Goal: Answer question/provide support: Share knowledge or assist other users

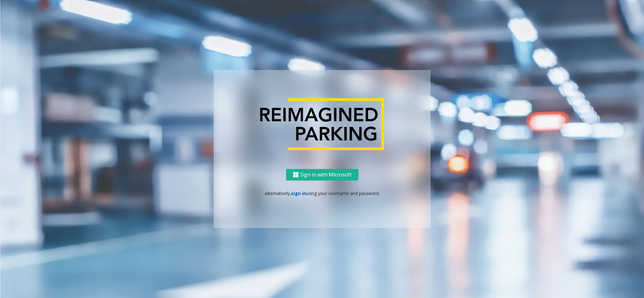
click at [298, 194] on link "sign in" at bounding box center [298, 193] width 15 height 6
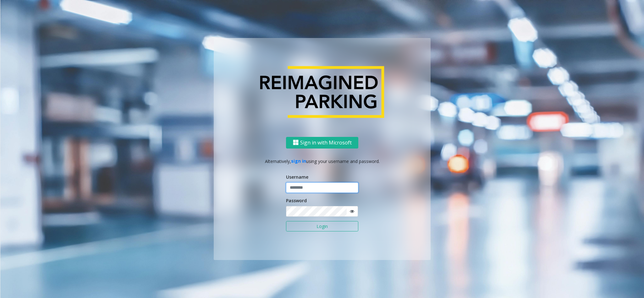
click at [307, 191] on input "text" at bounding box center [322, 188] width 72 height 11
type input "*********"
click at [329, 199] on button "Login" at bounding box center [322, 226] width 72 height 11
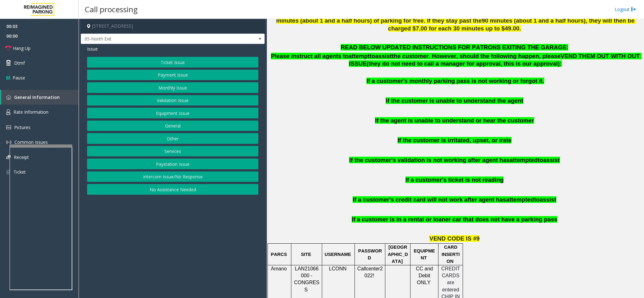
scroll to position [424, 0]
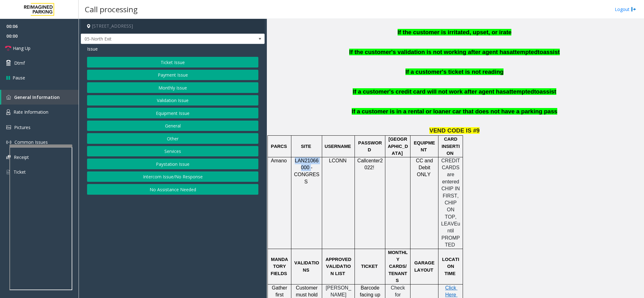
drag, startPoint x: 307, startPoint y: 161, endPoint x: 296, endPoint y: 157, distance: 12.3
click at [296, 158] on span "LAN21066000 - CONGRESS" at bounding box center [306, 171] width 25 height 26
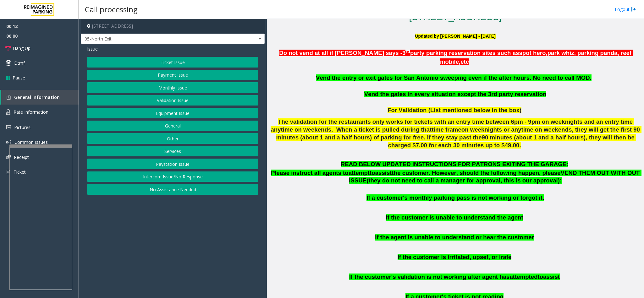
scroll to position [94, 0]
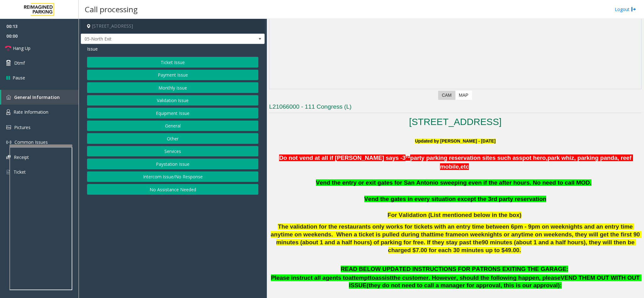
click at [150, 84] on button "Monthly Issue" at bounding box center [172, 87] width 171 height 11
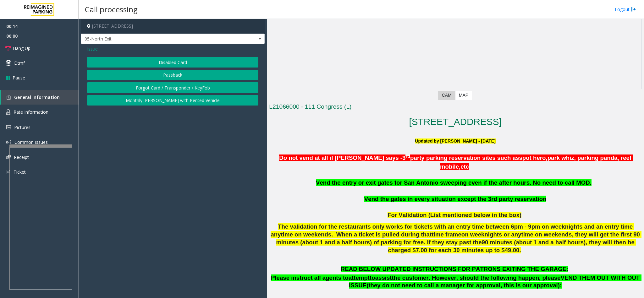
click at [165, 57] on button "Disabled Card" at bounding box center [172, 62] width 171 height 11
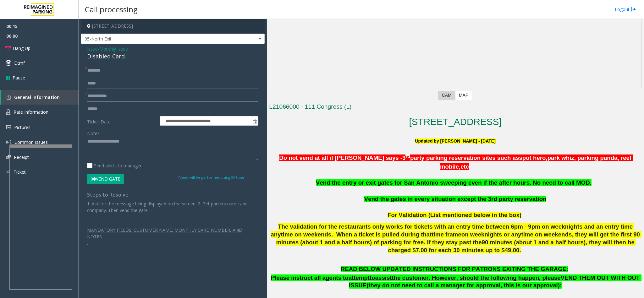
click at [106, 92] on input "text" at bounding box center [172, 96] width 171 height 11
click at [169, 92] on input "text" at bounding box center [172, 96] width 171 height 11
click at [123, 90] on form "**********" at bounding box center [172, 124] width 171 height 119
drag, startPoint x: 124, startPoint y: 58, endPoint x: 85, endPoint y: 50, distance: 39.8
click at [85, 50] on div "**********" at bounding box center [173, 148] width 184 height 209
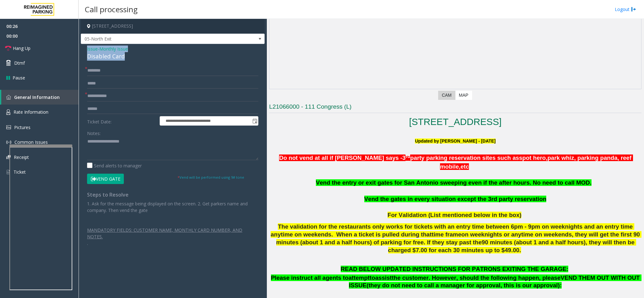
copy div "Issue - Monthly Issue Disabled Card"
paste textarea "**********"
click at [129, 146] on textarea at bounding box center [172, 149] width 171 height 24
type textarea "**********"
click at [118, 95] on input "text" at bounding box center [172, 96] width 171 height 11
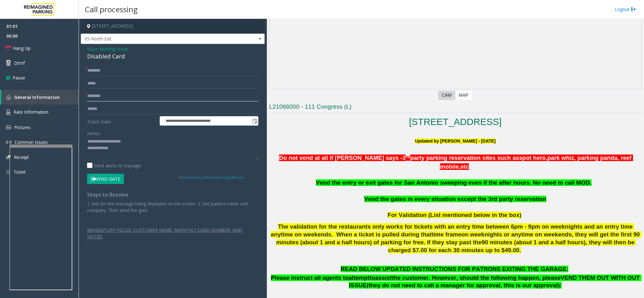
type input "********"
click at [95, 72] on input "text" at bounding box center [172, 70] width 171 height 11
drag, startPoint x: 130, startPoint y: 143, endPoint x: 100, endPoint y: 139, distance: 30.3
click at [100, 139] on textarea at bounding box center [172, 149] width 171 height 24
click at [104, 71] on input "text" at bounding box center [172, 70] width 171 height 11
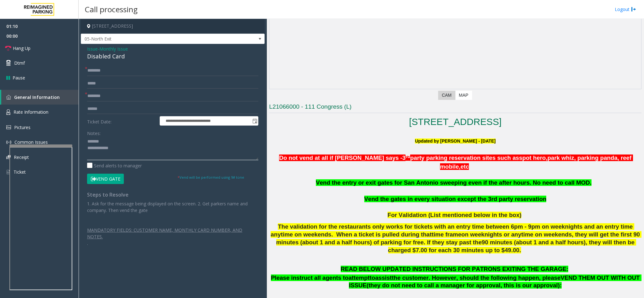
click at [123, 152] on textarea at bounding box center [172, 149] width 171 height 24
type textarea "**********"
click at [121, 70] on input "text" at bounding box center [172, 70] width 171 height 11
type input "**********"
click at [131, 153] on textarea at bounding box center [172, 149] width 171 height 24
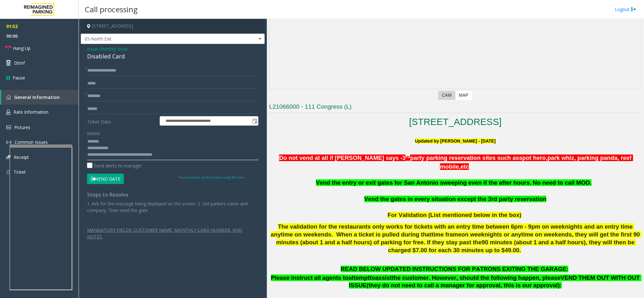
type textarea "**********"
click at [106, 177] on button "Vend Gate" at bounding box center [105, 179] width 37 height 11
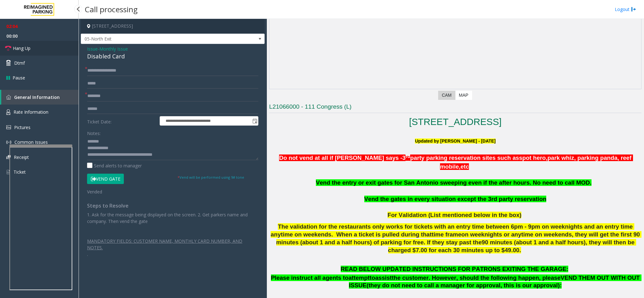
click at [31, 43] on link "Hang Up" at bounding box center [39, 48] width 79 height 15
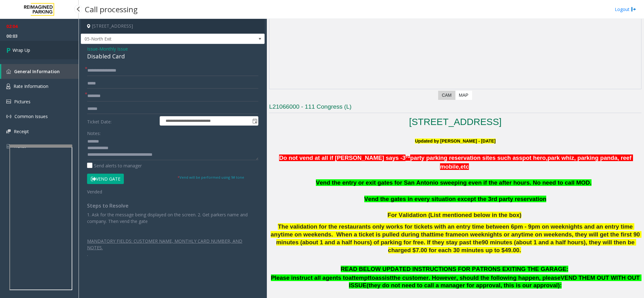
click at [34, 48] on link "Wrap Up" at bounding box center [39, 50] width 79 height 19
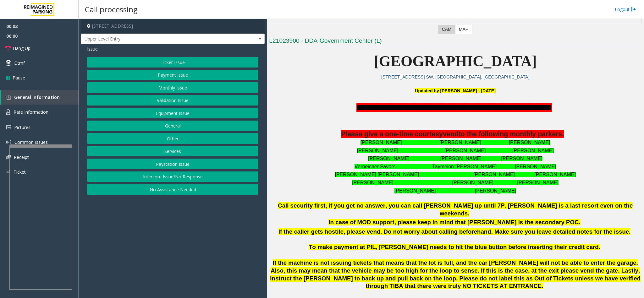
scroll to position [188, 0]
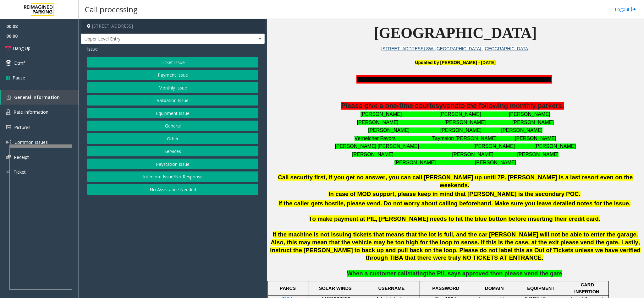
click at [182, 180] on button "Intercom Issue/No Response" at bounding box center [172, 177] width 171 height 11
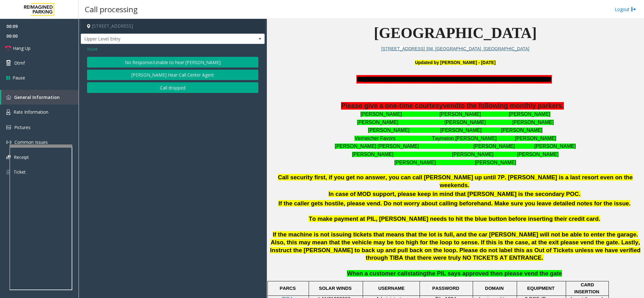
drag, startPoint x: 145, startPoint y: 67, endPoint x: 151, endPoint y: 66, distance: 5.5
click at [151, 66] on button "No Response/Unable to hear [PERSON_NAME]" at bounding box center [172, 62] width 171 height 11
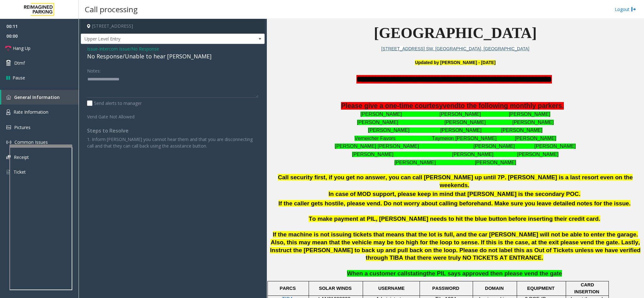
click at [161, 57] on div "No Response/Unable to hear [PERSON_NAME]" at bounding box center [172, 56] width 171 height 8
type textarea "**********"
click at [28, 49] on span "Hang Up" at bounding box center [22, 48] width 18 height 7
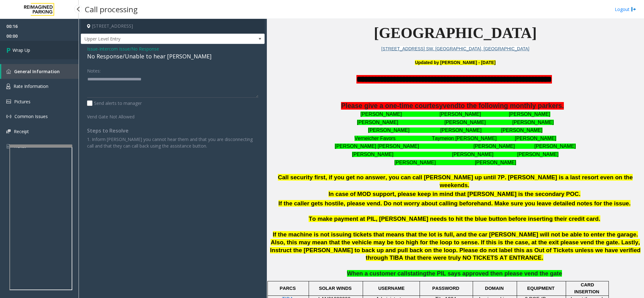
click at [34, 47] on link "Wrap Up" at bounding box center [39, 50] width 79 height 19
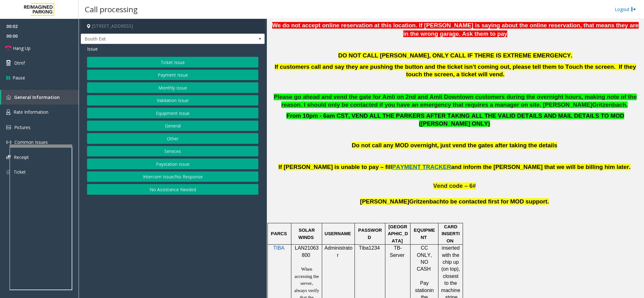
scroll to position [283, 0]
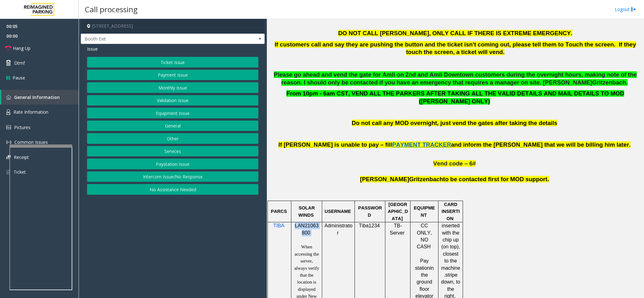
drag, startPoint x: 309, startPoint y: 227, endPoint x: 294, endPoint y: 221, distance: 16.7
click at [294, 199] on p "LAN21063800" at bounding box center [306, 229] width 26 height 14
copy p "LAN21063800"
click at [30, 108] on link "Rate Information" at bounding box center [39, 112] width 79 height 15
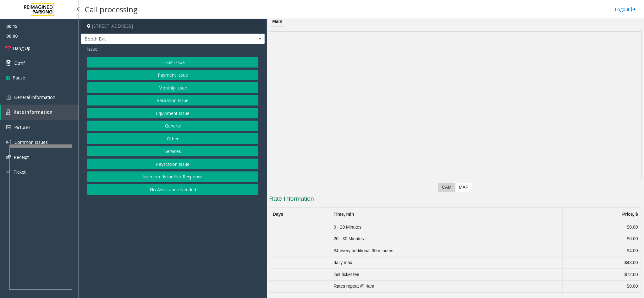
scroll to position [4, 0]
click at [41, 97] on span "General Information" at bounding box center [34, 97] width 41 height 6
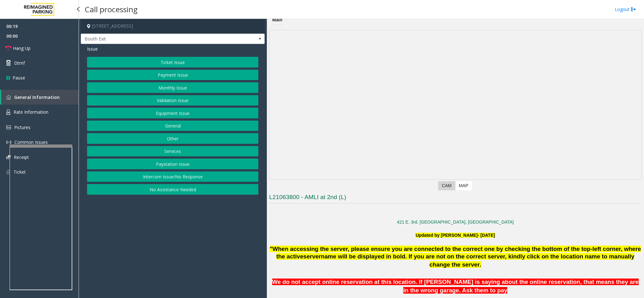
scroll to position [283, 0]
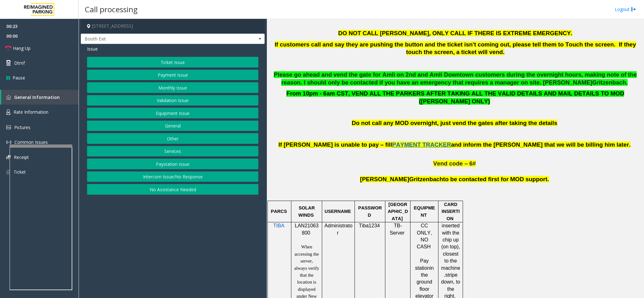
click at [178, 62] on button "Ticket Issue" at bounding box center [172, 62] width 171 height 11
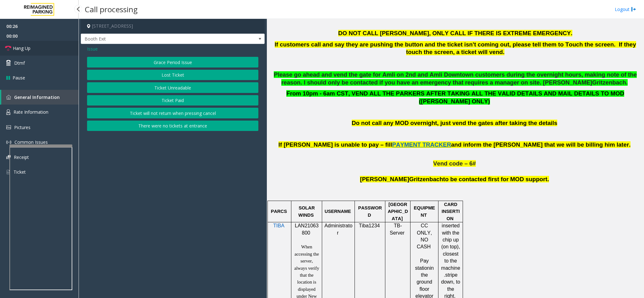
click at [30, 51] on span "Hang Up" at bounding box center [22, 48] width 18 height 7
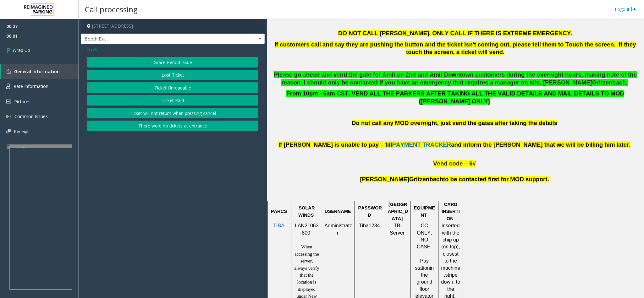
click at [182, 79] on button "Lost Ticket" at bounding box center [172, 75] width 171 height 11
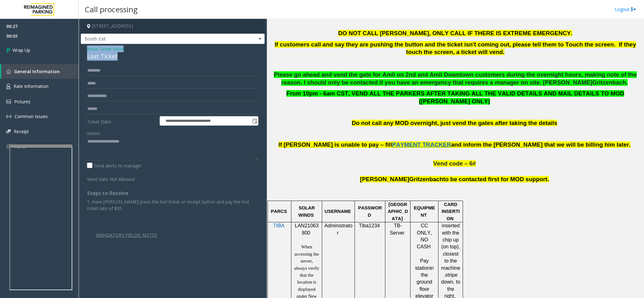
drag, startPoint x: 116, startPoint y: 57, endPoint x: 84, endPoint y: 50, distance: 32.4
click at [84, 50] on div "**********" at bounding box center [173, 154] width 184 height 221
copy div "Issue - Ticket Issue Lost Ticket"
paste textarea "**********"
click at [105, 145] on textarea at bounding box center [172, 149] width 171 height 24
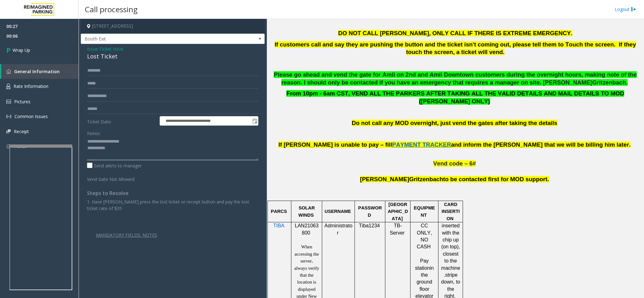
drag, startPoint x: 125, startPoint y: 140, endPoint x: 104, endPoint y: 140, distance: 21.7
click at [102, 141] on textarea at bounding box center [172, 149] width 171 height 24
drag, startPoint x: 135, startPoint y: 151, endPoint x: 146, endPoint y: 148, distance: 11.4
click at [143, 149] on textarea at bounding box center [172, 149] width 171 height 24
type textarea "**********"
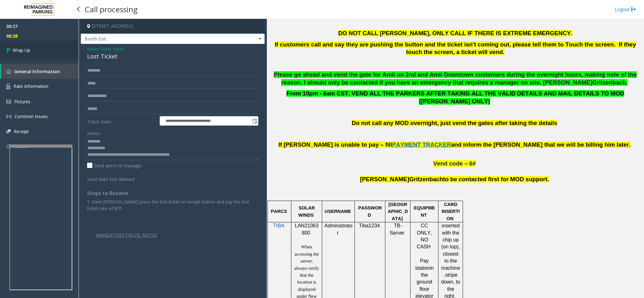
click at [42, 52] on link "Wrap Up" at bounding box center [39, 50] width 79 height 19
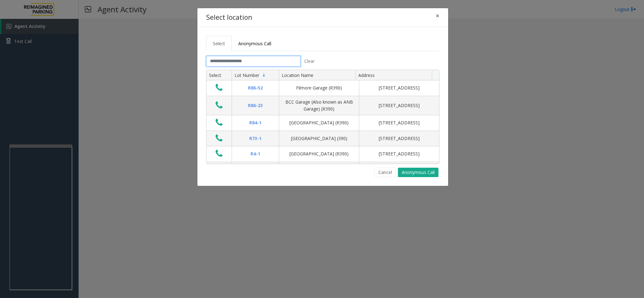
click at [227, 64] on input "text" at bounding box center [253, 61] width 94 height 11
click at [239, 61] on input "text" at bounding box center [253, 61] width 94 height 11
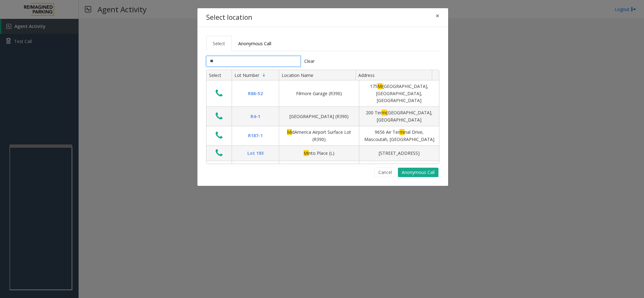
type input "*"
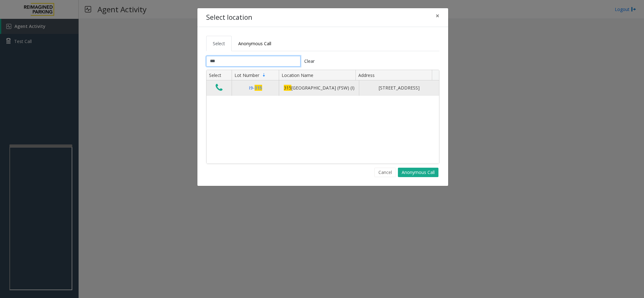
type input "***"
click at [221, 92] on icon "Data table" at bounding box center [219, 87] width 7 height 9
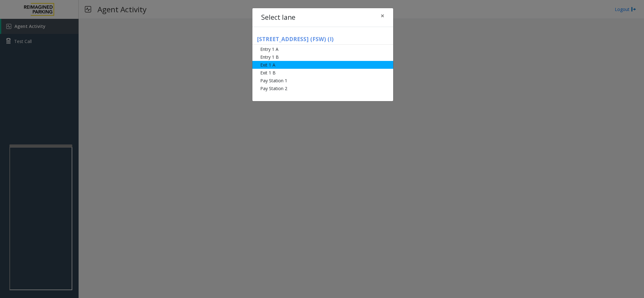
click at [286, 63] on li "Exit 1 A" at bounding box center [322, 65] width 141 height 8
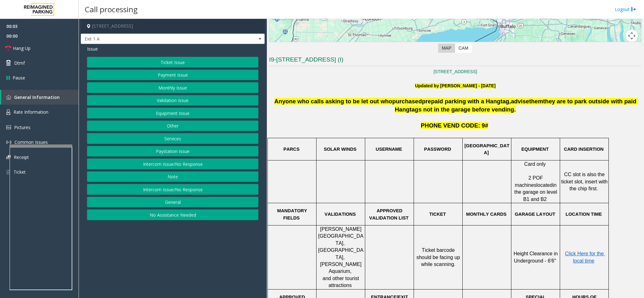
scroll to position [188, 0]
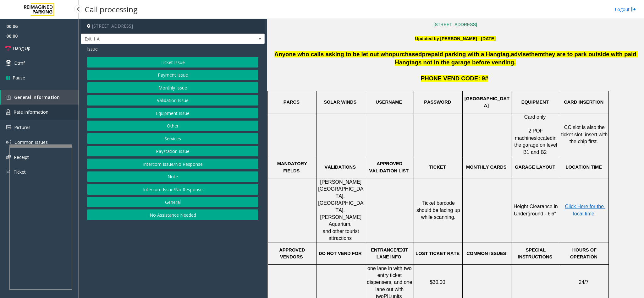
click at [36, 110] on span "Rate Information" at bounding box center [31, 112] width 35 height 6
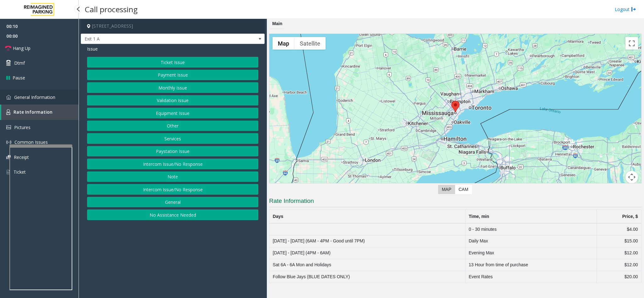
click at [37, 96] on span "General Information" at bounding box center [34, 97] width 41 height 6
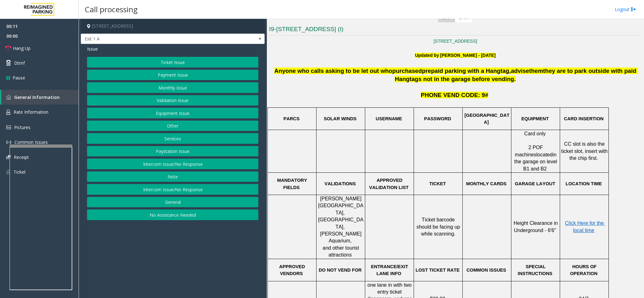
scroll to position [188, 0]
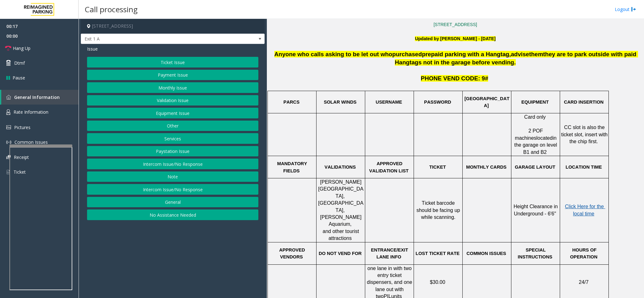
click at [429, 199] on span "Click Here for the local time" at bounding box center [585, 210] width 40 height 12
click at [39, 105] on link "Rate Information" at bounding box center [39, 112] width 79 height 15
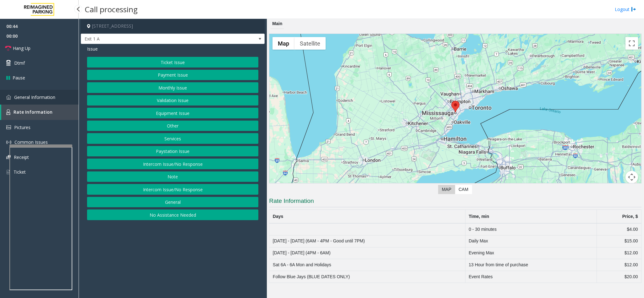
click at [49, 96] on span "General Information" at bounding box center [34, 97] width 41 height 6
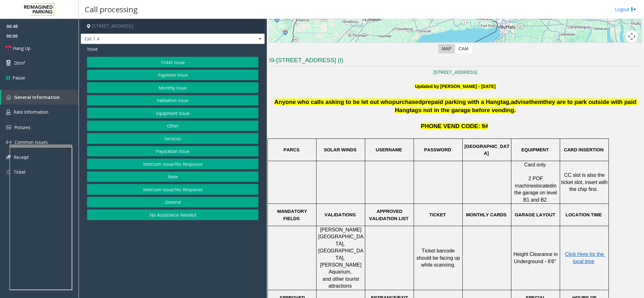
scroll to position [141, 0]
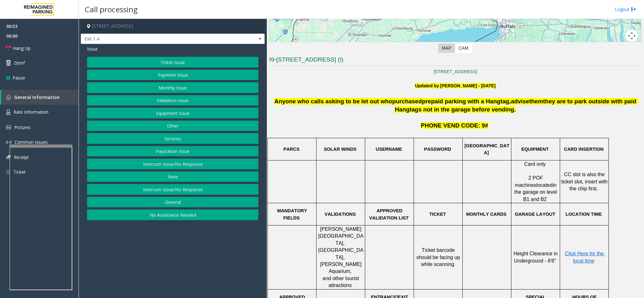
click at [193, 57] on button "Ticket Issue" at bounding box center [172, 62] width 171 height 11
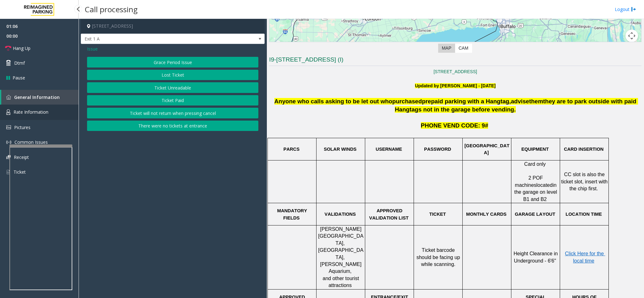
click at [43, 109] on span "Rate Information" at bounding box center [31, 112] width 35 height 6
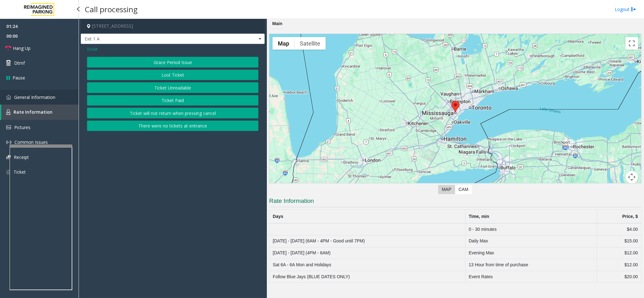
click at [42, 95] on span "General Information" at bounding box center [34, 97] width 41 height 6
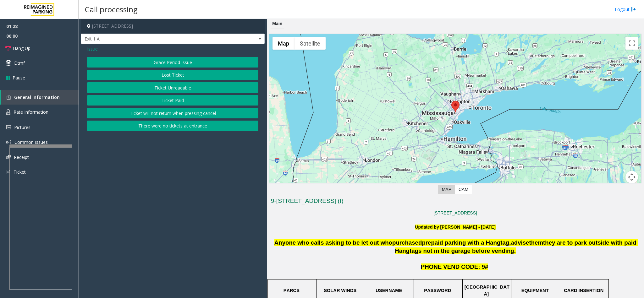
click at [94, 51] on span "Issue" at bounding box center [92, 49] width 11 height 7
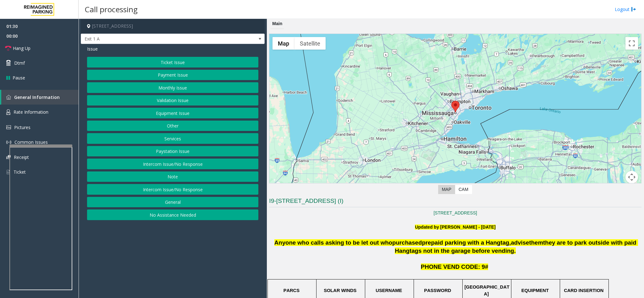
click at [179, 115] on button "Equipment Issue" at bounding box center [172, 113] width 171 height 11
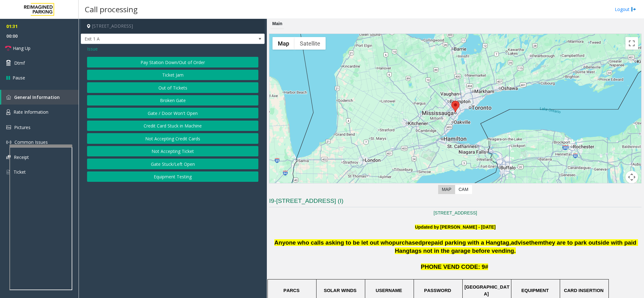
click at [174, 117] on button "Gate / Door Won't Open" at bounding box center [172, 113] width 171 height 11
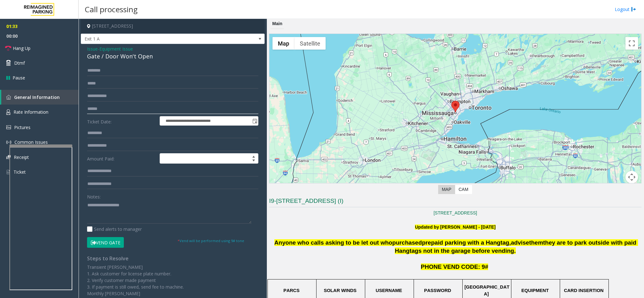
click at [111, 111] on input "text" at bounding box center [172, 109] width 171 height 11
type input "*******"
click at [161, 68] on input "text" at bounding box center [172, 70] width 171 height 11
type input "******"
drag, startPoint x: 159, startPoint y: 58, endPoint x: 80, endPoint y: 51, distance: 78.8
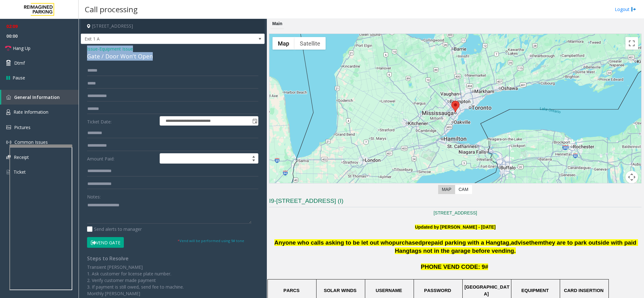
click at [80, 51] on app-call-processing-form "**********" at bounding box center [173, 158] width 188 height 279
copy div "Issue - Equipment Issue Gate / Door Won't Open"
click at [121, 199] on textarea at bounding box center [169, 212] width 164 height 24
paste textarea "**********"
drag, startPoint x: 139, startPoint y: 204, endPoint x: 102, endPoint y: 205, distance: 36.5
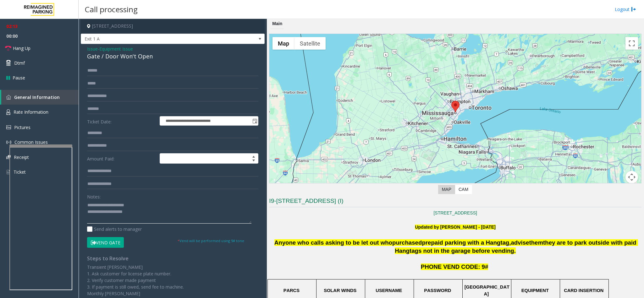
click at [102, 199] on textarea at bounding box center [169, 212] width 164 height 24
type textarea "**********"
click at [112, 69] on input "******" at bounding box center [172, 70] width 171 height 11
type input "******"
click at [46, 114] on span "Rate Information" at bounding box center [31, 112] width 35 height 6
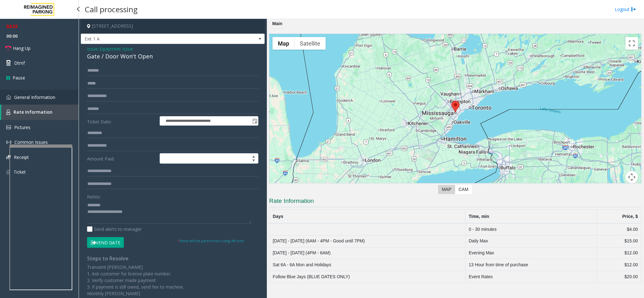
click at [37, 94] on span "General Information" at bounding box center [34, 97] width 41 height 6
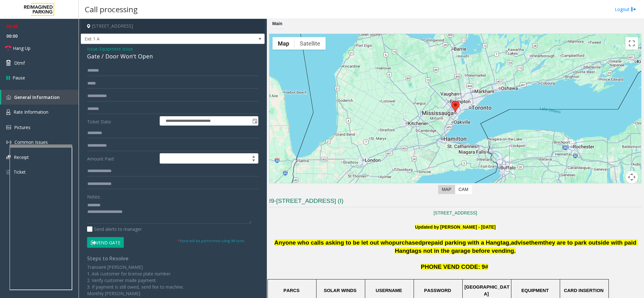
click at [115, 199] on button "Vend Gate" at bounding box center [105, 242] width 37 height 11
click at [171, 199] on textarea at bounding box center [169, 212] width 164 height 24
click at [33, 45] on link "Hang Up" at bounding box center [39, 48] width 79 height 15
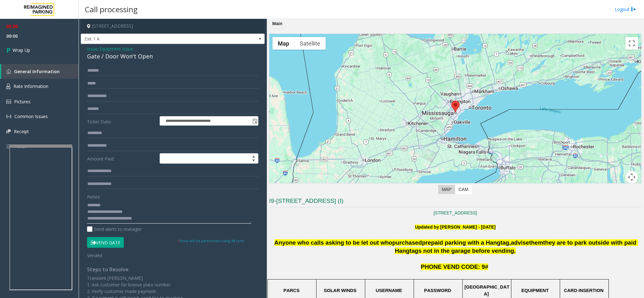
click at [159, 199] on textarea at bounding box center [169, 212] width 164 height 24
click at [97, 199] on textarea at bounding box center [169, 212] width 164 height 24
type textarea "**********"
click at [30, 44] on link "Wrap Up" at bounding box center [39, 50] width 79 height 19
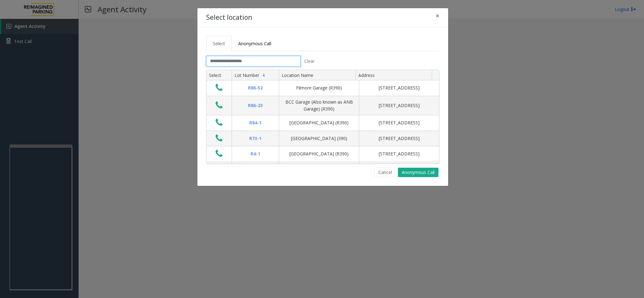
click at [286, 58] on input "text" at bounding box center [253, 61] width 94 height 11
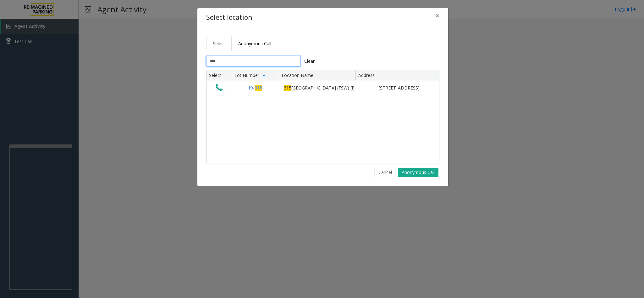
click at [244, 64] on input "***" at bounding box center [253, 61] width 94 height 11
type input "***"
click at [429, 15] on span "×" at bounding box center [437, 15] width 4 height 9
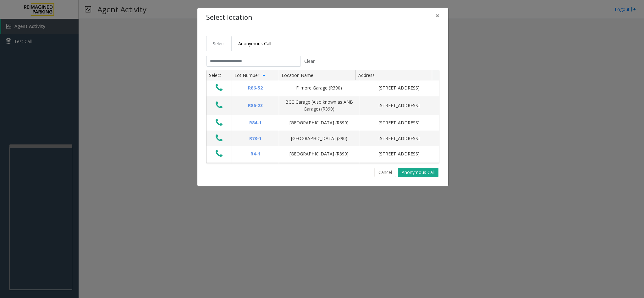
click at [221, 55] on tabset "Select Anonymous Call Clear Select Lot Number Location Name Address R86-52 Film…" at bounding box center [322, 106] width 233 height 141
click at [221, 59] on input "text" at bounding box center [253, 61] width 94 height 11
click at [256, 45] on span "Anonymous Call" at bounding box center [254, 44] width 33 height 6
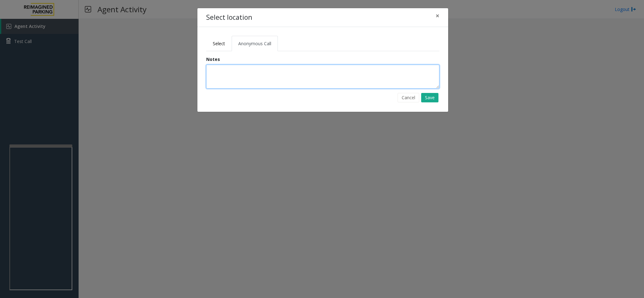
drag, startPoint x: 249, startPoint y: 85, endPoint x: 253, endPoint y: 85, distance: 3.8
click at [252, 85] on textarea at bounding box center [322, 77] width 233 height 24
type textarea "*"
click at [223, 70] on textarea "**********" at bounding box center [322, 77] width 233 height 24
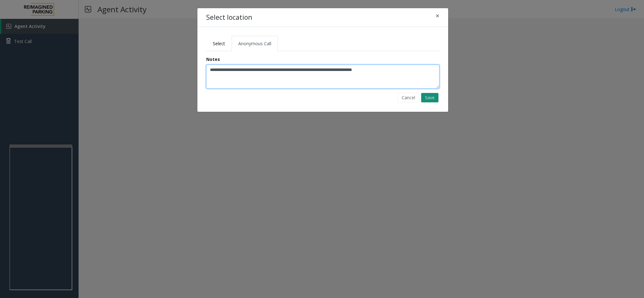
type textarea "**********"
click at [427, 99] on button "Save" at bounding box center [429, 97] width 17 height 9
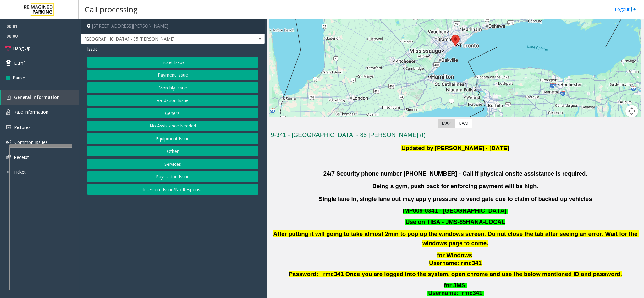
scroll to position [94, 0]
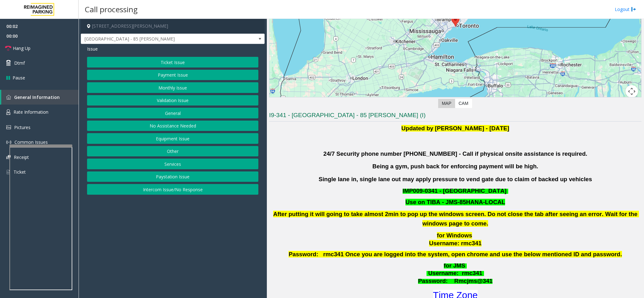
click at [174, 101] on button "Validation Issue" at bounding box center [172, 100] width 171 height 11
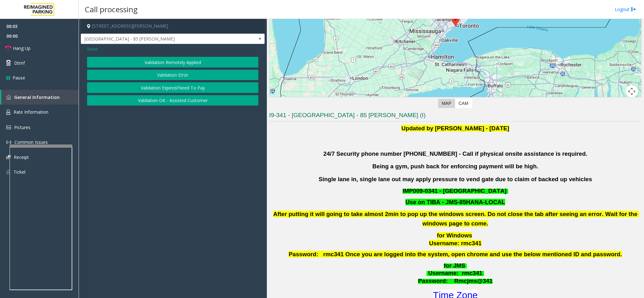
click at [171, 72] on button "Validation Error" at bounding box center [172, 75] width 171 height 11
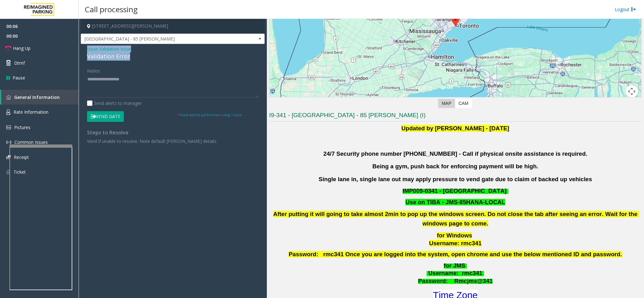
drag, startPoint x: 130, startPoint y: 57, endPoint x: 85, endPoint y: 49, distance: 46.2
click at [85, 49] on div "Issue - Validation Issue Validation Error Notes: Send alerts to manager Vend Ga…" at bounding box center [173, 97] width 184 height 107
copy div "Issue - Validation Issue Validation Error"
paste textarea "**********"
click at [130, 96] on textarea at bounding box center [172, 86] width 171 height 24
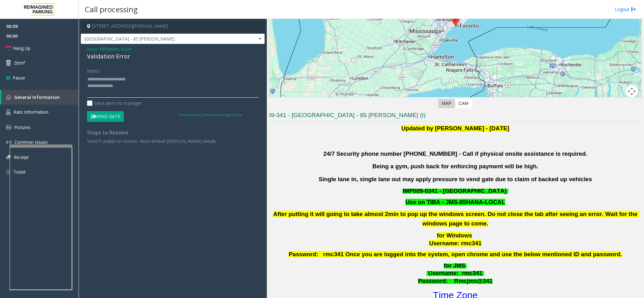
drag, startPoint x: 136, startPoint y: 80, endPoint x: 101, endPoint y: 79, distance: 34.9
click at [101, 79] on textarea at bounding box center [172, 86] width 171 height 24
click at [137, 82] on textarea at bounding box center [172, 86] width 171 height 24
click at [139, 90] on textarea at bounding box center [172, 86] width 171 height 24
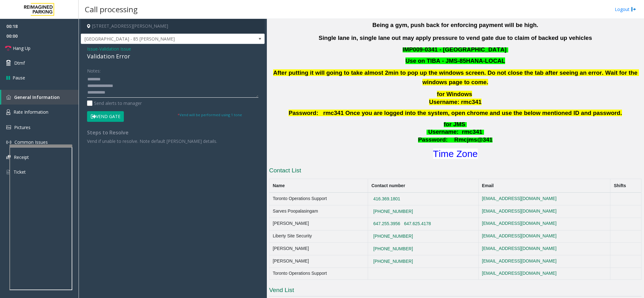
scroll to position [330, 0]
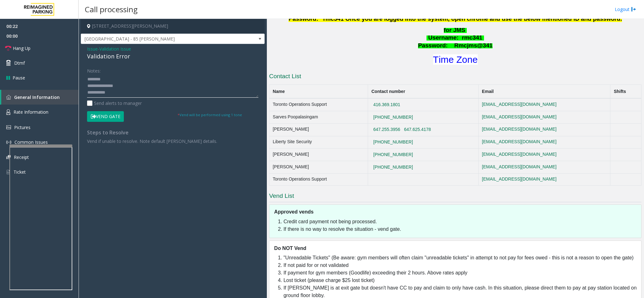
click at [192, 95] on textarea at bounding box center [172, 86] width 171 height 24
click at [429, 58] on font "Time Zone" at bounding box center [455, 59] width 45 height 10
click at [131, 94] on textarea at bounding box center [172, 86] width 171 height 24
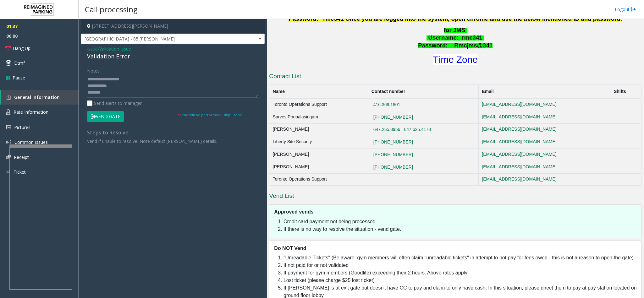
click at [107, 115] on button "Vend Gate" at bounding box center [105, 116] width 37 height 11
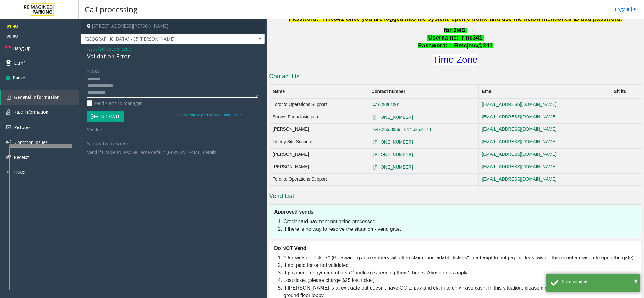
click at [124, 92] on textarea at bounding box center [172, 86] width 171 height 24
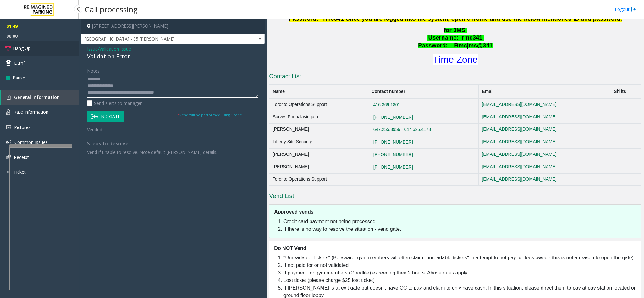
type textarea "**********"
click at [37, 50] on link "Hang Up" at bounding box center [39, 48] width 79 height 15
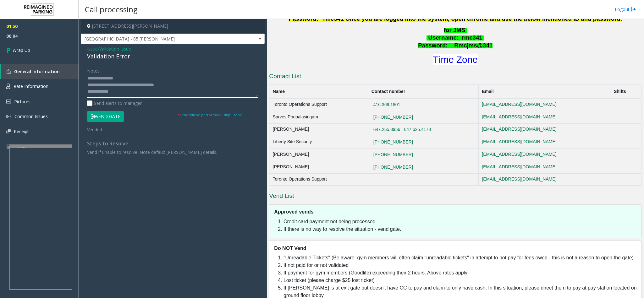
scroll to position [26, 0]
click at [27, 46] on link "Wrap Up" at bounding box center [39, 50] width 79 height 19
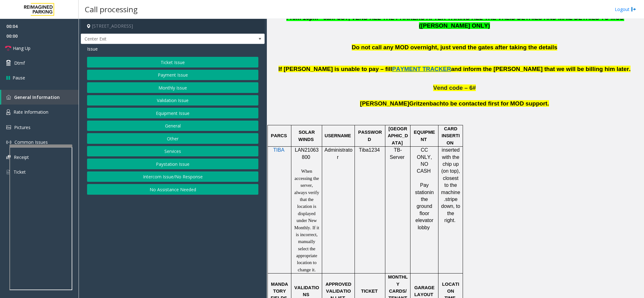
scroll to position [377, 0]
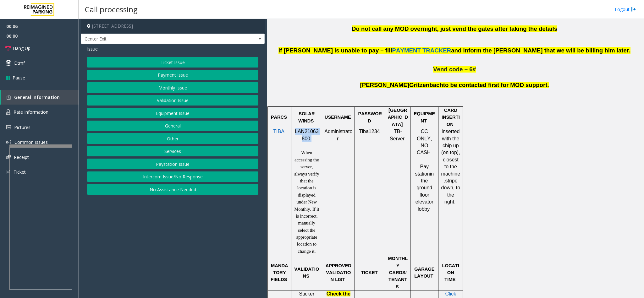
drag, startPoint x: 311, startPoint y: 133, endPoint x: 295, endPoint y: 128, distance: 16.7
click at [295, 128] on p "LAN21063800" at bounding box center [306, 135] width 26 height 14
copy p "LAN21063800"
click at [196, 102] on button "Validation Issue" at bounding box center [172, 100] width 171 height 11
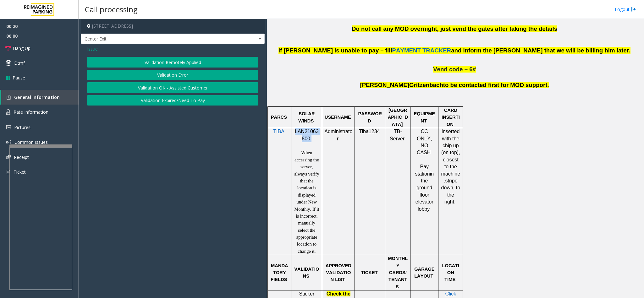
click at [188, 75] on button "Validation Error" at bounding box center [172, 75] width 171 height 11
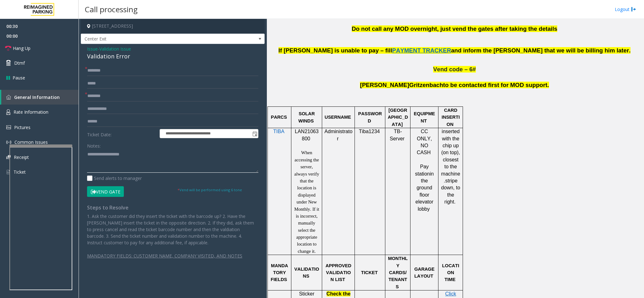
click at [116, 162] on textarea at bounding box center [172, 161] width 171 height 24
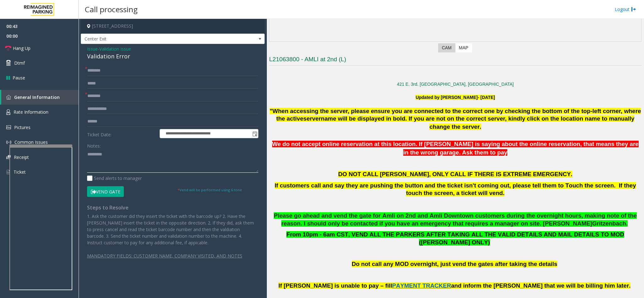
scroll to position [141, 0]
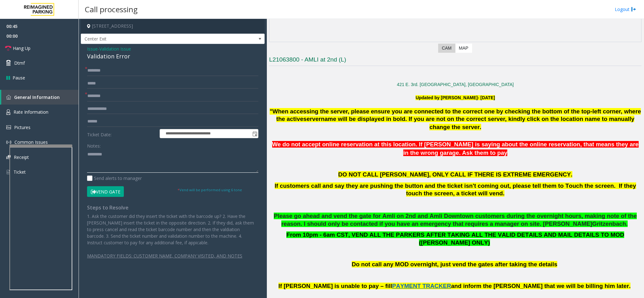
click at [158, 156] on textarea at bounding box center [172, 161] width 171 height 24
type textarea "**********"
click at [111, 98] on input "text" at bounding box center [172, 96] width 171 height 11
type input "********"
click at [106, 122] on input "text" at bounding box center [172, 121] width 171 height 11
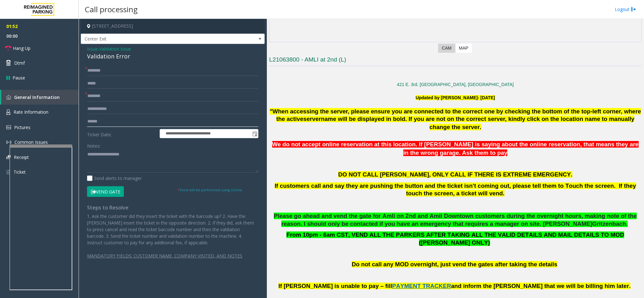
type input "******"
click at [116, 69] on input "text" at bounding box center [172, 70] width 171 height 11
click at [176, 68] on input "text" at bounding box center [172, 70] width 171 height 11
click at [221, 70] on input "text" at bounding box center [172, 70] width 171 height 11
click at [94, 72] on input "******" at bounding box center [172, 70] width 171 height 11
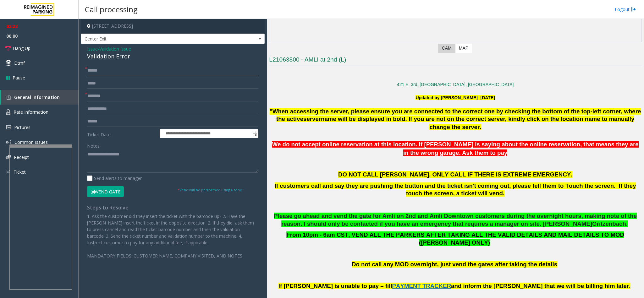
click at [95, 72] on input "******" at bounding box center [172, 70] width 171 height 11
click at [87, 186] on button "Vend Gate" at bounding box center [105, 191] width 37 height 11
type input "******"
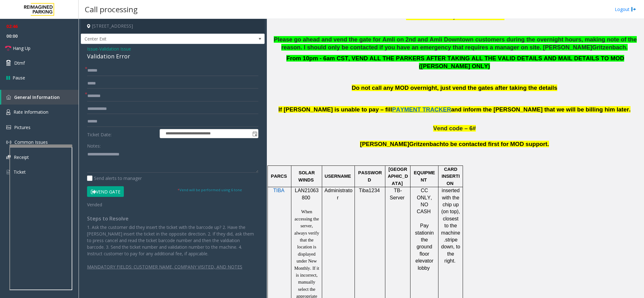
scroll to position [424, 0]
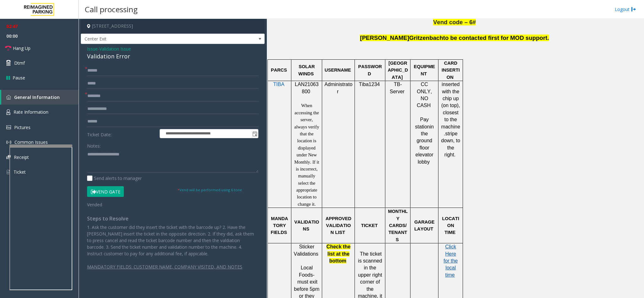
click at [429, 199] on span "Click Here for the local time" at bounding box center [450, 261] width 14 height 34
click at [156, 160] on textarea at bounding box center [172, 161] width 171 height 24
click at [100, 188] on button "Vend Gate" at bounding box center [105, 191] width 37 height 11
click at [30, 51] on span "Hang Up" at bounding box center [22, 48] width 18 height 7
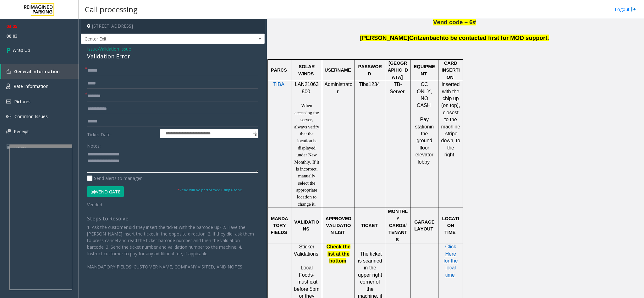
click at [133, 163] on textarea at bounding box center [172, 161] width 171 height 24
click at [88, 156] on textarea at bounding box center [172, 161] width 171 height 24
click at [125, 57] on div "Validation Error" at bounding box center [172, 56] width 171 height 8
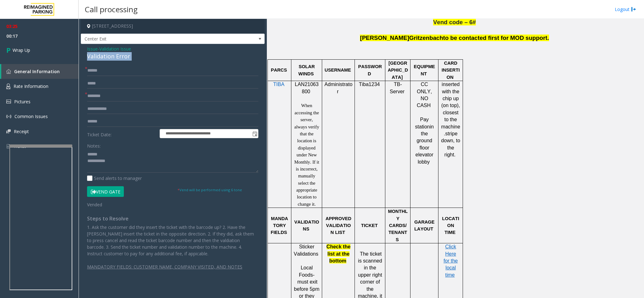
copy div "Validation Error"
click at [113, 153] on textarea at bounding box center [172, 161] width 171 height 24
paste textarea "**********"
click at [122, 170] on textarea at bounding box center [172, 161] width 171 height 24
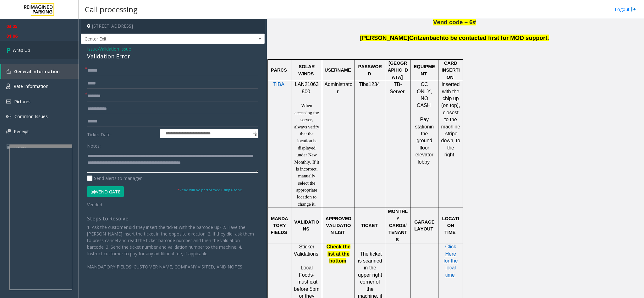
scroll to position [0, 0]
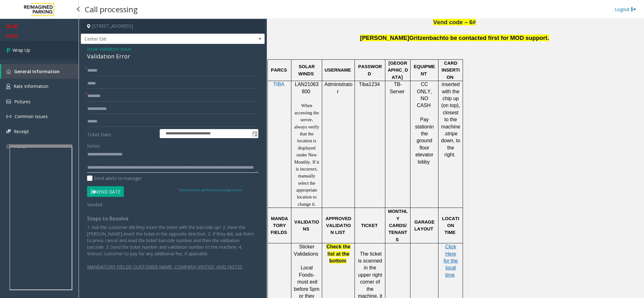
type textarea "**********"
click at [27, 44] on link "Wrap Up" at bounding box center [39, 50] width 79 height 19
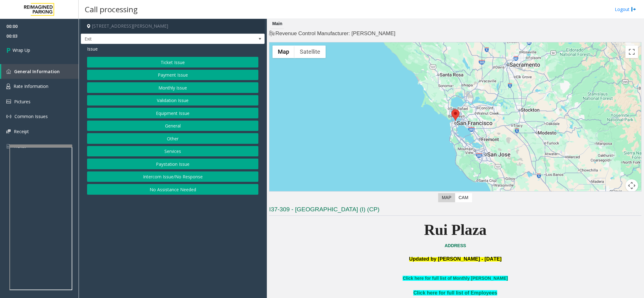
click at [163, 180] on button "Intercom Issue/No Response" at bounding box center [172, 177] width 171 height 11
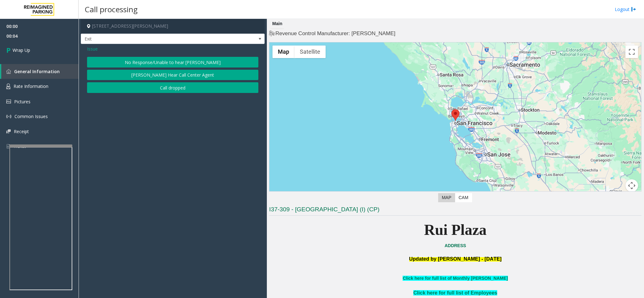
click at [153, 86] on button "Call dropped" at bounding box center [172, 87] width 171 height 11
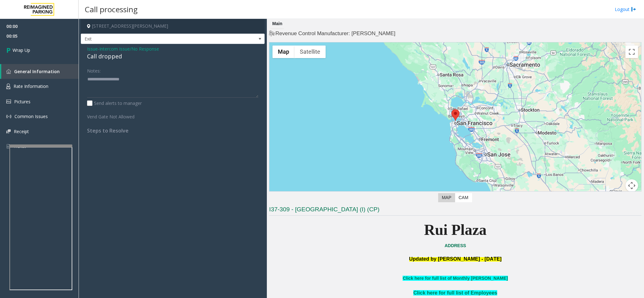
click at [108, 59] on div "Call dropped" at bounding box center [172, 56] width 171 height 8
type textarea "**********"
click at [31, 48] on link "Wrap Up" at bounding box center [39, 50] width 79 height 19
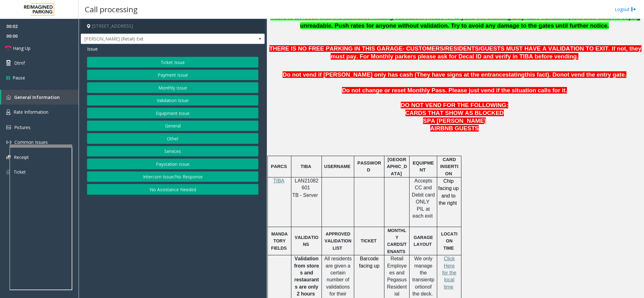
scroll to position [283, 0]
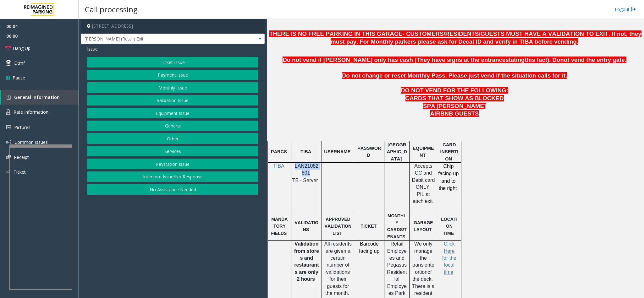
drag, startPoint x: 308, startPoint y: 176, endPoint x: 294, endPoint y: 169, distance: 16.0
click at [294, 169] on p "LAN21082601" at bounding box center [306, 170] width 26 height 14
copy span "LAN21082601"
click at [429, 199] on span "Click Here for the local time" at bounding box center [449, 258] width 14 height 34
click at [165, 60] on button "Ticket Issue" at bounding box center [172, 62] width 171 height 11
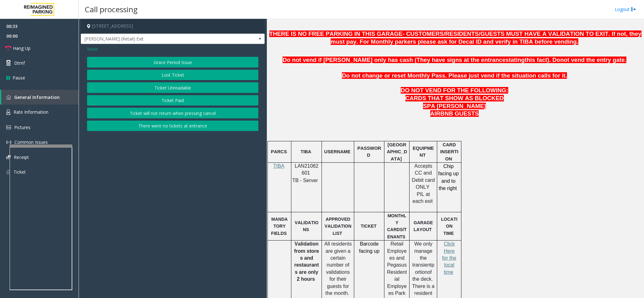
click at [156, 90] on button "Ticket Unreadable" at bounding box center [172, 87] width 171 height 11
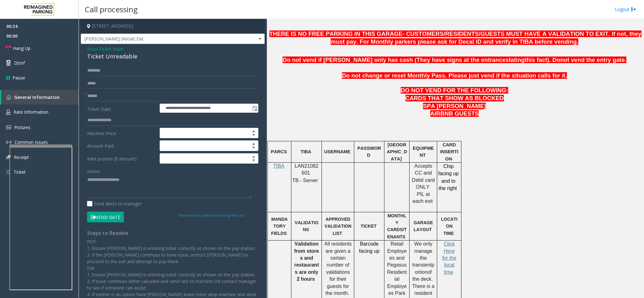
click at [112, 199] on button "Vend Gate" at bounding box center [105, 217] width 37 height 11
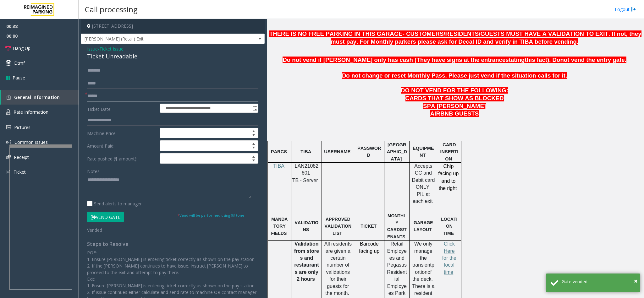
click at [123, 94] on input "text" at bounding box center [172, 96] width 171 height 11
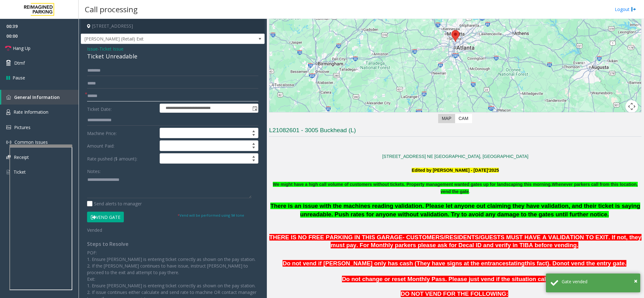
scroll to position [94, 0]
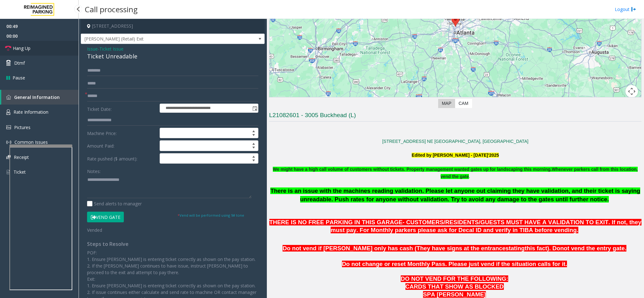
click at [20, 48] on span "Hang Up" at bounding box center [22, 48] width 18 height 7
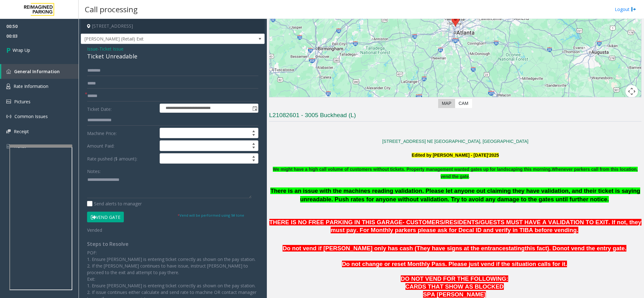
click at [136, 57] on div "Ticket Unreadable" at bounding box center [172, 56] width 171 height 8
click at [114, 48] on span "Ticket Issue" at bounding box center [111, 49] width 24 height 7
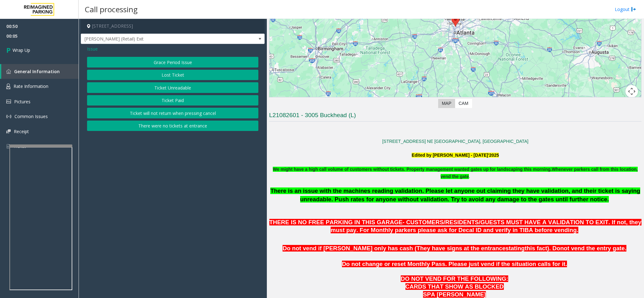
click at [95, 47] on span "Issue" at bounding box center [92, 49] width 11 height 7
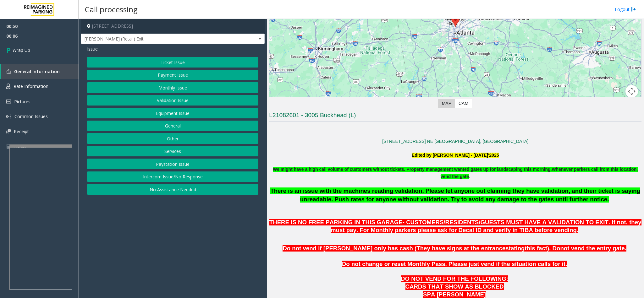
click at [161, 64] on button "Ticket Issue" at bounding box center [172, 62] width 171 height 11
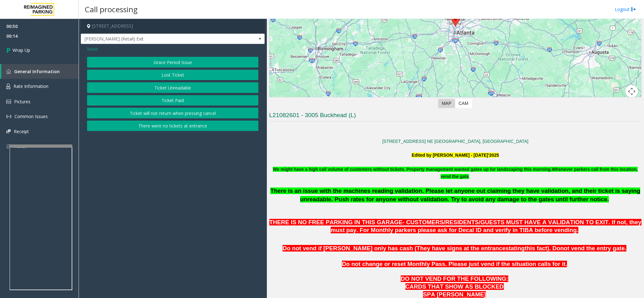
click at [169, 126] on button "There were no tickets at entrance" at bounding box center [172, 126] width 171 height 11
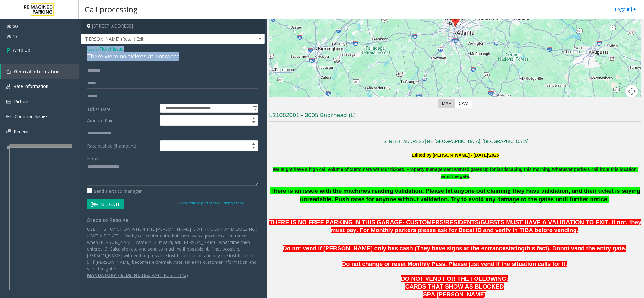
drag, startPoint x: 177, startPoint y: 57, endPoint x: 79, endPoint y: 50, distance: 98.3
click at [79, 50] on app-call-processing-form "**********" at bounding box center [173, 158] width 188 height 279
copy div "Issue - Ticket Issue There were no tickets at entrance"
paste textarea "**********"
click at [117, 172] on textarea at bounding box center [172, 174] width 171 height 24
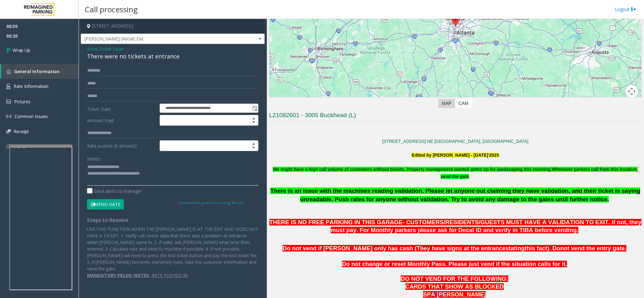
drag, startPoint x: 128, startPoint y: 167, endPoint x: 103, endPoint y: 170, distance: 24.9
click at [103, 170] on textarea at bounding box center [172, 174] width 171 height 24
click at [168, 175] on textarea at bounding box center [172, 174] width 171 height 24
type textarea "**********"
click at [11, 50] on icon at bounding box center [9, 50] width 6 height 10
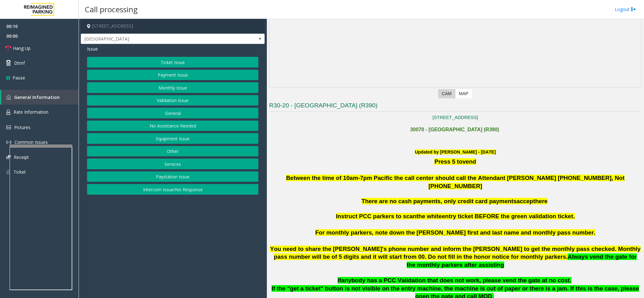
scroll to position [188, 0]
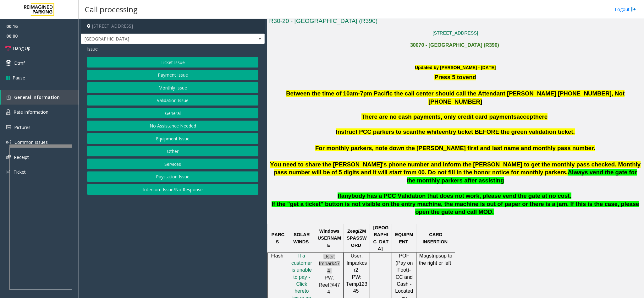
click at [168, 139] on button "Equipment Issue" at bounding box center [172, 138] width 171 height 11
click at [170, 189] on button "Equipment Testing" at bounding box center [172, 189] width 171 height 11
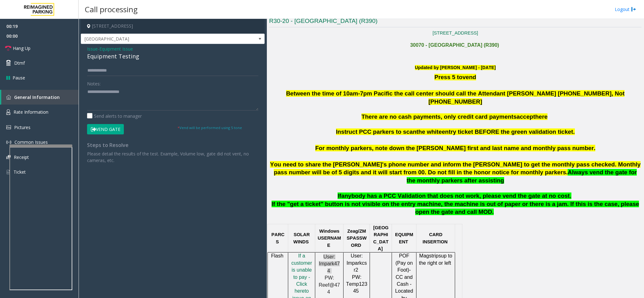
click at [136, 59] on div "Equipment Testing" at bounding box center [172, 56] width 171 height 8
type textarea "**********"
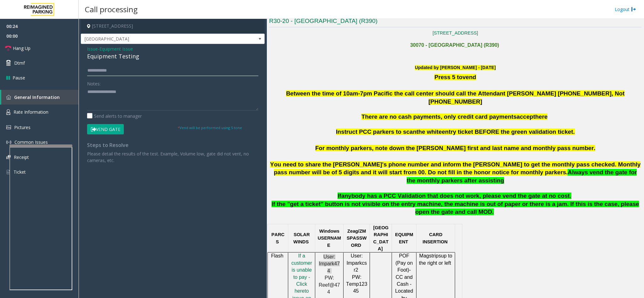
click at [144, 74] on input "text" at bounding box center [172, 70] width 171 height 11
click at [141, 103] on textarea at bounding box center [172, 99] width 171 height 24
click at [39, 46] on link "Hang Up" at bounding box center [39, 48] width 79 height 15
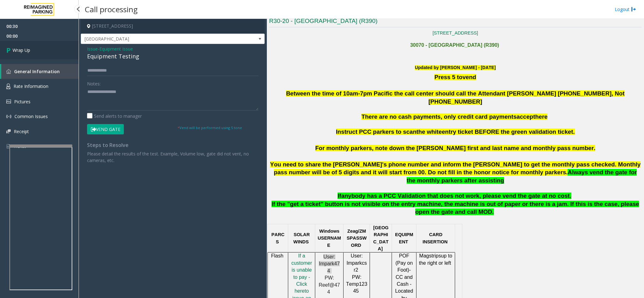
click at [39, 46] on link "Wrap Up" at bounding box center [39, 50] width 79 height 19
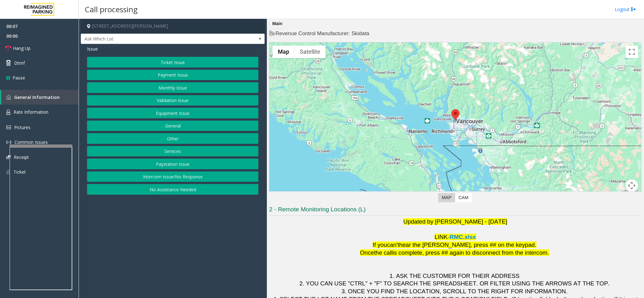
click at [159, 178] on button "Intercom Issue/No Response" at bounding box center [172, 177] width 171 height 11
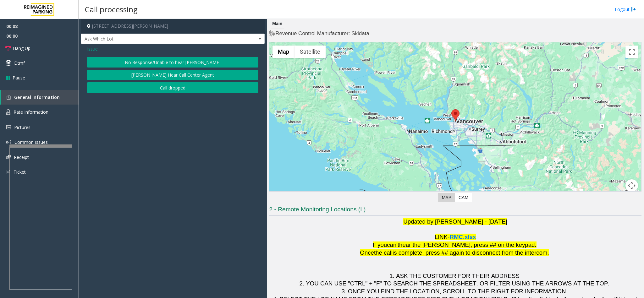
click at [167, 59] on button "No Response/Unable to hear [PERSON_NAME]" at bounding box center [172, 62] width 171 height 11
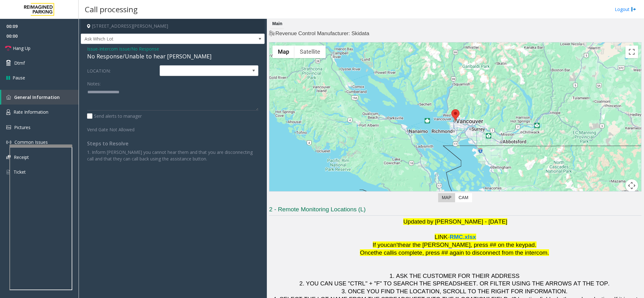
click at [132, 56] on div "No Response/Unable to hear [PERSON_NAME]" at bounding box center [172, 56] width 171 height 8
click at [131, 56] on div "No Response/Unable to hear [PERSON_NAME]" at bounding box center [172, 56] width 171 height 8
click at [144, 57] on div "No Response/Unable to hear [PERSON_NAME]" at bounding box center [172, 56] width 171 height 8
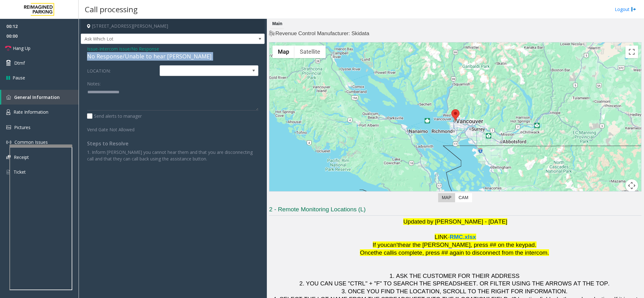
click at [145, 57] on div "No Response/Unable to hear [PERSON_NAME]" at bounding box center [172, 56] width 171 height 8
click at [46, 47] on link "Hang Up" at bounding box center [39, 48] width 79 height 15
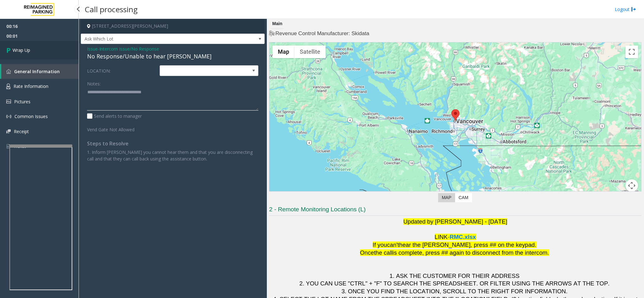
type textarea "**********"
click at [20, 48] on span "Wrap Up" at bounding box center [22, 50] width 18 height 7
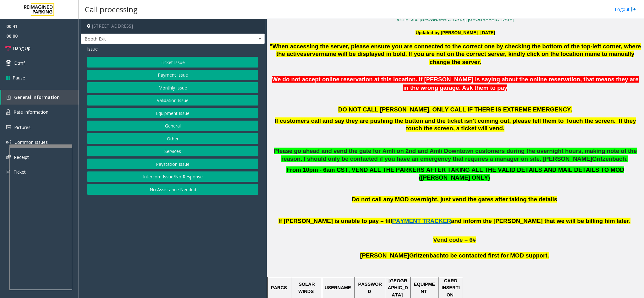
scroll to position [141, 0]
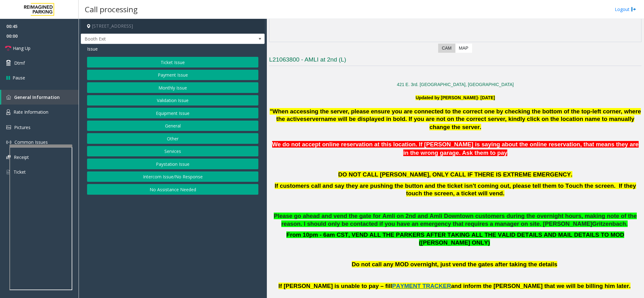
click at [176, 74] on button "Payment Issue" at bounding box center [172, 75] width 171 height 11
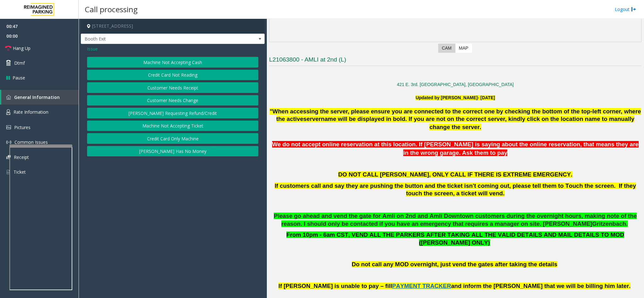
click at [180, 73] on button "Credit Card Not Reading" at bounding box center [172, 75] width 171 height 11
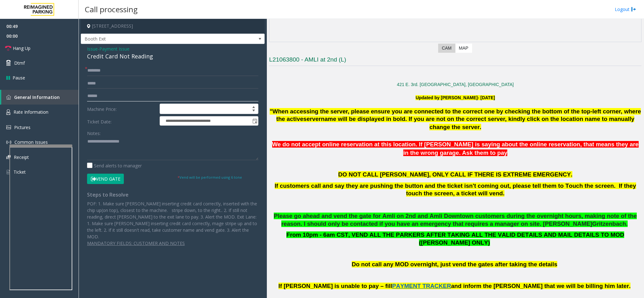
click at [119, 93] on input "text" at bounding box center [172, 96] width 171 height 11
type input "*******"
click at [144, 65] on input "text" at bounding box center [172, 70] width 171 height 11
click at [141, 63] on div "**********" at bounding box center [173, 148] width 184 height 209
click at [138, 66] on input "text" at bounding box center [172, 70] width 171 height 11
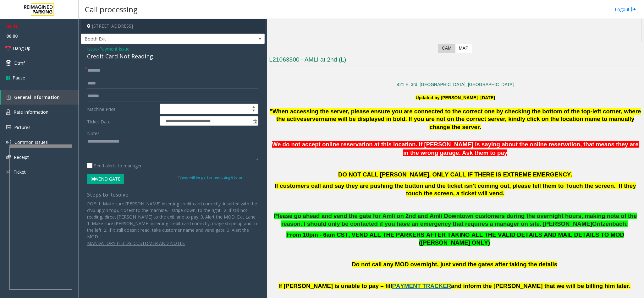
click at [155, 70] on input "text" at bounding box center [172, 70] width 171 height 11
paste input "*****"
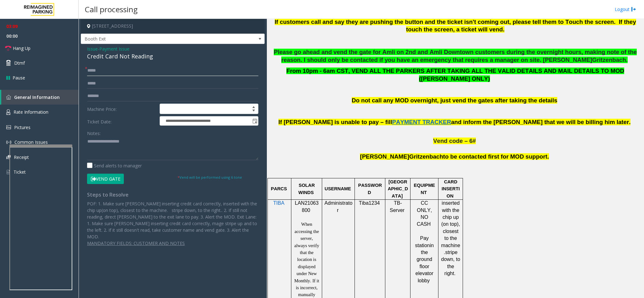
scroll to position [283, 0]
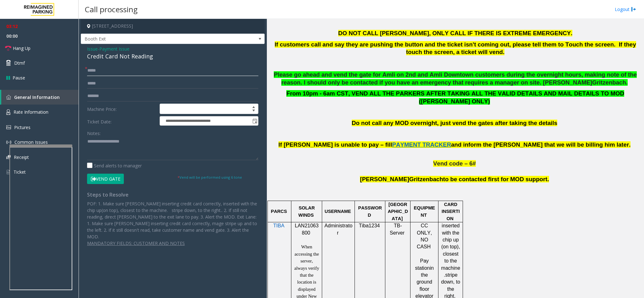
type input "*****"
click at [152, 57] on div "Credit Card Not Reading" at bounding box center [172, 56] width 171 height 8
click at [112, 175] on button "Vend Gate" at bounding box center [105, 179] width 37 height 11
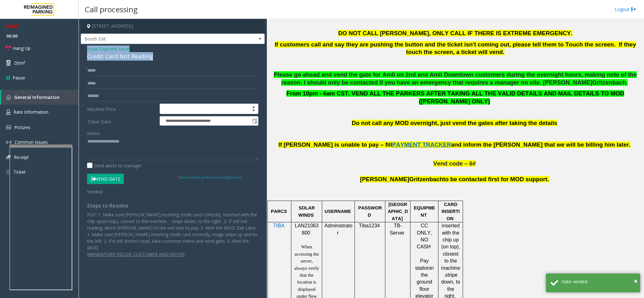
drag, startPoint x: 154, startPoint y: 55, endPoint x: 84, endPoint y: 46, distance: 70.3
click at [84, 46] on div "**********" at bounding box center [173, 154] width 184 height 220
copy div "Issue - Payment Issue Credit Card Not Reading"
paste textarea "**********"
click at [112, 155] on textarea at bounding box center [172, 149] width 171 height 24
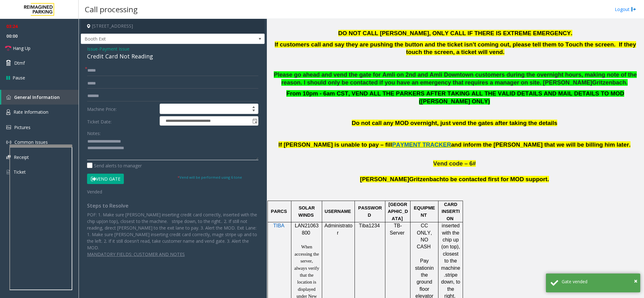
drag, startPoint x: 133, startPoint y: 142, endPoint x: 103, endPoint y: 141, distance: 30.5
click at [103, 141] on textarea at bounding box center [172, 149] width 171 height 24
click at [140, 147] on textarea at bounding box center [172, 149] width 171 height 24
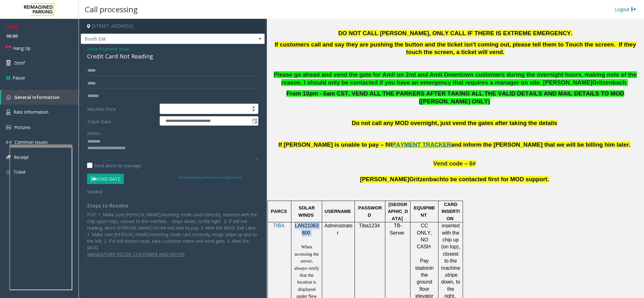
drag, startPoint x: 314, startPoint y: 230, endPoint x: 295, endPoint y: 219, distance: 22.4
click at [295, 199] on div "LAN21063800 When accessing the server, always verify that the location is displ…" at bounding box center [306, 285] width 26 height 127
click at [157, 150] on textarea at bounding box center [172, 149] width 171 height 24
click at [223, 156] on textarea at bounding box center [172, 149] width 171 height 24
click at [156, 157] on textarea at bounding box center [172, 149] width 171 height 24
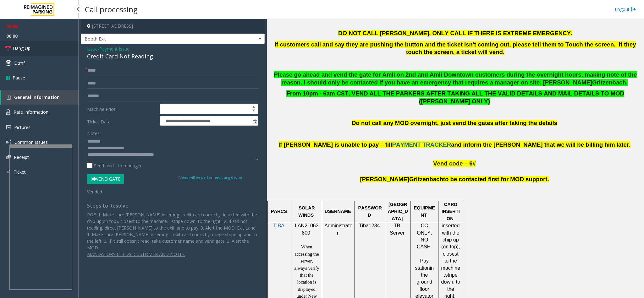
click at [25, 47] on span "Hang Up" at bounding box center [22, 48] width 18 height 7
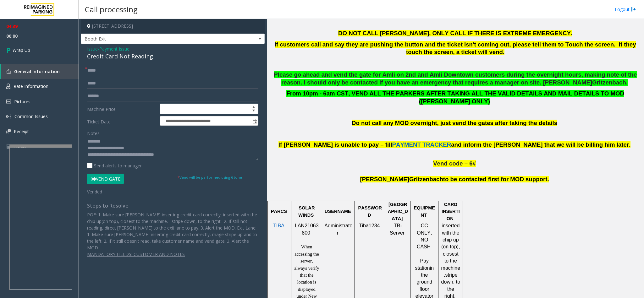
click at [186, 153] on textarea at bounding box center [172, 149] width 171 height 24
click at [207, 150] on textarea at bounding box center [172, 149] width 171 height 24
click at [96, 158] on textarea at bounding box center [172, 149] width 171 height 24
click at [105, 158] on textarea at bounding box center [172, 149] width 171 height 24
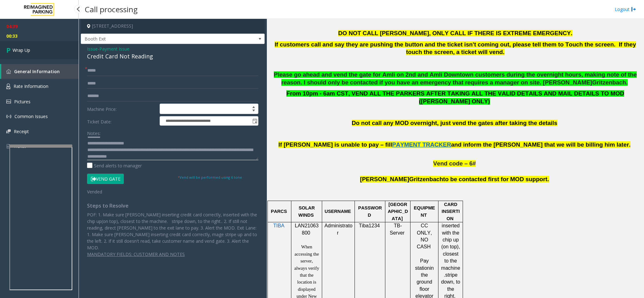
type textarea "**********"
click at [38, 47] on link "Wrap Up" at bounding box center [39, 50] width 79 height 19
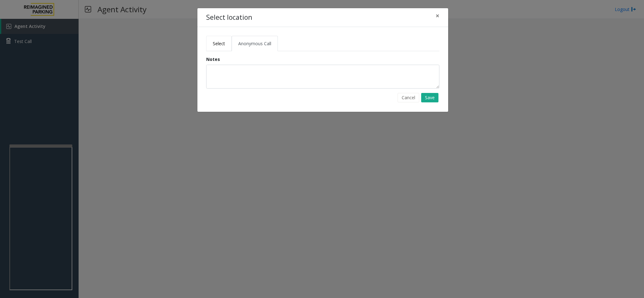
click at [218, 39] on link "Select" at bounding box center [218, 43] width 25 height 15
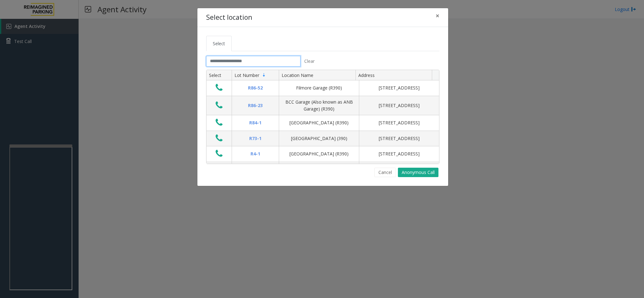
click at [263, 63] on input "text" at bounding box center [253, 61] width 94 height 11
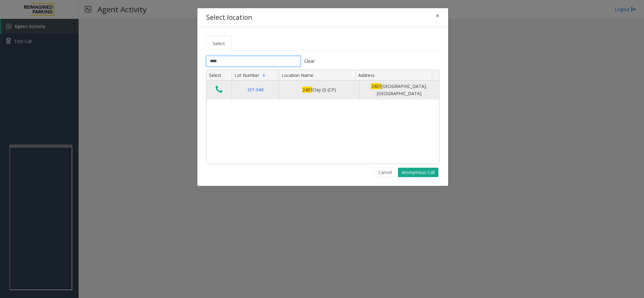
type input "****"
click at [218, 90] on icon "Data table" at bounding box center [219, 89] width 7 height 9
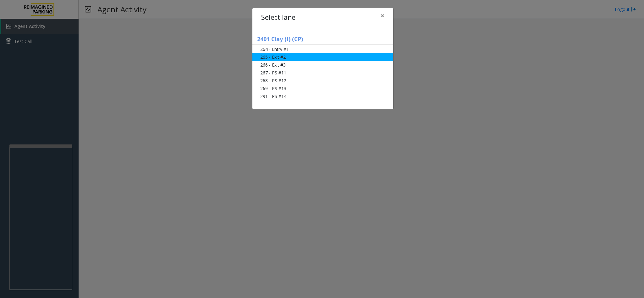
click at [300, 57] on li "265 - Exit #2" at bounding box center [322, 57] width 141 height 8
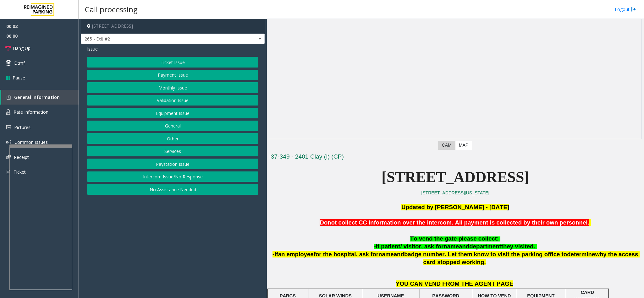
scroll to position [94, 0]
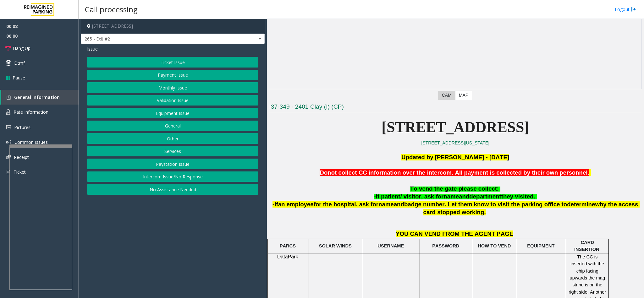
click at [170, 87] on button "Monthly Issue" at bounding box center [172, 87] width 171 height 11
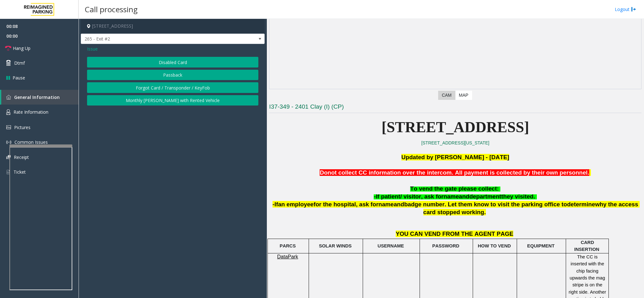
click at [178, 54] on div "Issue Disabled Card Passback Forgot Card / Transponder / KeyFob Monthly [PERSON…" at bounding box center [173, 76] width 184 height 65
click at [174, 59] on button "Disabled Card" at bounding box center [172, 62] width 171 height 11
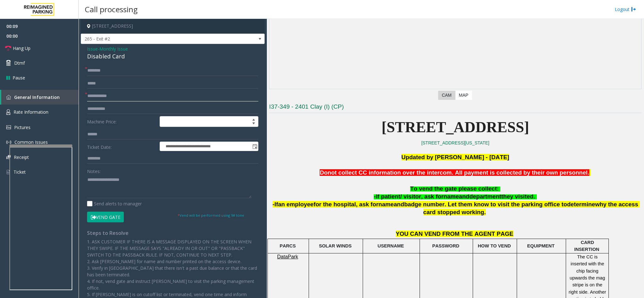
click at [98, 95] on input "text" at bounding box center [172, 96] width 171 height 11
click at [103, 96] on input "*********" at bounding box center [172, 96] width 171 height 11
click at [100, 96] on input "*********" at bounding box center [172, 96] width 171 height 11
click at [102, 98] on input "*********" at bounding box center [172, 96] width 171 height 11
type input "*********"
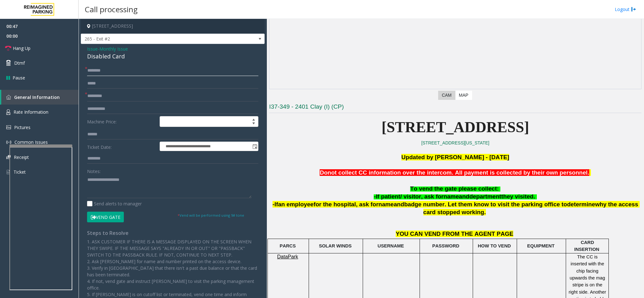
drag, startPoint x: 105, startPoint y: 76, endPoint x: 106, endPoint y: 71, distance: 5.1
click at [106, 75] on input "text" at bounding box center [172, 70] width 171 height 11
click at [117, 49] on span "Monthly Issue" at bounding box center [113, 49] width 29 height 7
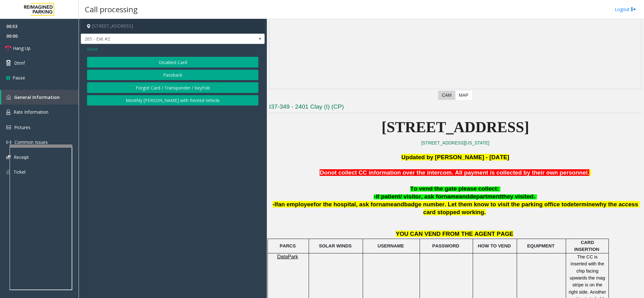
click at [154, 76] on button "Passback" at bounding box center [172, 75] width 171 height 11
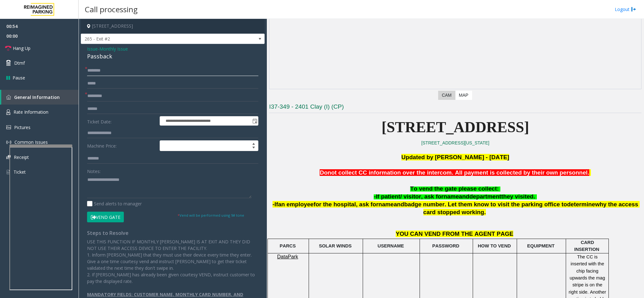
click at [112, 69] on input "text" at bounding box center [172, 70] width 171 height 11
type input "*******"
drag, startPoint x: 115, startPoint y: 57, endPoint x: 85, endPoint y: 52, distance: 30.5
click at [85, 52] on div "**********" at bounding box center [173, 184] width 184 height 280
click at [131, 174] on div "Notes:" at bounding box center [172, 182] width 171 height 32
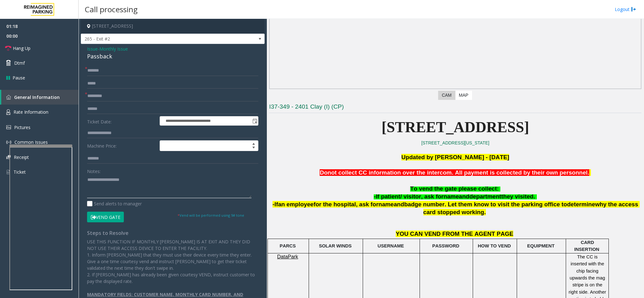
click at [127, 186] on textarea at bounding box center [169, 187] width 164 height 24
paste textarea "**********"
click at [115, 199] on button "Vend Gate" at bounding box center [105, 217] width 37 height 11
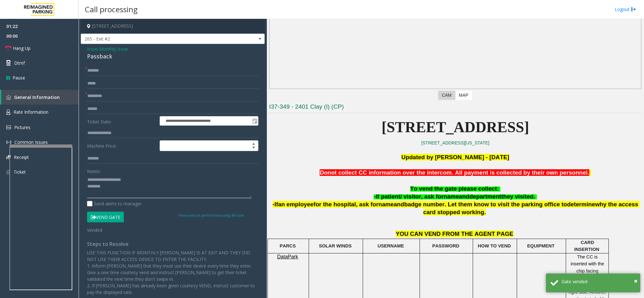
drag, startPoint x: 136, startPoint y: 176, endPoint x: 102, endPoint y: 178, distance: 34.0
click at [102, 178] on textarea at bounding box center [169, 187] width 164 height 24
click at [123, 187] on textarea at bounding box center [169, 187] width 164 height 24
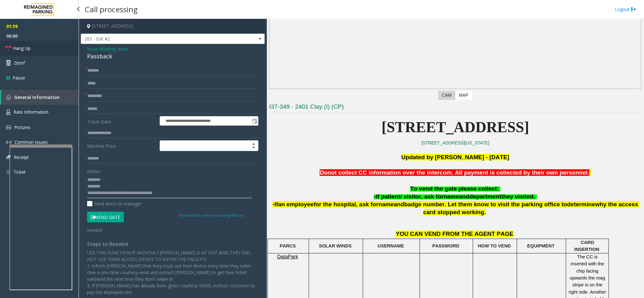
type textarea "**********"
click at [26, 50] on span "Hang Up" at bounding box center [22, 48] width 18 height 7
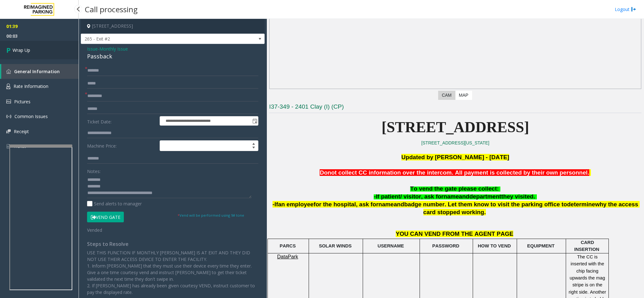
click at [41, 49] on link "Wrap Up" at bounding box center [39, 50] width 79 height 19
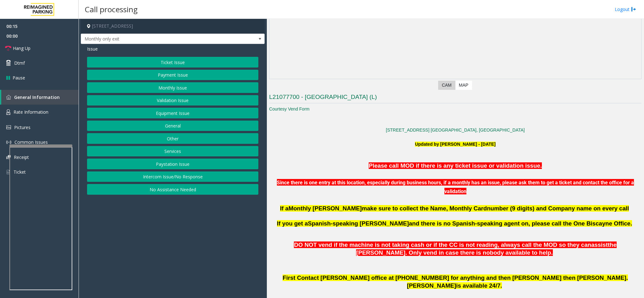
scroll to position [47, 0]
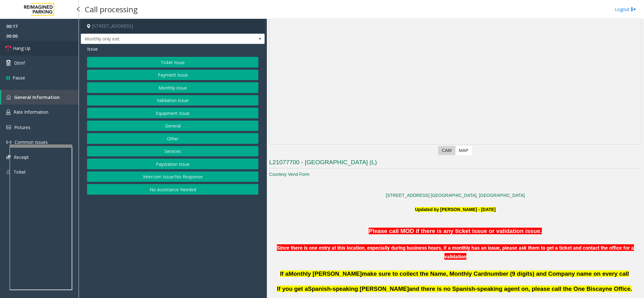
click at [31, 51] on link "Hang Up" at bounding box center [39, 48] width 79 height 15
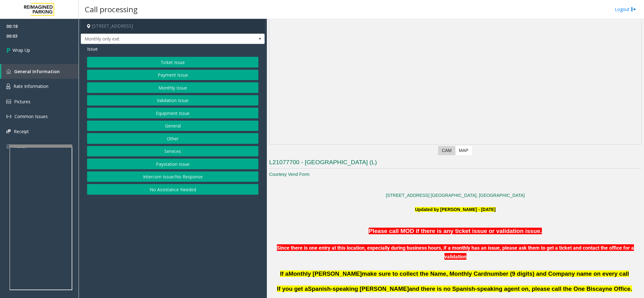
click at [161, 178] on button "Intercom Issue/No Response" at bounding box center [172, 177] width 171 height 11
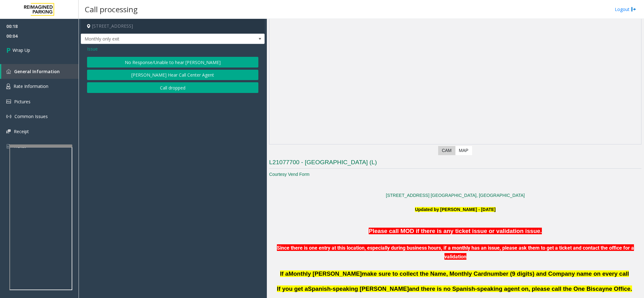
click at [129, 57] on button "No Response/Unable to hear [PERSON_NAME]" at bounding box center [172, 62] width 171 height 11
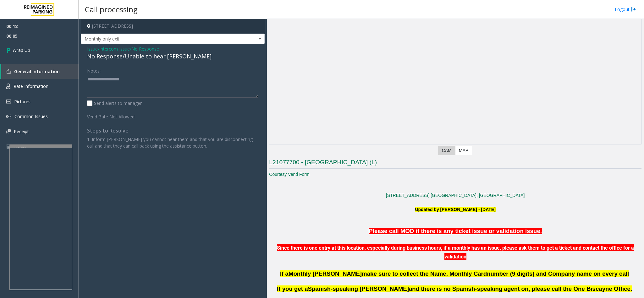
click at [122, 58] on div "No Response/Unable to hear [PERSON_NAME]" at bounding box center [172, 56] width 171 height 8
click at [122, 57] on div "No Response/Unable to hear [PERSON_NAME]" at bounding box center [172, 56] width 171 height 8
type textarea "**********"
click at [37, 46] on link "Wrap Up" at bounding box center [39, 50] width 79 height 19
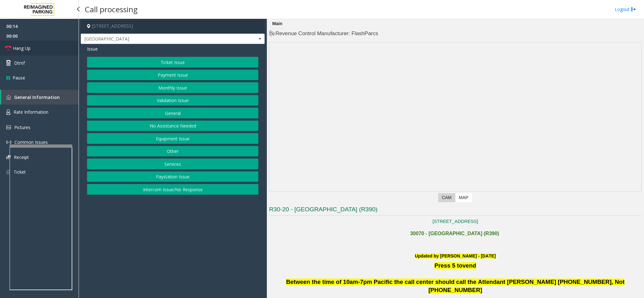
click at [48, 52] on link "Hang Up" at bounding box center [39, 48] width 79 height 15
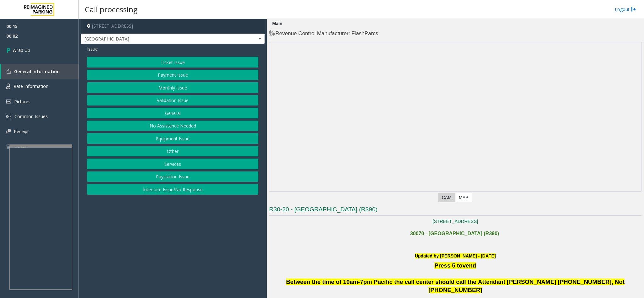
click at [179, 192] on button "Intercom Issue/No Response" at bounding box center [172, 189] width 171 height 11
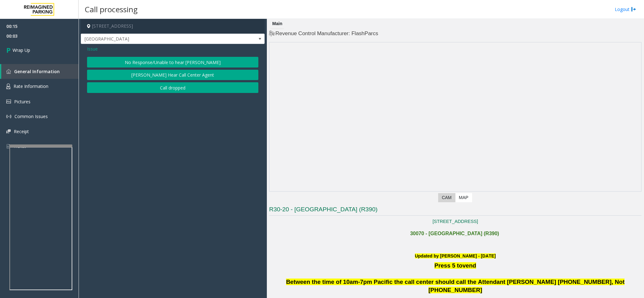
click at [163, 59] on button "No Response/Unable to hear [PERSON_NAME]" at bounding box center [172, 62] width 171 height 11
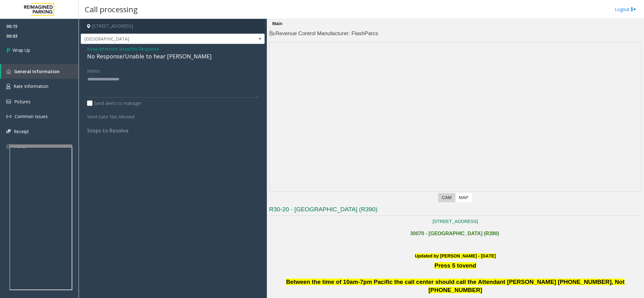
click at [162, 58] on div "No Response/Unable to hear [PERSON_NAME]" at bounding box center [172, 56] width 171 height 8
type textarea "**********"
click at [41, 50] on link "Wrap Up" at bounding box center [39, 50] width 79 height 19
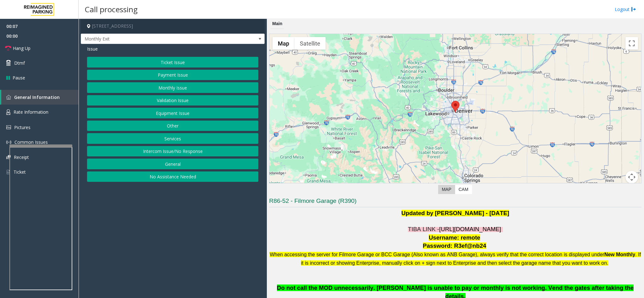
click at [429, 199] on span "https://fillmore-web.sp.tibaparking.net/" at bounding box center [470, 229] width 62 height 7
drag, startPoint x: 475, startPoint y: 237, endPoint x: 456, endPoint y: 240, distance: 18.7
click at [429, 199] on p "Username: remote" at bounding box center [455, 238] width 372 height 8
click at [161, 88] on button "Monthly Issue" at bounding box center [172, 87] width 171 height 11
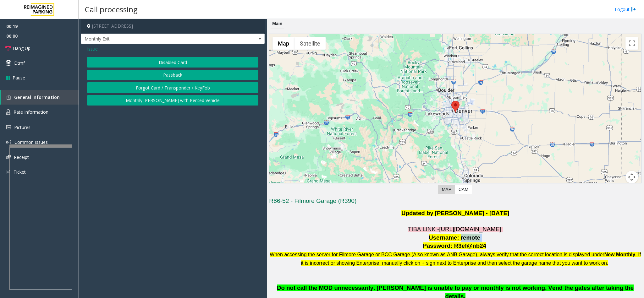
click at [154, 59] on button "Disabled Card" at bounding box center [172, 62] width 171 height 11
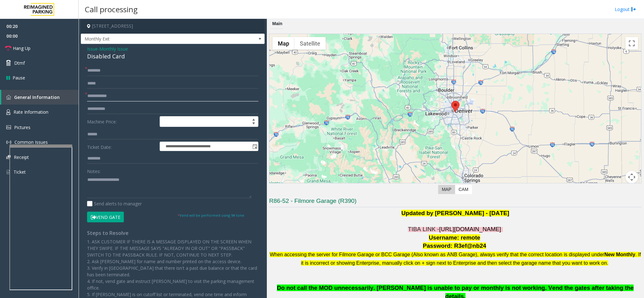
click at [122, 96] on input "text" at bounding box center [172, 96] width 171 height 11
type input "*********"
click at [119, 46] on span "Monthly Issue" at bounding box center [113, 49] width 29 height 7
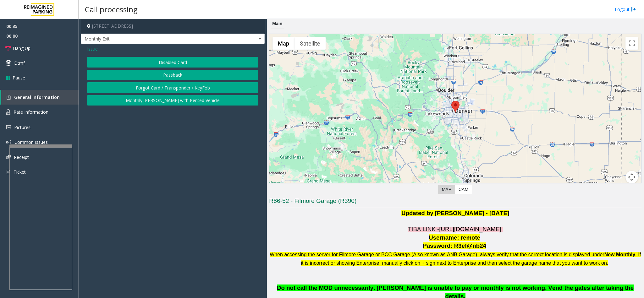
click at [155, 75] on button "Passback" at bounding box center [172, 75] width 171 height 11
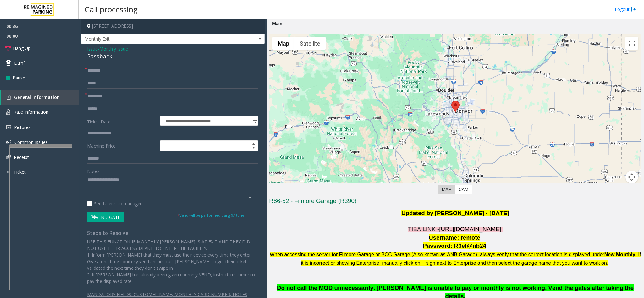
click at [112, 70] on input "text" at bounding box center [172, 70] width 171 height 11
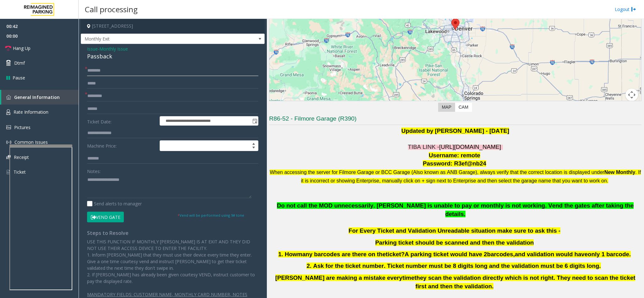
scroll to position [94, 0]
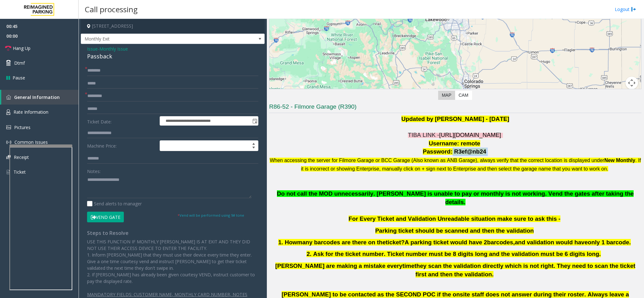
drag, startPoint x: 449, startPoint y: 150, endPoint x: 488, endPoint y: 152, distance: 39.0
click at [429, 152] on p "Password: R3ef@nb24" at bounding box center [455, 152] width 372 height 8
click at [170, 68] on input "text" at bounding box center [172, 70] width 171 height 11
type input "******"
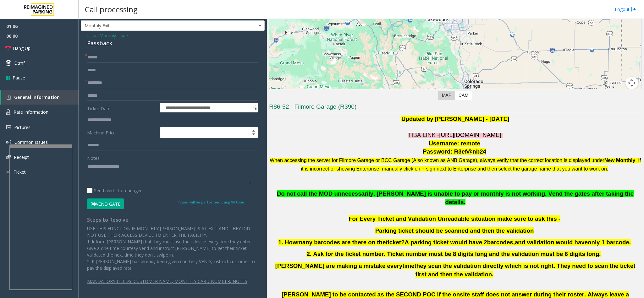
scroll to position [20, 0]
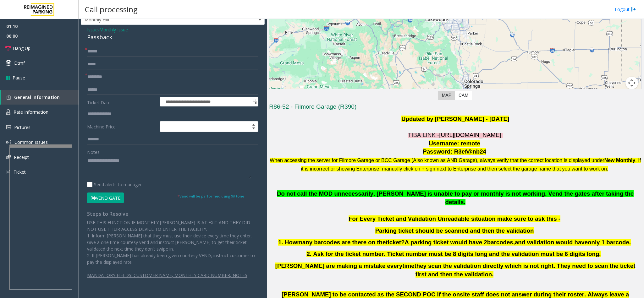
click at [106, 198] on button "Vend Gate" at bounding box center [105, 198] width 37 height 11
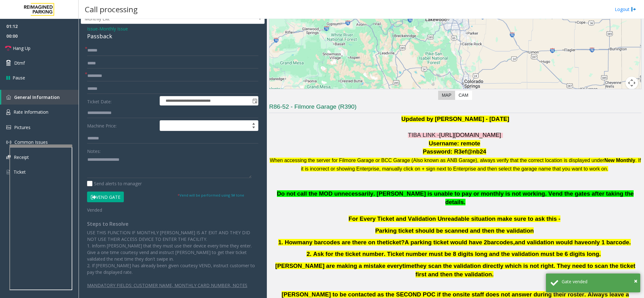
scroll to position [0, 0]
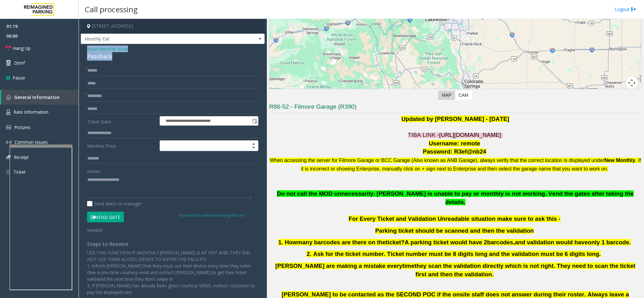
drag, startPoint x: 113, startPoint y: 61, endPoint x: 85, endPoint y: 48, distance: 31.4
click at [85, 48] on div "**********" at bounding box center [173, 186] width 184 height 284
click at [119, 59] on div "Passback" at bounding box center [172, 56] width 171 height 8
drag, startPoint x: 116, startPoint y: 58, endPoint x: 85, endPoint y: 49, distance: 32.8
click at [85, 49] on div "**********" at bounding box center [173, 186] width 184 height 284
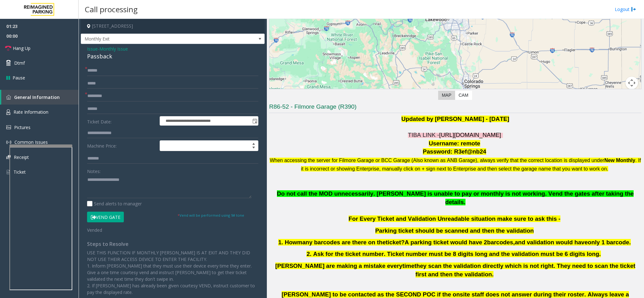
click at [139, 174] on div "Notes:" at bounding box center [172, 182] width 171 height 32
click at [120, 181] on textarea at bounding box center [169, 187] width 164 height 24
paste textarea "**********"
drag, startPoint x: 133, startPoint y: 179, endPoint x: 102, endPoint y: 181, distance: 31.2
click at [102, 181] on textarea at bounding box center [169, 187] width 164 height 24
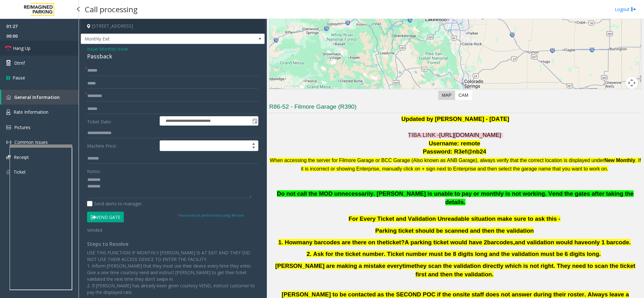
click at [39, 46] on link "Hang Up" at bounding box center [39, 48] width 79 height 15
click at [131, 194] on textarea at bounding box center [169, 187] width 164 height 24
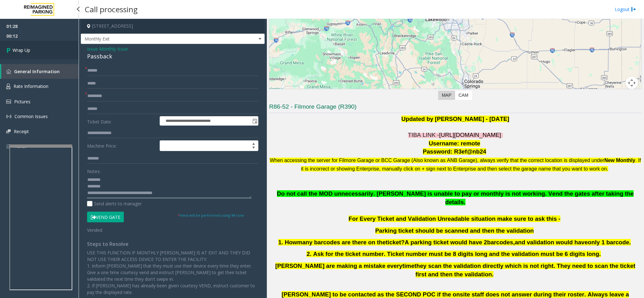
type textarea "**********"
click at [34, 48] on link "Wrap Up" at bounding box center [39, 50] width 79 height 19
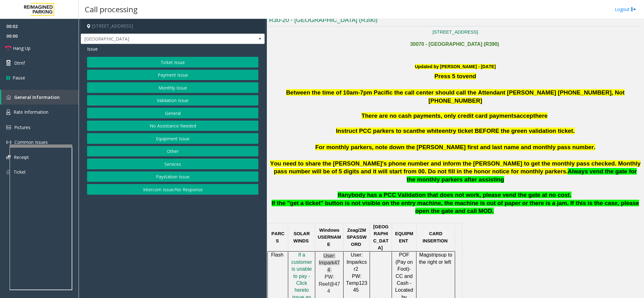
scroll to position [188, 0]
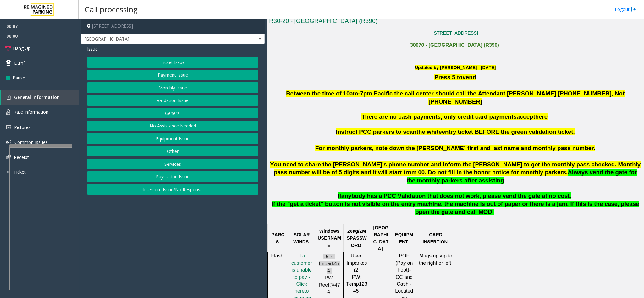
click at [189, 194] on button "Intercom Issue/No Response" at bounding box center [172, 189] width 171 height 11
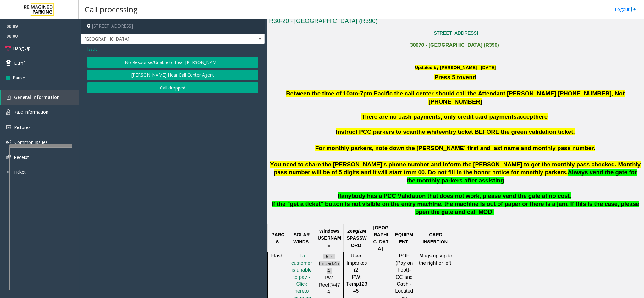
click at [185, 56] on div "Issue No Response/Unable to hear [PERSON_NAME] Cannot Hear Call Center Agent Ca…" at bounding box center [173, 70] width 184 height 52
click at [182, 58] on button "No Response/Unable to hear [PERSON_NAME]" at bounding box center [172, 62] width 171 height 11
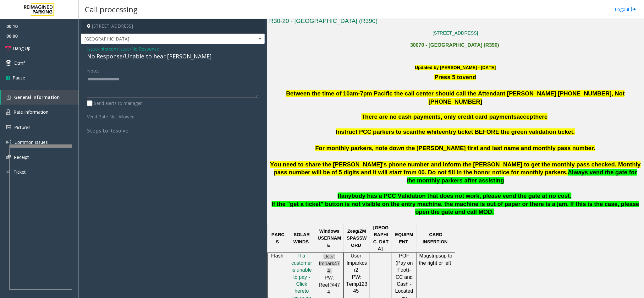
click at [169, 53] on div "No Response/Unable to hear [PERSON_NAME]" at bounding box center [172, 56] width 171 height 8
type textarea "**********"
click at [22, 43] on link "Hang Up" at bounding box center [39, 48] width 79 height 15
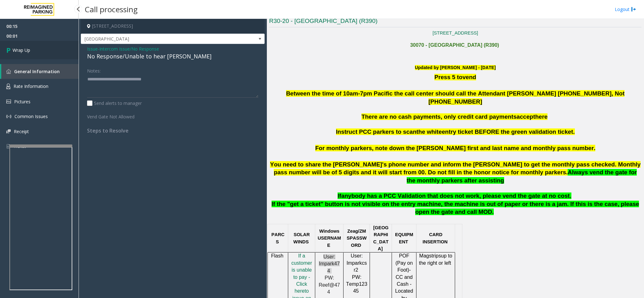
click at [33, 50] on link "Wrap Up" at bounding box center [39, 50] width 79 height 19
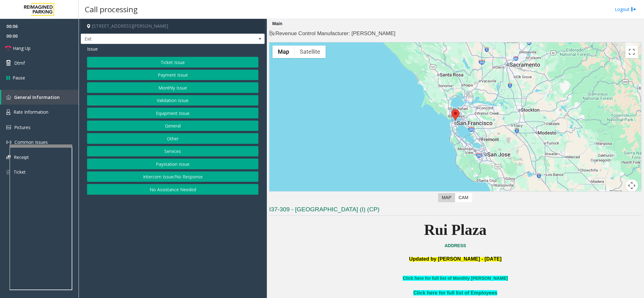
click at [174, 156] on button "Services" at bounding box center [172, 151] width 171 height 11
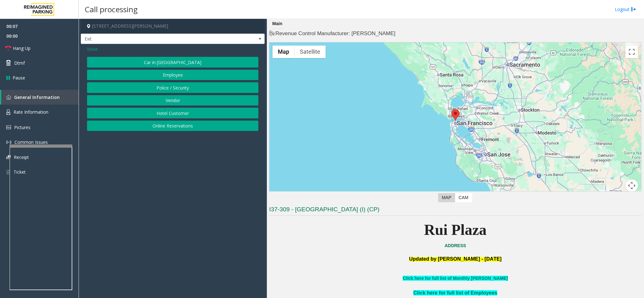
click at [169, 127] on button "Online Reservations" at bounding box center [172, 126] width 171 height 11
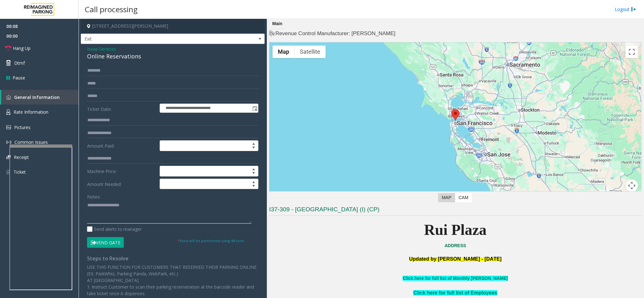
click at [129, 199] on textarea at bounding box center [169, 212] width 164 height 24
type textarea "*"
click at [115, 199] on textarea at bounding box center [169, 212] width 164 height 24
click at [119, 199] on textarea at bounding box center [169, 212] width 164 height 24
click at [101, 199] on textarea at bounding box center [169, 212] width 164 height 24
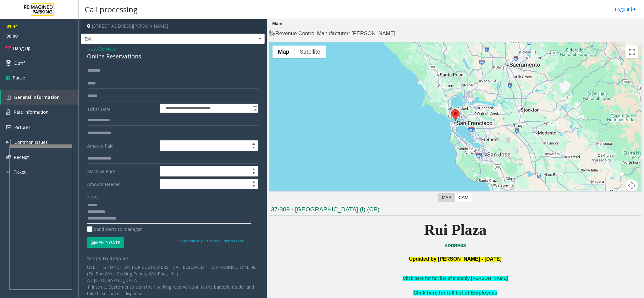
click at [100, 199] on textarea at bounding box center [169, 212] width 164 height 24
click at [99, 199] on textarea at bounding box center [169, 212] width 164 height 24
type textarea "**********"
click at [112, 71] on input "text" at bounding box center [172, 70] width 171 height 11
type input "*******"
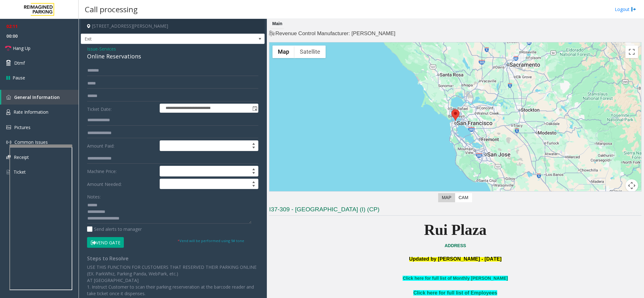
click at [109, 199] on button "Vend Gate" at bounding box center [105, 242] width 37 height 11
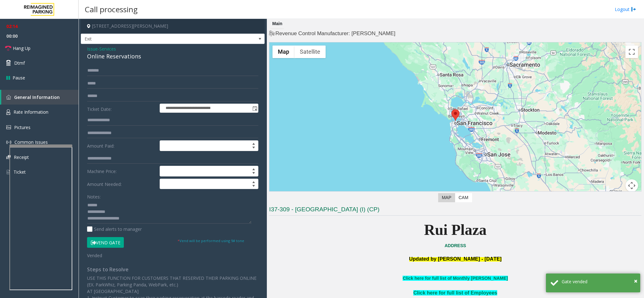
click at [110, 59] on div "Online Reservations" at bounding box center [172, 56] width 171 height 8
click at [106, 199] on div "Notes:" at bounding box center [172, 207] width 171 height 32
click at [102, 199] on textarea at bounding box center [169, 212] width 164 height 24
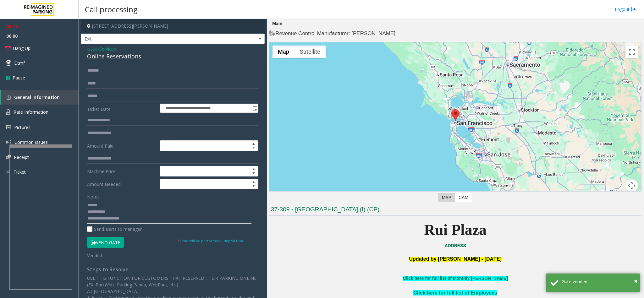
paste textarea "**********"
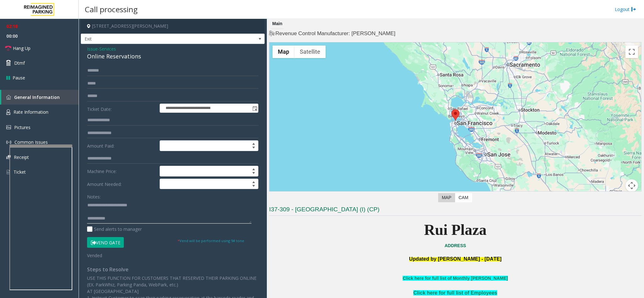
click at [123, 199] on textarea at bounding box center [169, 212] width 164 height 24
click at [27, 46] on span "Hang Up" at bounding box center [22, 48] width 18 height 7
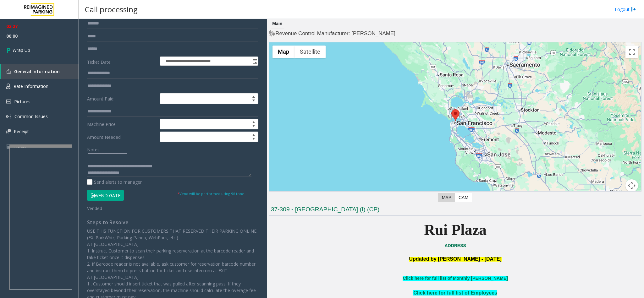
scroll to position [7, 0]
click at [100, 172] on textarea at bounding box center [169, 165] width 164 height 24
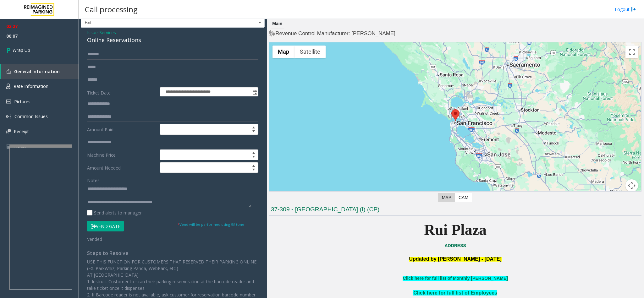
scroll to position [0, 0]
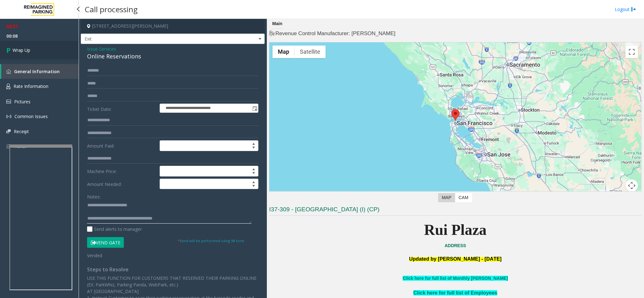
type textarea "**********"
click at [29, 45] on link "Wrap Up" at bounding box center [39, 50] width 79 height 19
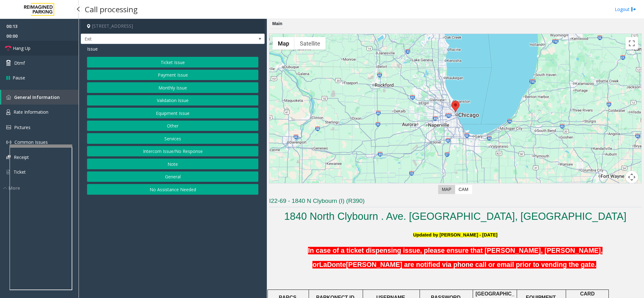
click at [38, 47] on link "Hang Up" at bounding box center [39, 48] width 79 height 15
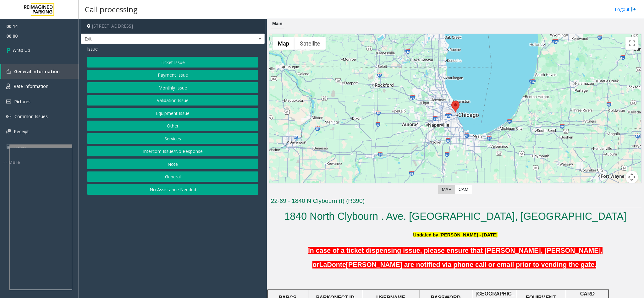
click at [174, 193] on button "No Assistance Needed" at bounding box center [172, 189] width 171 height 11
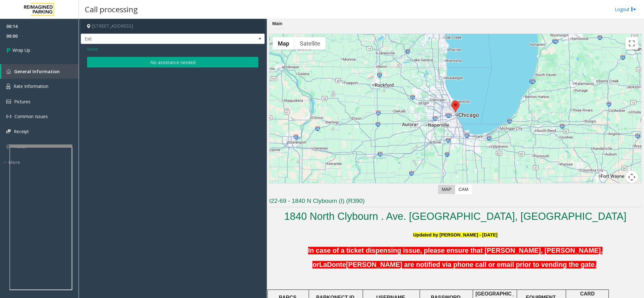
click at [180, 61] on button "No assistance needed" at bounding box center [172, 62] width 171 height 11
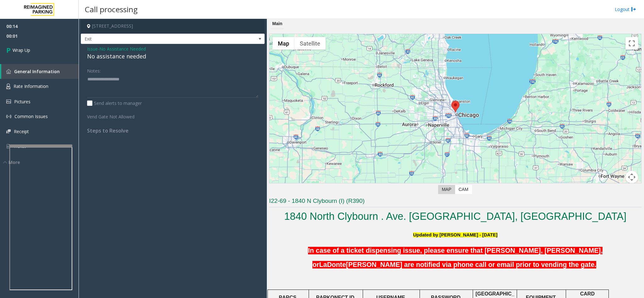
click at [112, 56] on div "No assistance needed" at bounding box center [172, 56] width 171 height 8
type textarea "**********"
click at [38, 45] on link "Wrap Up" at bounding box center [39, 50] width 79 height 19
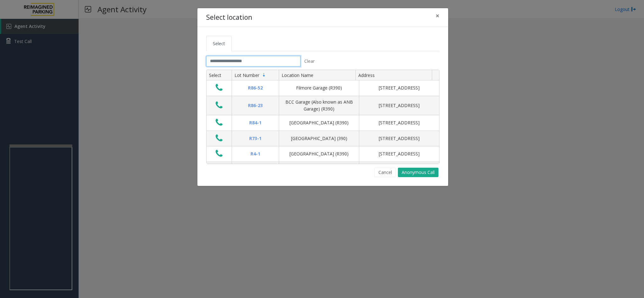
click at [248, 67] on input "text" at bounding box center [253, 61] width 94 height 11
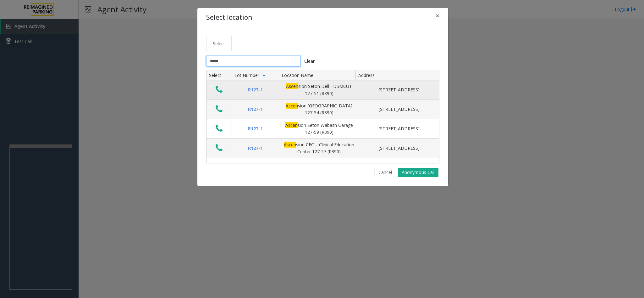
type input "*****"
click at [219, 90] on icon "Data table" at bounding box center [219, 89] width 7 height 9
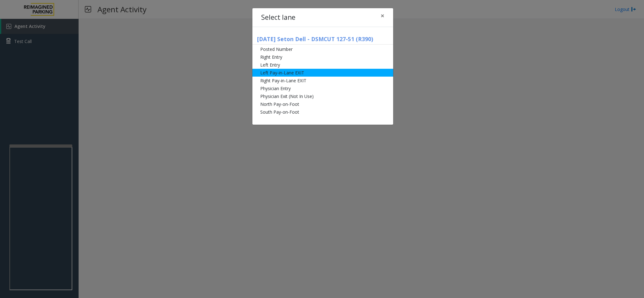
click at [295, 73] on li "Left Pay-in-Lane EXIT" at bounding box center [322, 73] width 141 height 8
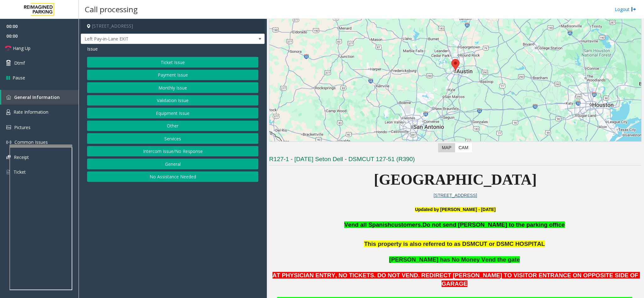
scroll to position [94, 0]
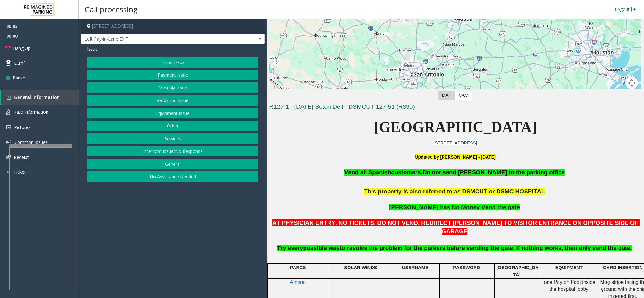
click at [180, 58] on button "Ticket Issue" at bounding box center [172, 62] width 171 height 11
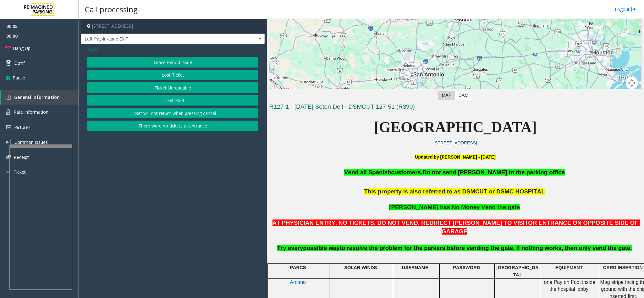
click at [93, 47] on span "Issue" at bounding box center [92, 49] width 11 height 7
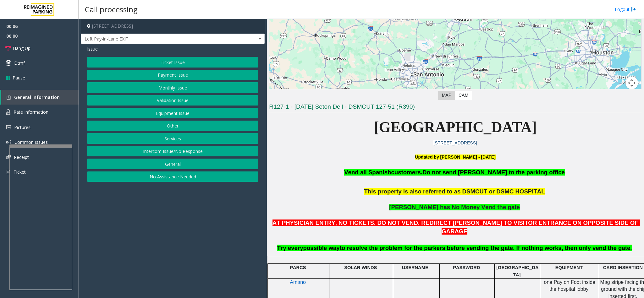
click at [166, 74] on button "Payment Issue" at bounding box center [172, 75] width 171 height 11
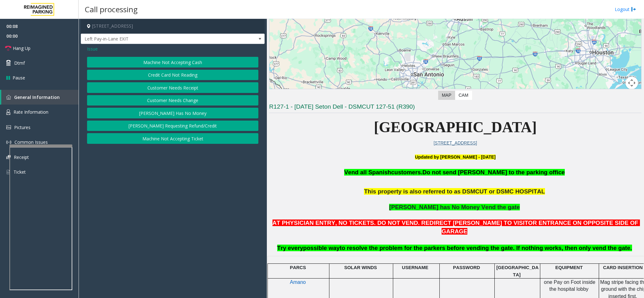
click at [170, 113] on button "[PERSON_NAME] Has No Money" at bounding box center [172, 113] width 171 height 11
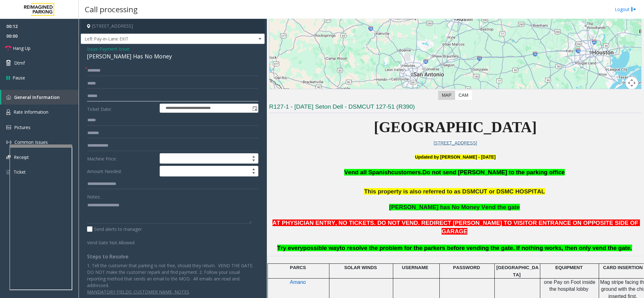
click at [109, 94] on input "text" at bounding box center [172, 96] width 171 height 11
click at [128, 97] on input "text" at bounding box center [172, 96] width 171 height 11
type input "******"
click at [135, 72] on input "text" at bounding box center [172, 70] width 171 height 11
drag, startPoint x: 507, startPoint y: 205, endPoint x: 391, endPoint y: 205, distance: 115.9
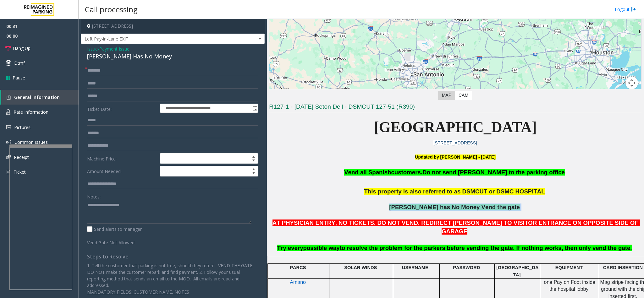
click at [391, 199] on p "Incase Parker has No Money Vend the gate" at bounding box center [455, 212] width 372 height 16
paste textarea "**********"
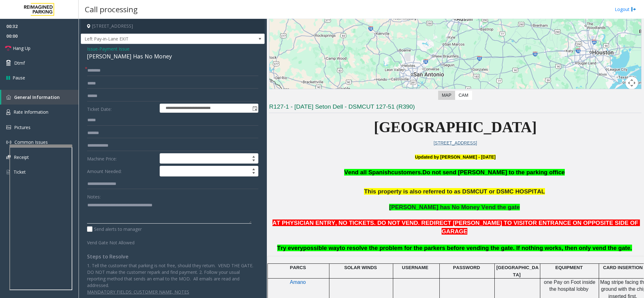
click at [189, 199] on textarea at bounding box center [169, 212] width 164 height 24
type textarea "**********"
click at [127, 69] on input "text" at bounding box center [172, 70] width 171 height 11
type input "*****"
click at [191, 199] on textarea at bounding box center [169, 212] width 164 height 24
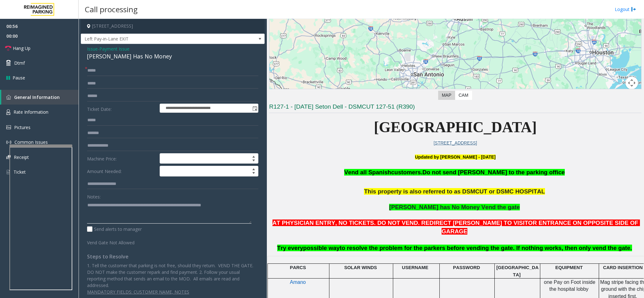
type textarea "**********"
click at [107, 50] on span "Payment Issue" at bounding box center [114, 49] width 30 height 7
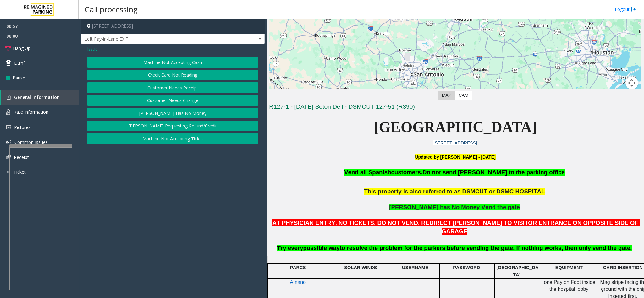
click at [94, 48] on span "Issue" at bounding box center [92, 49] width 11 height 7
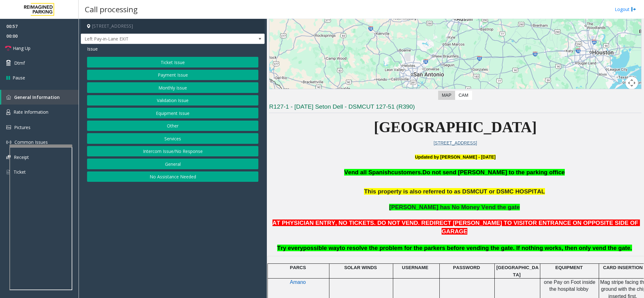
click at [143, 59] on button "Ticket Issue" at bounding box center [172, 62] width 171 height 11
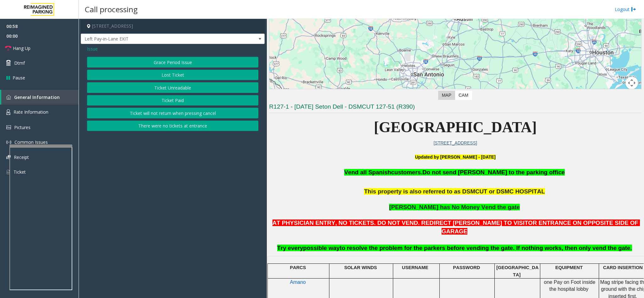
click at [146, 93] on button "Ticket Unreadable" at bounding box center [172, 87] width 171 height 11
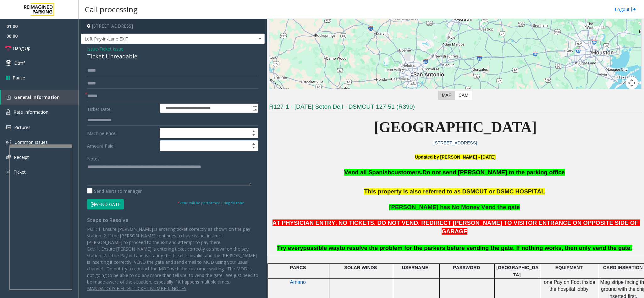
click at [117, 199] on button "Vend Gate" at bounding box center [105, 204] width 37 height 11
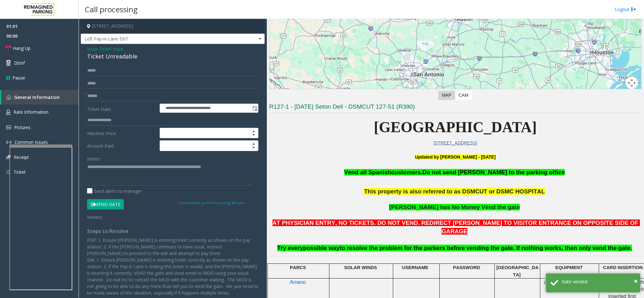
click at [119, 48] on span "Ticket Issue" at bounding box center [111, 49] width 24 height 7
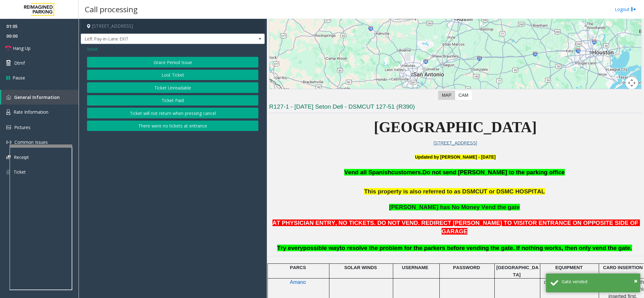
click at [98, 47] on div "Issue" at bounding box center [172, 49] width 171 height 7
click at [95, 49] on span "Issue" at bounding box center [92, 49] width 11 height 7
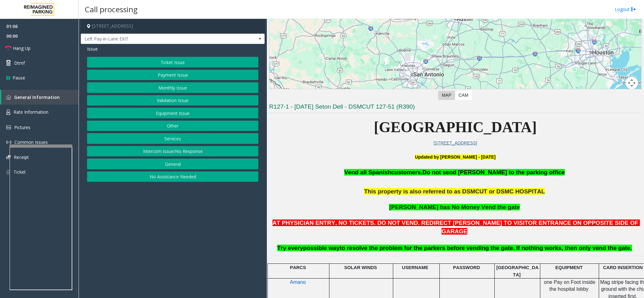
click at [177, 76] on button "Payment Issue" at bounding box center [172, 75] width 171 height 11
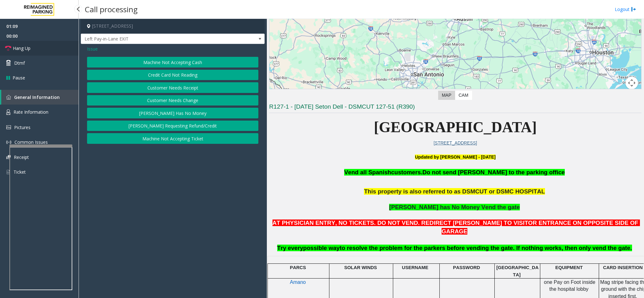
click at [23, 45] on span "Hang Up" at bounding box center [22, 48] width 18 height 7
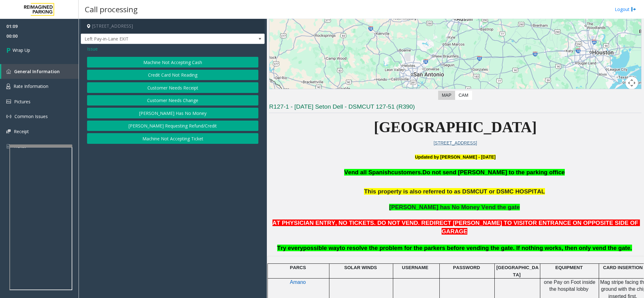
click at [184, 115] on button "[PERSON_NAME] Has No Money" at bounding box center [172, 113] width 171 height 11
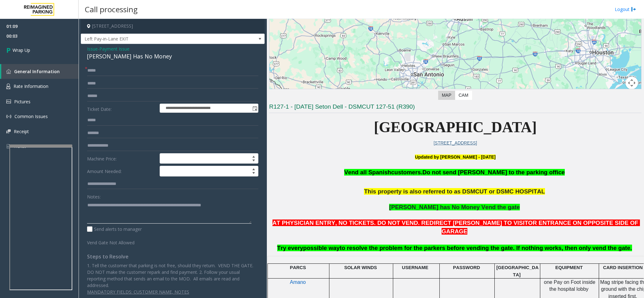
drag, startPoint x: 218, startPoint y: 207, endPoint x: 222, endPoint y: 205, distance: 4.3
click at [219, 199] on textarea at bounding box center [169, 212] width 164 height 24
type textarea "**********"
click at [46, 51] on link "Wrap Up" at bounding box center [39, 50] width 79 height 19
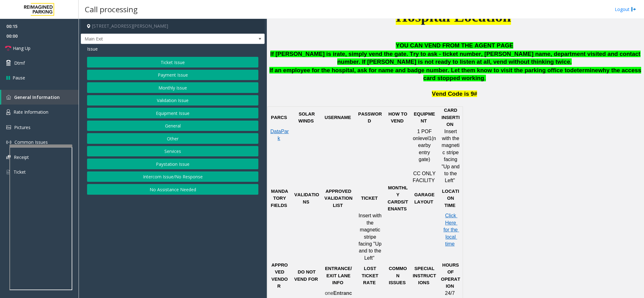
scroll to position [330, 0]
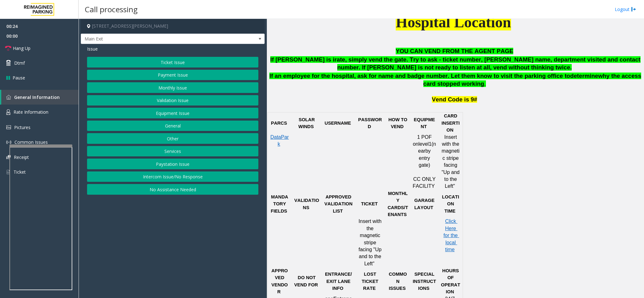
click at [214, 65] on button "Ticket Issue" at bounding box center [172, 62] width 171 height 11
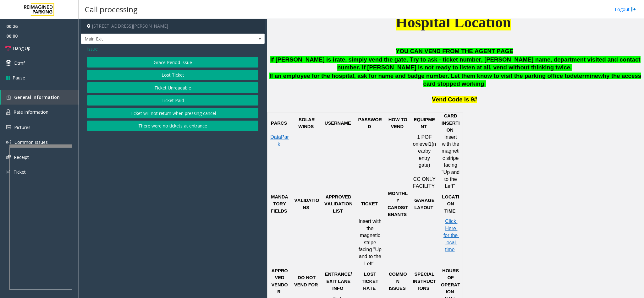
click at [165, 92] on button "Ticket Unreadable" at bounding box center [172, 87] width 171 height 11
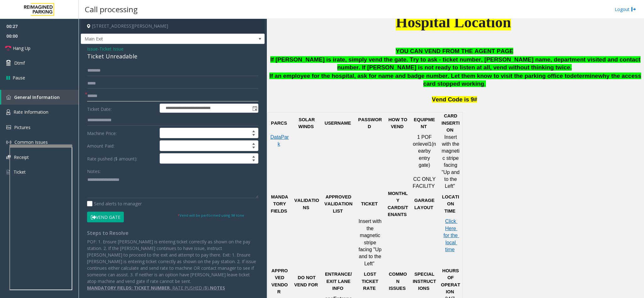
click at [105, 101] on input "text" at bounding box center [172, 96] width 171 height 11
drag, startPoint x: 139, startPoint y: 56, endPoint x: 78, endPoint y: 50, distance: 60.9
click at [79, 50] on div "**********" at bounding box center [361, 158] width 565 height 279
click at [114, 49] on span "Ticket Issue" at bounding box center [111, 49] width 24 height 7
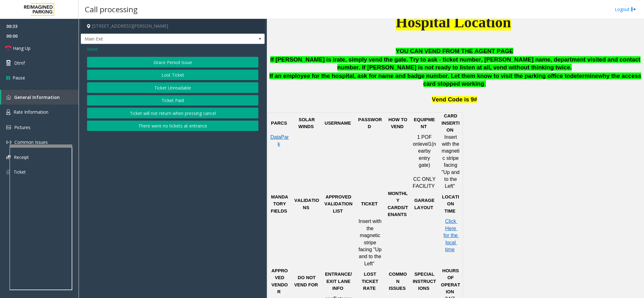
click at [164, 99] on button "Ticket Paid" at bounding box center [172, 100] width 171 height 11
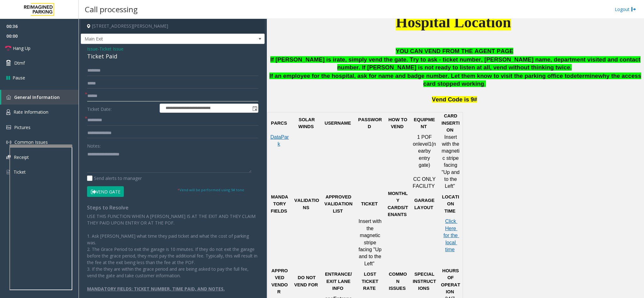
click at [108, 99] on input "text" at bounding box center [172, 96] width 171 height 11
click at [138, 97] on input "text" at bounding box center [172, 96] width 171 height 11
drag, startPoint x: 106, startPoint y: 118, endPoint x: 151, endPoint y: 113, distance: 44.9
click at [107, 118] on input "text" at bounding box center [172, 120] width 171 height 11
click at [134, 150] on div "Notes:" at bounding box center [172, 156] width 171 height 32
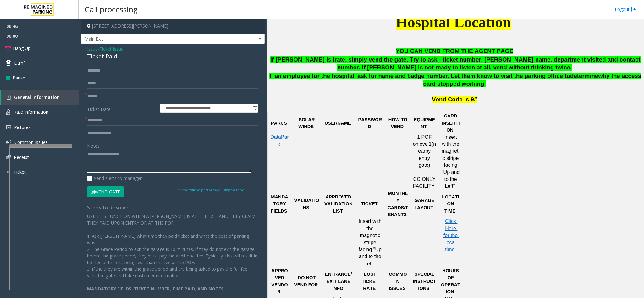
drag, startPoint x: 123, startPoint y: 165, endPoint x: 130, endPoint y: 166, distance: 7.0
click at [124, 165] on textarea at bounding box center [169, 161] width 164 height 24
type textarea "**********"
click at [104, 93] on input "text" at bounding box center [172, 96] width 171 height 11
click at [127, 91] on input "*******" at bounding box center [172, 96] width 171 height 11
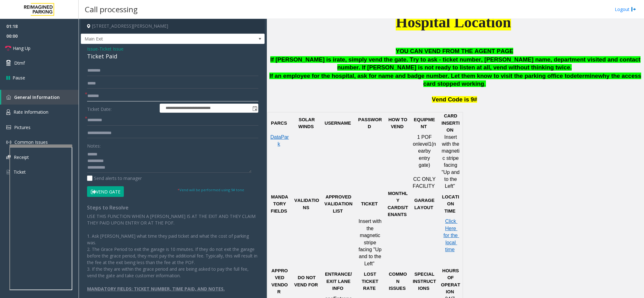
type input "*******"
click at [119, 122] on input "text" at bounding box center [172, 120] width 171 height 11
type input "*****"
click at [429, 199] on span "Click Here for the local time" at bounding box center [451, 236] width 16 height 34
drag, startPoint x: 154, startPoint y: 65, endPoint x: 150, endPoint y: 73, distance: 8.4
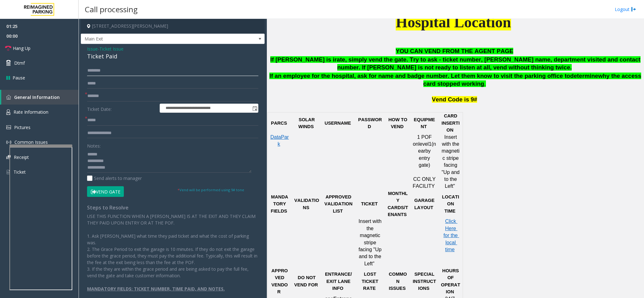
click at [153, 67] on input "text" at bounding box center [172, 70] width 171 height 11
click at [150, 73] on input "text" at bounding box center [172, 70] width 171 height 11
type input "**********"
click at [104, 120] on input "*****" at bounding box center [172, 120] width 171 height 11
type input "*"
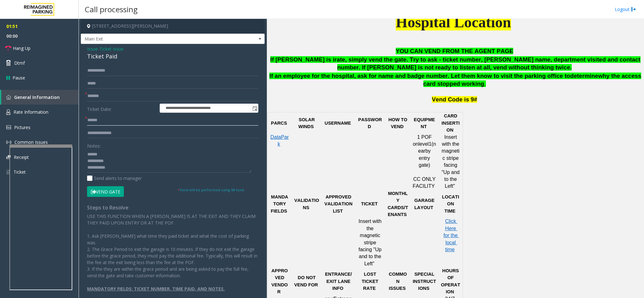
type input "******"
click at [111, 162] on textarea at bounding box center [169, 161] width 164 height 24
click at [156, 164] on textarea at bounding box center [169, 161] width 164 height 24
click at [131, 171] on textarea at bounding box center [169, 161] width 164 height 24
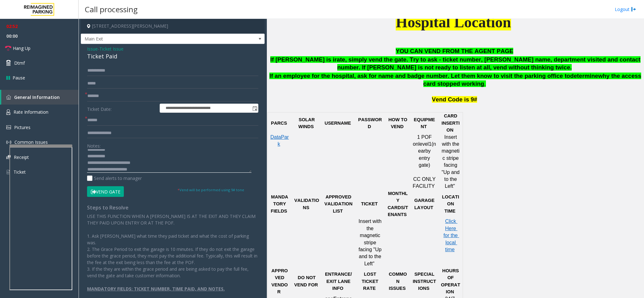
click at [152, 170] on textarea at bounding box center [169, 161] width 164 height 24
drag, startPoint x: 145, startPoint y: 169, endPoint x: 121, endPoint y: 174, distance: 25.1
click at [121, 174] on div "Notes: Send alerts to manager" at bounding box center [172, 160] width 171 height 41
type textarea "**********"
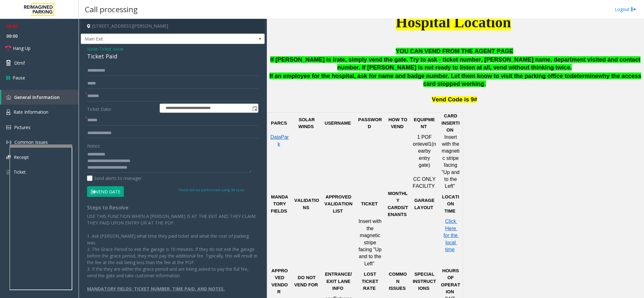
click at [120, 192] on button "Vend Gate" at bounding box center [105, 191] width 37 height 11
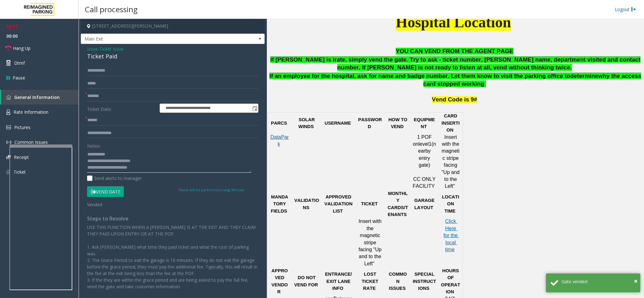
click at [155, 165] on textarea at bounding box center [169, 161] width 164 height 24
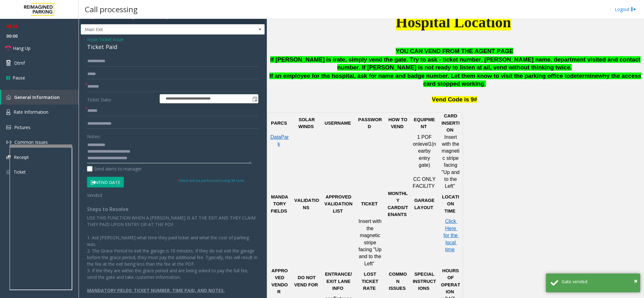
scroll to position [12, 0]
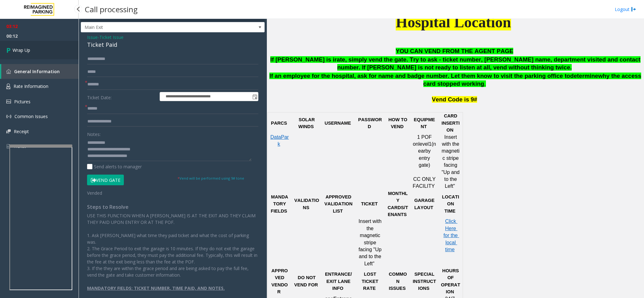
click at [33, 55] on link "Wrap Up" at bounding box center [39, 50] width 79 height 19
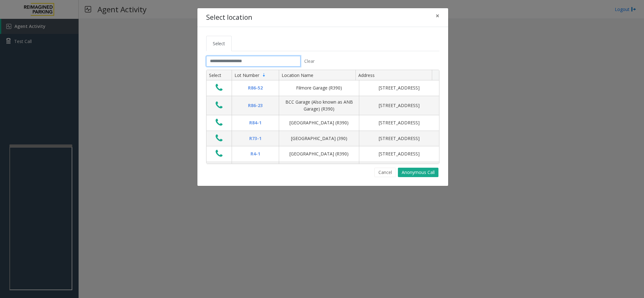
click at [247, 60] on input "text" at bounding box center [253, 61] width 94 height 11
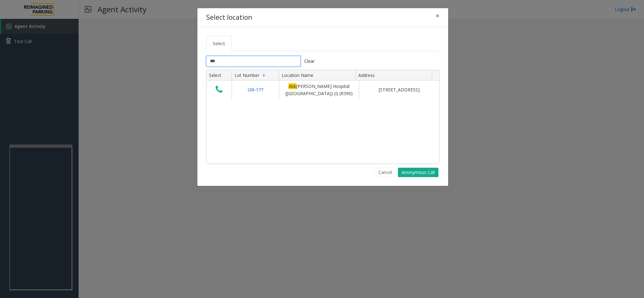
type input "***"
click at [219, 44] on span "Select" at bounding box center [219, 44] width 12 height 6
click at [218, 35] on div "Select *** Clear Select Lot Number Location Name Address I20-177 Abb ott Hospit…" at bounding box center [322, 106] width 251 height 159
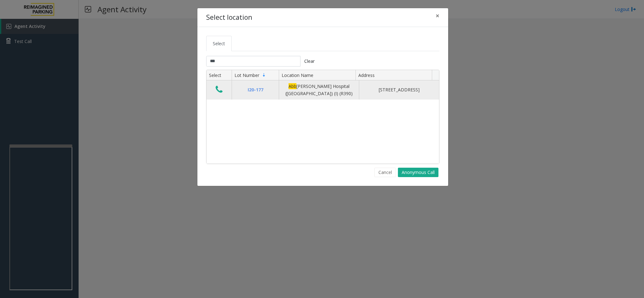
click at [218, 92] on icon "Data table" at bounding box center [219, 89] width 7 height 9
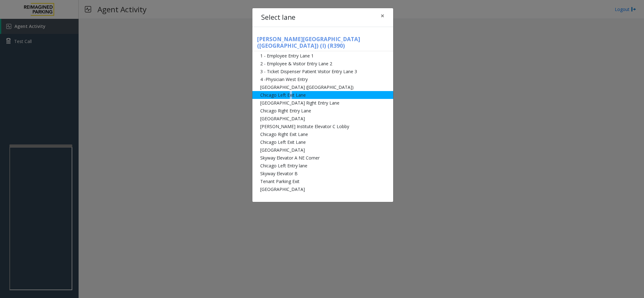
click at [289, 91] on li "Chicago Left Exit Lane" at bounding box center [322, 95] width 141 height 8
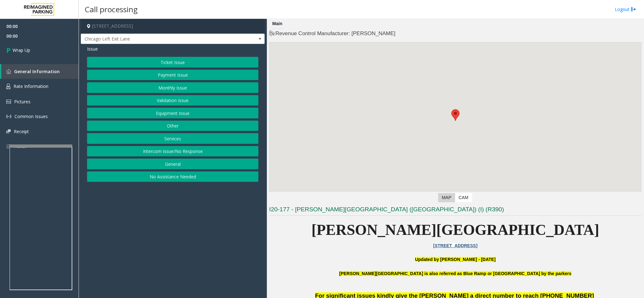
click at [289, 90] on body "00:00 00:00 Wrap Up General Information Rate Information Pictures Common Issues…" at bounding box center [322, 149] width 644 height 298
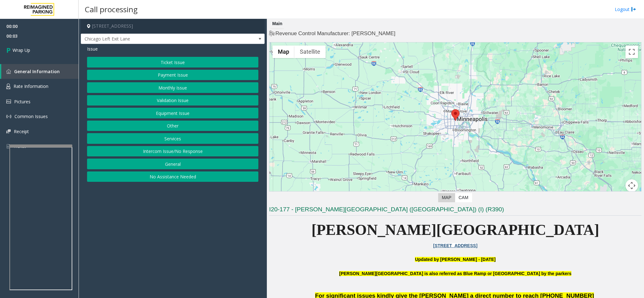
click at [167, 63] on button "Ticket Issue" at bounding box center [172, 62] width 171 height 11
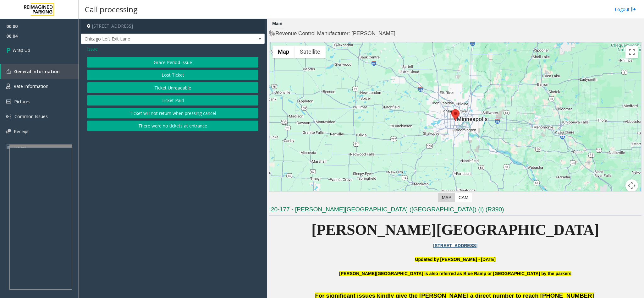
click at [179, 90] on button "Ticket Unreadable" at bounding box center [172, 87] width 171 height 11
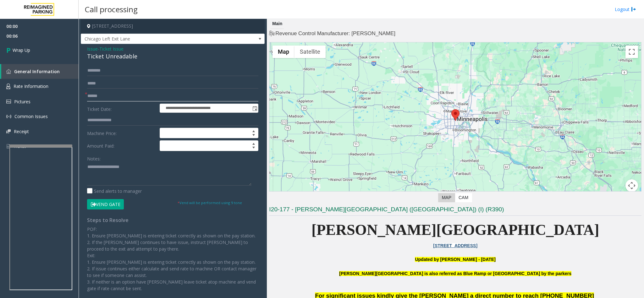
click at [113, 91] on input "text" at bounding box center [172, 96] width 171 height 11
type input "**"
drag, startPoint x: 136, startPoint y: 56, endPoint x: 81, endPoint y: 47, distance: 55.3
click at [81, 47] on div "**********" at bounding box center [173, 177] width 184 height 267
paste textarea "**********"
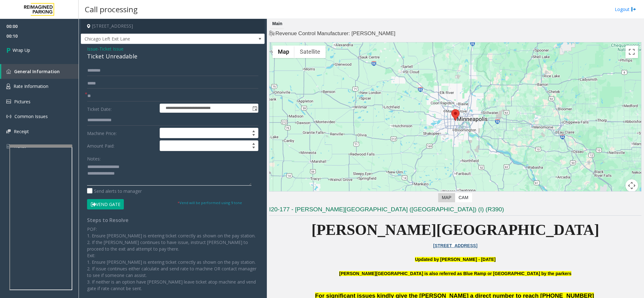
click at [135, 182] on textarea at bounding box center [169, 174] width 164 height 24
click at [126, 164] on textarea at bounding box center [169, 174] width 164 height 24
drag, startPoint x: 126, startPoint y: 164, endPoint x: 100, endPoint y: 165, distance: 26.4
click at [100, 165] on textarea at bounding box center [169, 174] width 164 height 24
click at [109, 171] on textarea at bounding box center [169, 174] width 164 height 24
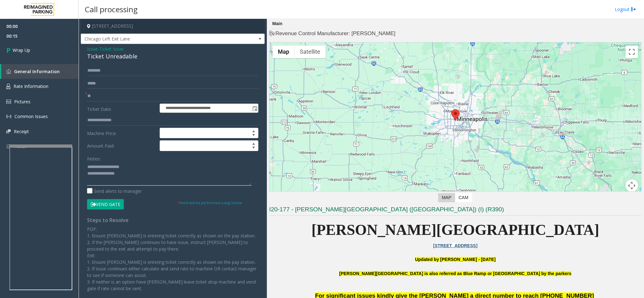
drag, startPoint x: 103, startPoint y: 168, endPoint x: 127, endPoint y: 168, distance: 24.2
click at [127, 168] on textarea at bounding box center [169, 174] width 164 height 24
drag, startPoint x: 139, startPoint y: 172, endPoint x: 156, endPoint y: 194, distance: 27.6
click at [141, 176] on textarea at bounding box center [169, 174] width 164 height 24
type textarea "**********"
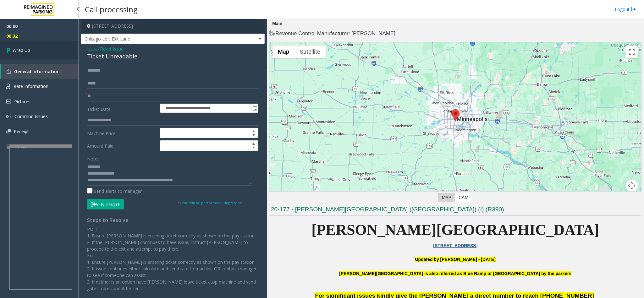
click at [26, 45] on link "Wrap Up" at bounding box center [39, 50] width 79 height 19
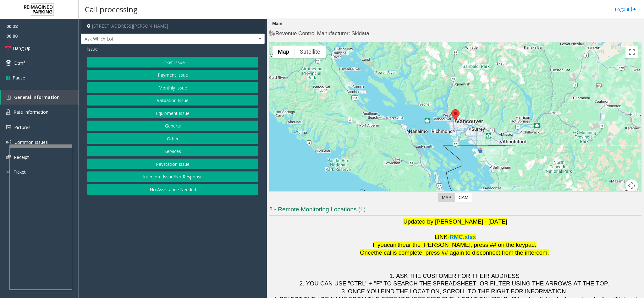
click at [182, 104] on button "Validation Issue" at bounding box center [172, 100] width 171 height 11
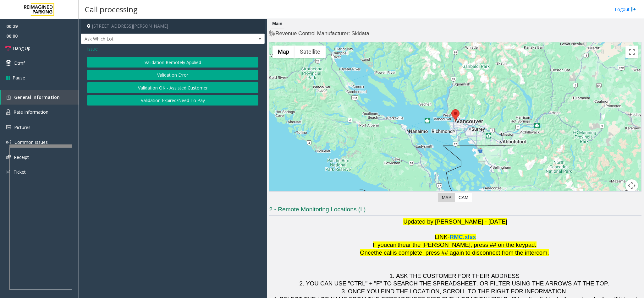
click at [169, 74] on button "Validation Error" at bounding box center [172, 75] width 171 height 11
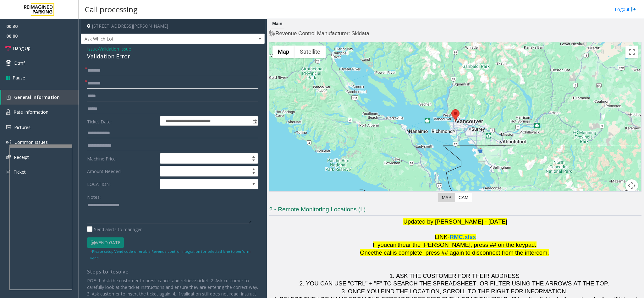
click at [116, 81] on input "text" at bounding box center [172, 83] width 171 height 11
type input "********"
click at [156, 70] on input "text" at bounding box center [172, 70] width 171 height 11
type input "*******"
drag, startPoint x: 132, startPoint y: 62, endPoint x: 106, endPoint y: 53, distance: 26.9
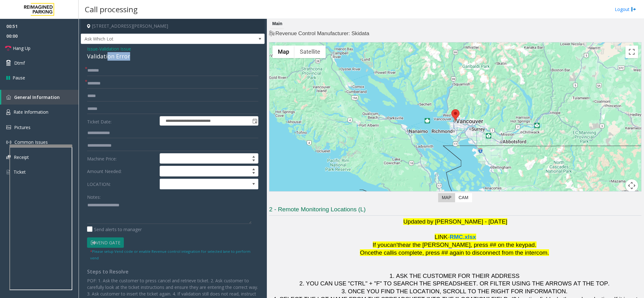
click at [106, 53] on div "**********" at bounding box center [173, 206] width 184 height 325
drag, startPoint x: 171, startPoint y: 63, endPoint x: 149, endPoint y: 60, distance: 22.2
click at [149, 60] on div "**********" at bounding box center [173, 206] width 184 height 325
click at [137, 55] on div "Validation Error" at bounding box center [172, 56] width 171 height 8
drag, startPoint x: 129, startPoint y: 54, endPoint x: 79, endPoint y: 45, distance: 51.1
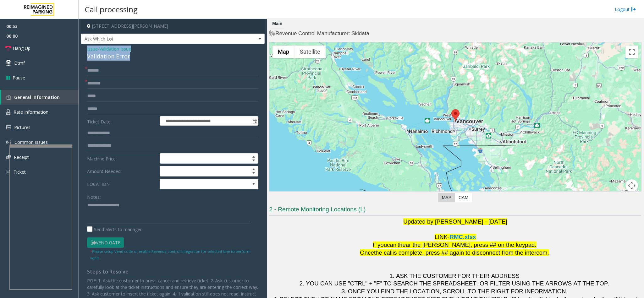
click at [79, 45] on app-call-processing-form "**********" at bounding box center [173, 158] width 188 height 279
paste textarea "**********"
click at [113, 199] on textarea at bounding box center [169, 212] width 164 height 24
drag, startPoint x: 136, startPoint y: 206, endPoint x: 103, endPoint y: 205, distance: 33.0
click at [103, 199] on textarea at bounding box center [169, 212] width 164 height 24
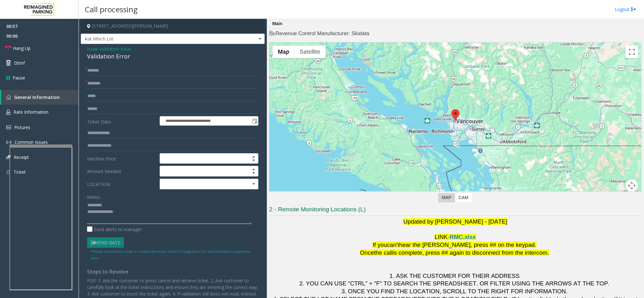
click at [121, 199] on textarea at bounding box center [169, 212] width 164 height 24
click at [108, 199] on textarea at bounding box center [169, 212] width 164 height 24
click at [150, 199] on textarea at bounding box center [169, 212] width 164 height 24
type textarea "**********"
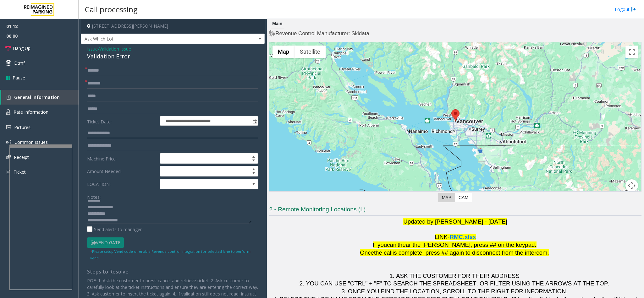
click at [112, 129] on input "text" at bounding box center [172, 133] width 171 height 11
type input "*******"
click at [134, 199] on textarea at bounding box center [169, 212] width 164 height 24
click at [122, 199] on textarea at bounding box center [169, 212] width 164 height 24
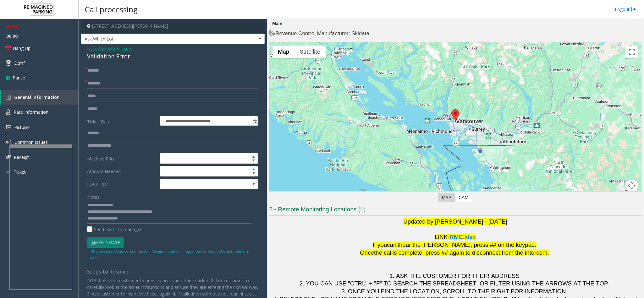
type textarea "**********"
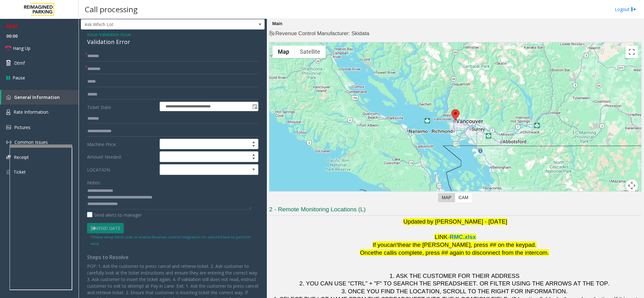
scroll to position [0, 0]
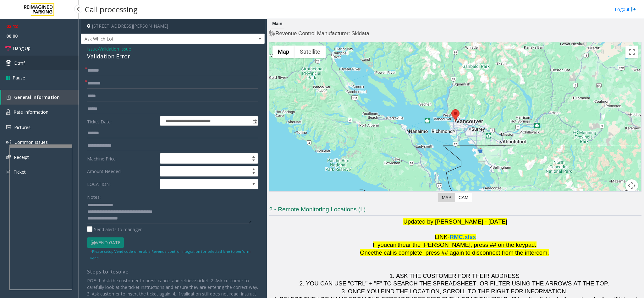
click at [23, 58] on link "Dtmf" at bounding box center [39, 63] width 79 height 15
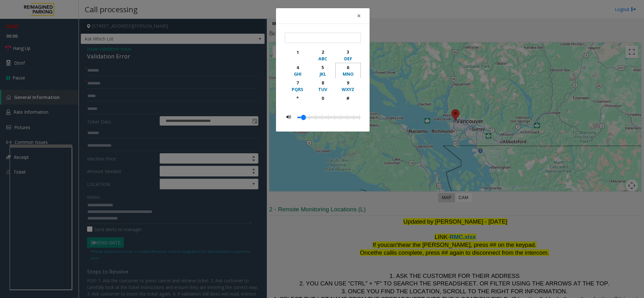
click at [346, 69] on div "6" at bounding box center [347, 67] width 17 height 7
type input "*"
click at [361, 15] on button "×" at bounding box center [358, 15] width 13 height 15
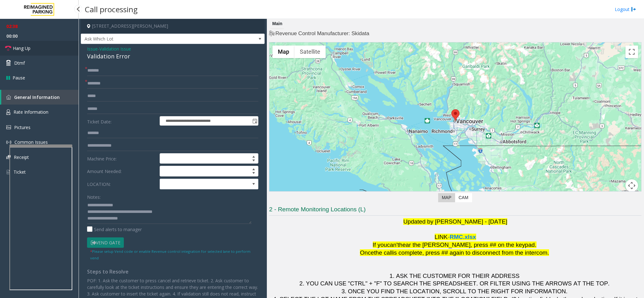
click at [42, 47] on link "Hang Up" at bounding box center [39, 48] width 79 height 15
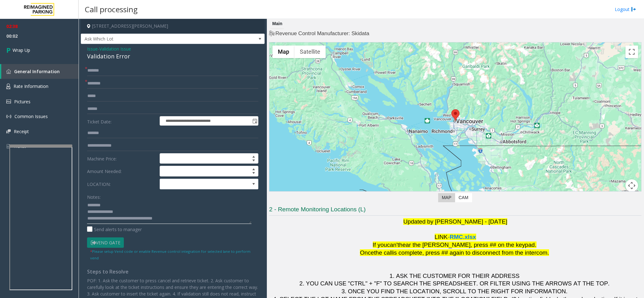
click at [186, 199] on textarea at bounding box center [169, 212] width 164 height 24
click at [179, 199] on textarea at bounding box center [169, 212] width 164 height 24
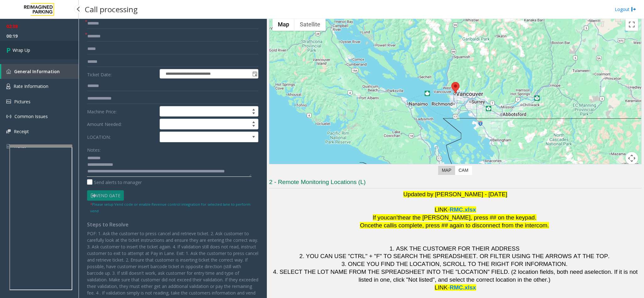
type textarea "**********"
click at [32, 47] on link "Wrap Up" at bounding box center [39, 50] width 79 height 19
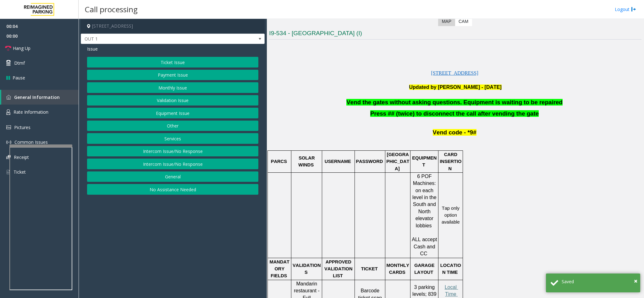
scroll to position [188, 0]
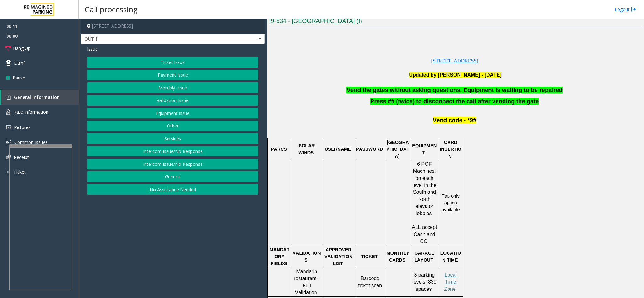
click at [178, 138] on button "Services" at bounding box center [172, 138] width 171 height 11
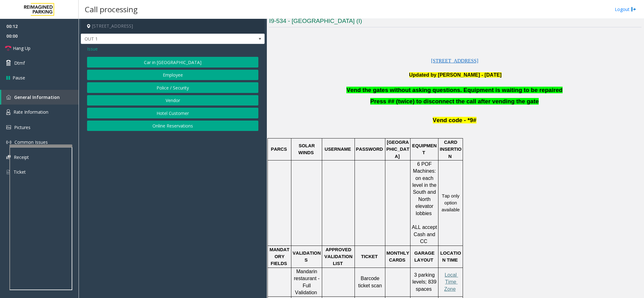
click at [184, 99] on button "Vendor" at bounding box center [172, 100] width 171 height 11
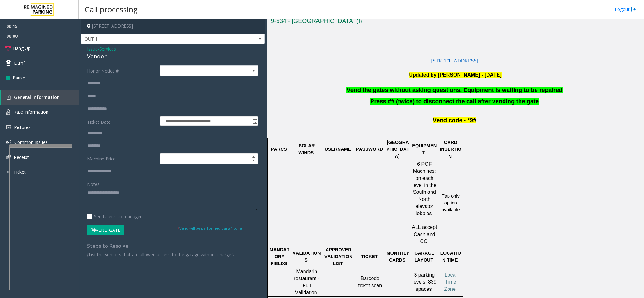
click at [112, 199] on button "Vend Gate" at bounding box center [105, 230] width 37 height 11
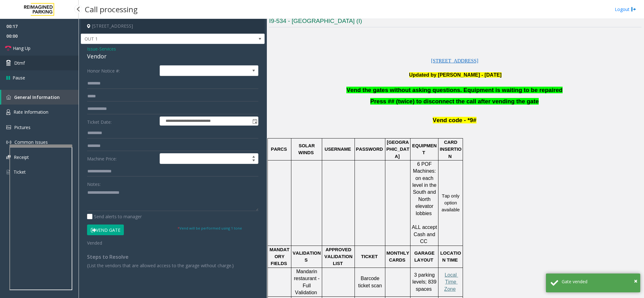
click at [35, 63] on link "Dtmf" at bounding box center [39, 63] width 79 height 15
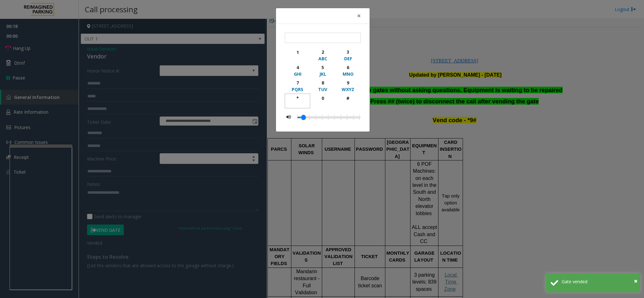
click at [298, 99] on div "*" at bounding box center [297, 98] width 17 height 7
click at [346, 81] on div "9" at bounding box center [347, 82] width 17 height 7
click at [348, 97] on div "#" at bounding box center [347, 98] width 17 height 7
type input "***"
click at [360, 14] on button "×" at bounding box center [358, 15] width 13 height 15
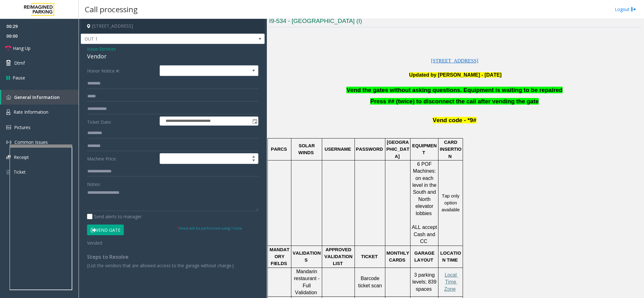
click at [429, 91] on span "Vend the gates without asking questions. Equipment is waiting to be repaired" at bounding box center [454, 90] width 216 height 7
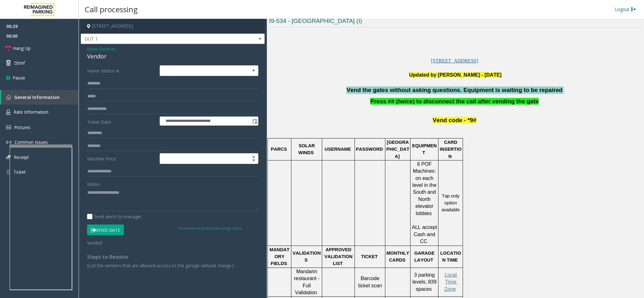
click at [429, 91] on span "Vend the gates without asking questions. Equipment is waiting to be repaired" at bounding box center [454, 90] width 216 height 7
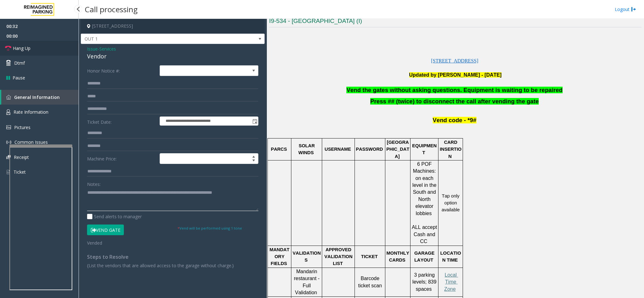
type textarea "**********"
click at [28, 49] on span "Hang Up" at bounding box center [22, 48] width 18 height 7
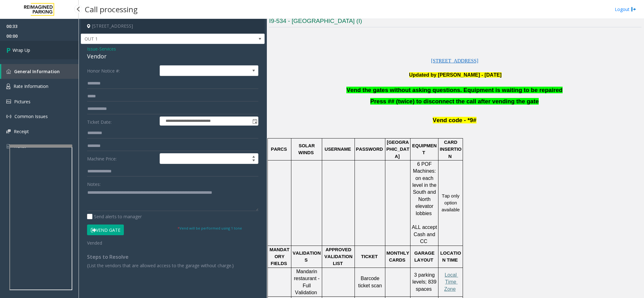
click at [28, 49] on span "Wrap Up" at bounding box center [22, 50] width 18 height 7
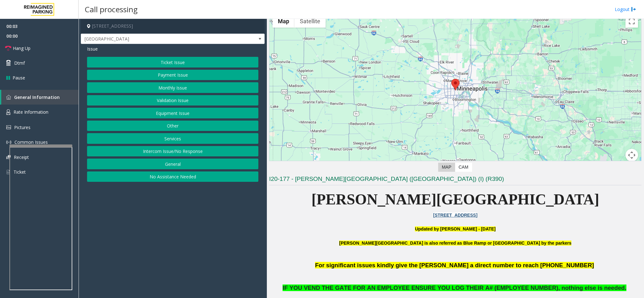
scroll to position [47, 0]
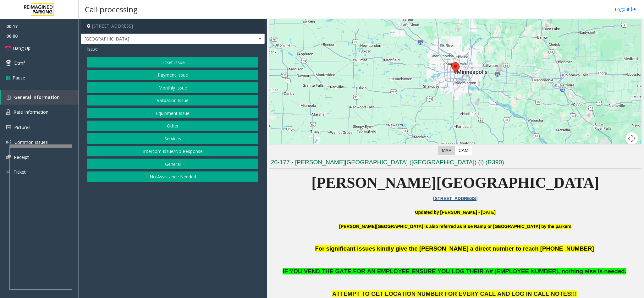
click at [172, 61] on button "Ticket Issue" at bounding box center [172, 62] width 171 height 11
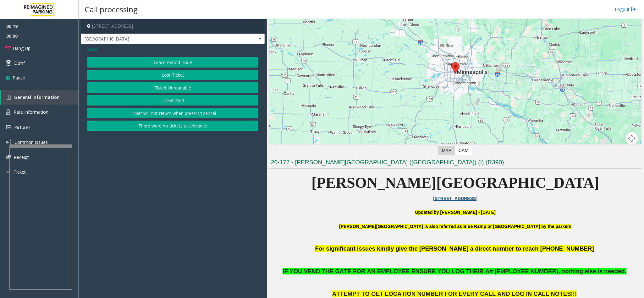
click at [167, 98] on button "Ticket Paid" at bounding box center [172, 100] width 171 height 11
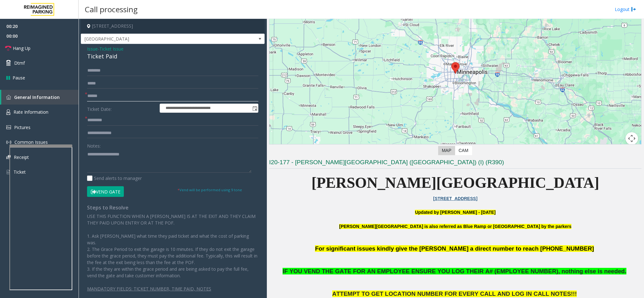
click at [124, 98] on input "text" at bounding box center [172, 96] width 171 height 11
click at [120, 164] on textarea at bounding box center [169, 161] width 164 height 24
click at [96, 192] on button "Vend Gate" at bounding box center [105, 191] width 37 height 11
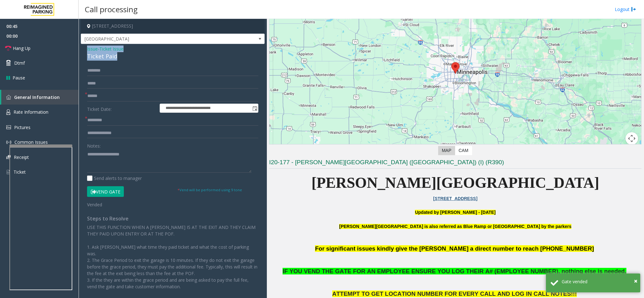
drag, startPoint x: 118, startPoint y: 57, endPoint x: 87, endPoint y: 48, distance: 32.5
click at [87, 48] on div "Issue - Ticket Issue Ticket Paid" at bounding box center [172, 53] width 171 height 15
paste textarea "**********"
drag, startPoint x: 156, startPoint y: 157, endPoint x: 144, endPoint y: 156, distance: 11.5
click at [155, 157] on textarea at bounding box center [169, 161] width 164 height 24
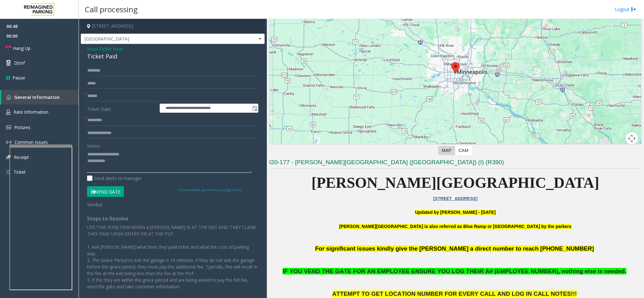
drag, startPoint x: 122, startPoint y: 154, endPoint x: 101, endPoint y: 150, distance: 21.1
click at [101, 150] on textarea at bounding box center [169, 161] width 164 height 24
click at [133, 162] on textarea at bounding box center [169, 161] width 164 height 24
type textarea "**********"
click at [49, 49] on link "Hang Up" at bounding box center [39, 48] width 79 height 15
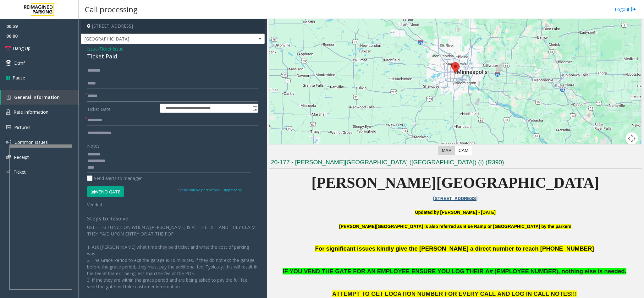
click at [110, 94] on input "text" at bounding box center [172, 96] width 171 height 11
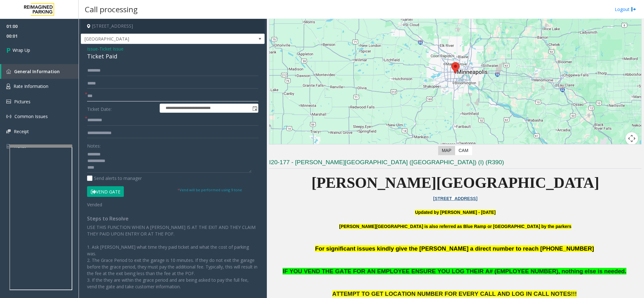
type input "***"
click at [115, 123] on input "text" at bounding box center [172, 120] width 171 height 11
type input "*"
type input "**"
click at [129, 171] on textarea at bounding box center [169, 161] width 164 height 24
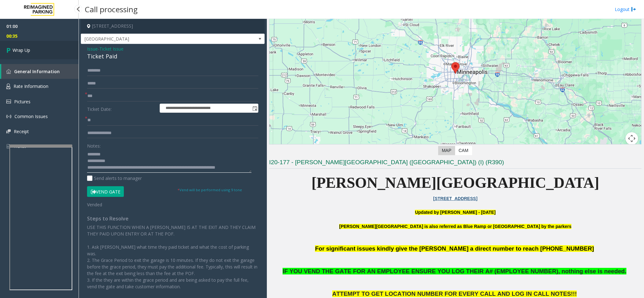
type textarea "**********"
click at [34, 46] on link "Wrap Up" at bounding box center [39, 50] width 79 height 19
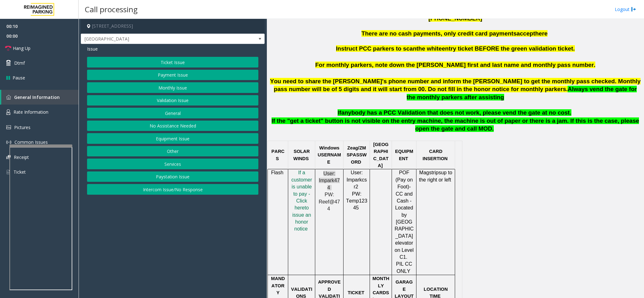
scroll to position [283, 0]
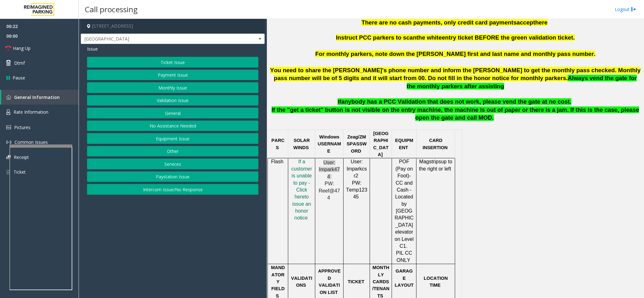
click at [185, 139] on button "Equipment Issue" at bounding box center [172, 138] width 171 height 11
click at [173, 192] on button "Equipment Testing" at bounding box center [172, 189] width 171 height 11
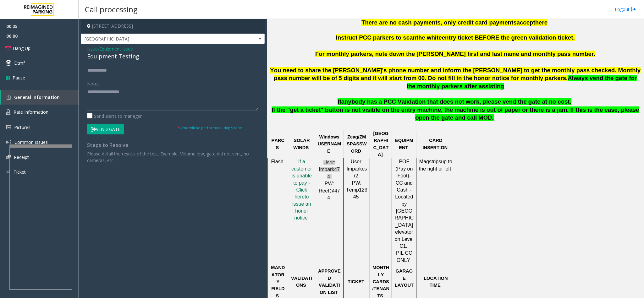
click at [119, 58] on div "Equipment Testing" at bounding box center [172, 56] width 171 height 8
type textarea "**********"
click at [41, 45] on link "Hang Up" at bounding box center [39, 48] width 79 height 15
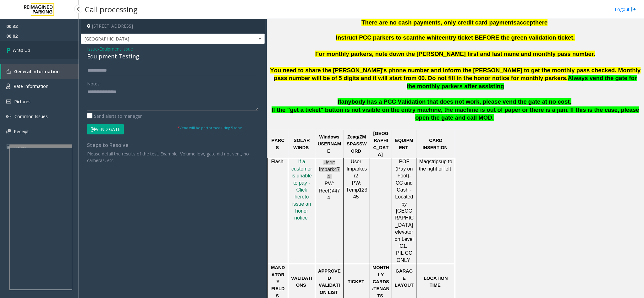
click at [28, 49] on span "Wrap Up" at bounding box center [22, 50] width 18 height 7
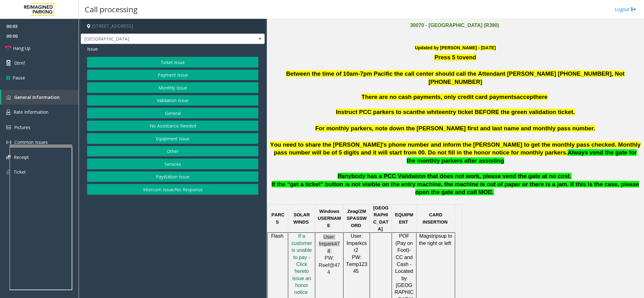
scroll to position [236, 0]
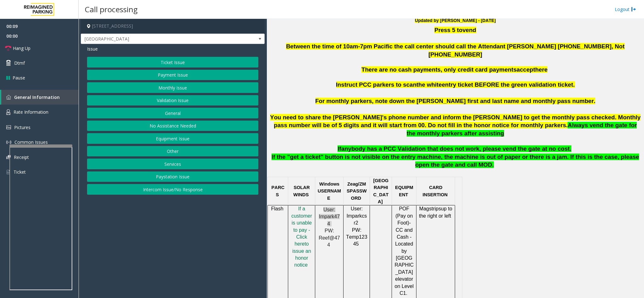
click at [188, 191] on button "Intercom Issue/No Response" at bounding box center [172, 189] width 171 height 11
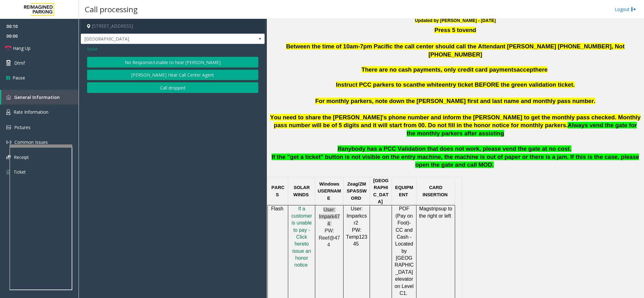
click at [218, 64] on button "No Response/Unable to hear [PERSON_NAME]" at bounding box center [172, 62] width 171 height 11
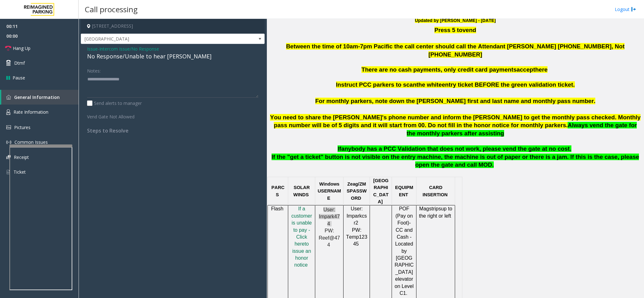
click at [158, 57] on div "No Response/Unable to hear [PERSON_NAME]" at bounding box center [172, 56] width 171 height 8
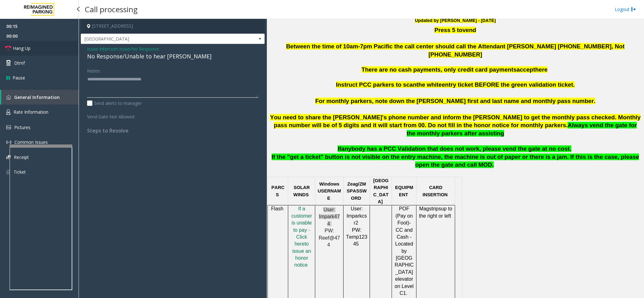
type textarea "**********"
click at [25, 52] on link "Hang Up" at bounding box center [39, 48] width 79 height 15
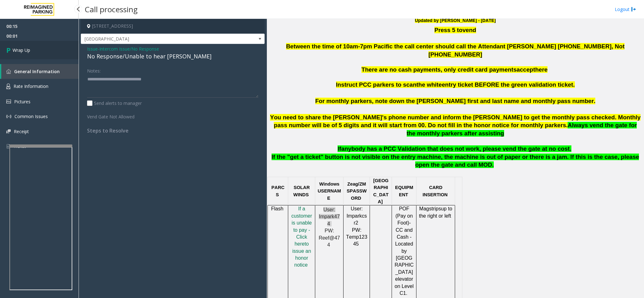
click at [25, 52] on span "Wrap Up" at bounding box center [22, 50] width 18 height 7
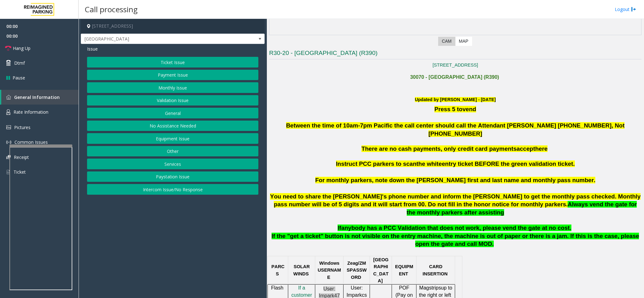
scroll to position [236, 0]
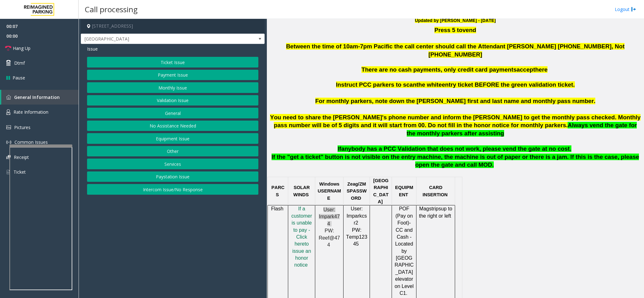
click at [179, 141] on button "Equipment Issue" at bounding box center [172, 138] width 171 height 11
click at [93, 53] on div "Issue Pay Station Down/Out of Order Ticket Jam Out of Tickets Broken Gate Gate …" at bounding box center [173, 121] width 184 height 154
click at [93, 48] on span "Issue" at bounding box center [92, 49] width 11 height 7
click at [23, 45] on span "Hang Up" at bounding box center [22, 48] width 18 height 7
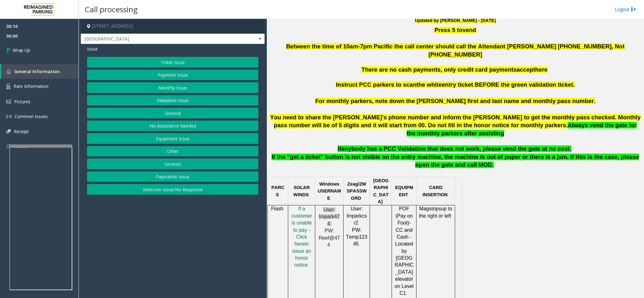
click at [171, 123] on button "No Assistance Needed" at bounding box center [172, 126] width 171 height 11
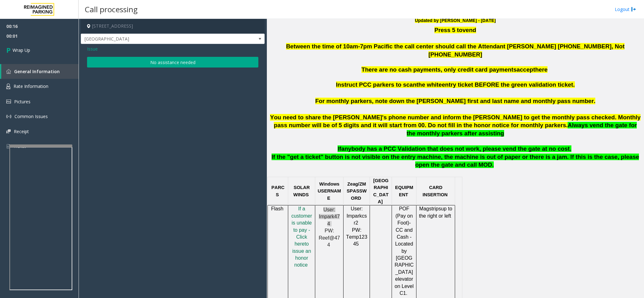
click at [152, 63] on button "No assistance needed" at bounding box center [172, 62] width 171 height 11
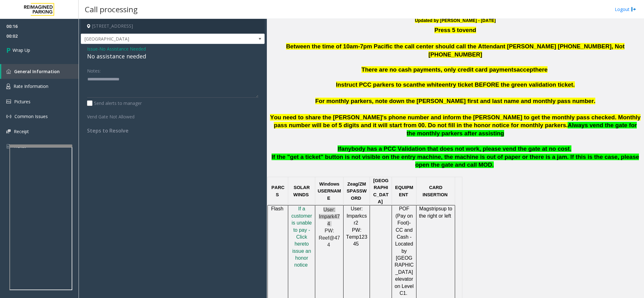
click at [118, 59] on div "No assistance needed" at bounding box center [172, 56] width 171 height 8
type textarea "**********"
click at [22, 48] on span "Wrap Up" at bounding box center [22, 50] width 18 height 7
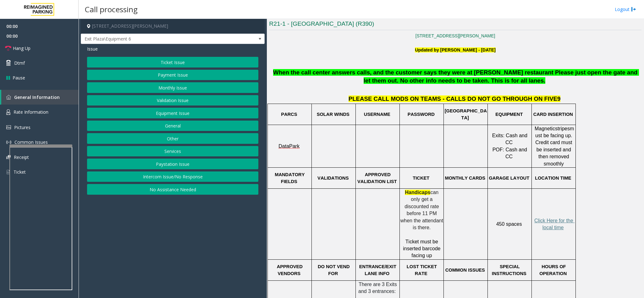
scroll to position [188, 0]
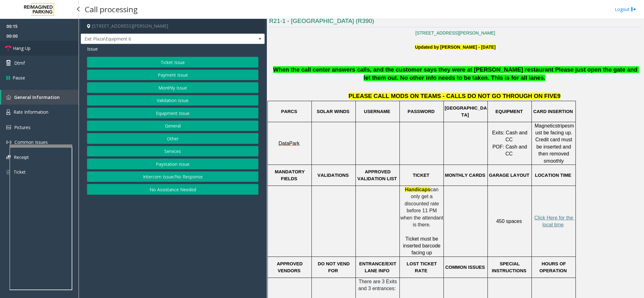
click at [51, 48] on link "Hang Up" at bounding box center [39, 48] width 79 height 15
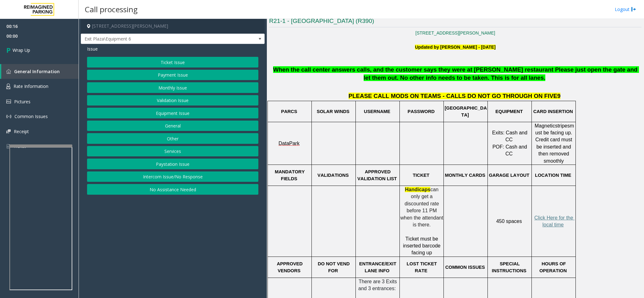
click at [184, 181] on button "Intercom Issue/No Response" at bounding box center [172, 177] width 171 height 11
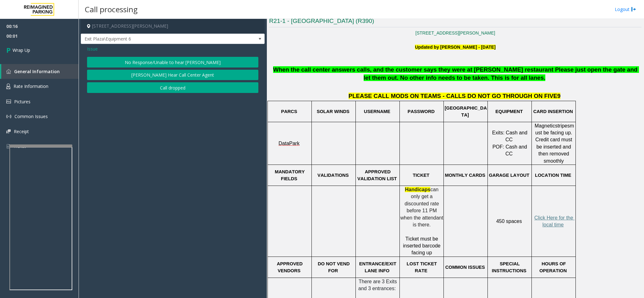
click at [173, 55] on div "Issue No Response/Unable to hear [PERSON_NAME] Cannot Hear Call Center Agent Ca…" at bounding box center [173, 70] width 184 height 52
click at [168, 62] on button "No Response/Unable to hear [PERSON_NAME]" at bounding box center [172, 62] width 171 height 11
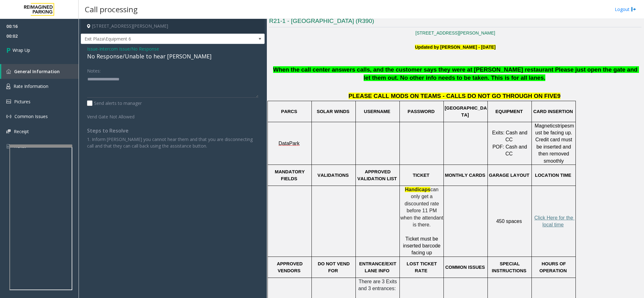
click at [145, 55] on div "No Response/Unable to hear [PERSON_NAME]" at bounding box center [172, 56] width 171 height 8
type textarea "**********"
click at [38, 51] on link "Wrap Up" at bounding box center [39, 50] width 79 height 19
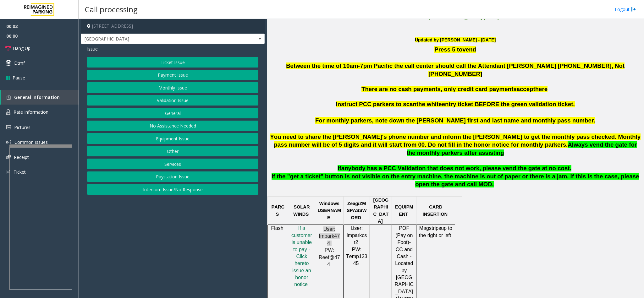
scroll to position [283, 0]
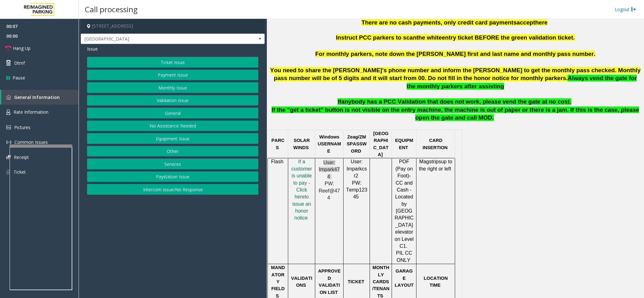
drag, startPoint x: 172, startPoint y: 194, endPoint x: 168, endPoint y: 189, distance: 6.7
click at [172, 194] on button "Intercom Issue/No Response" at bounding box center [172, 189] width 171 height 11
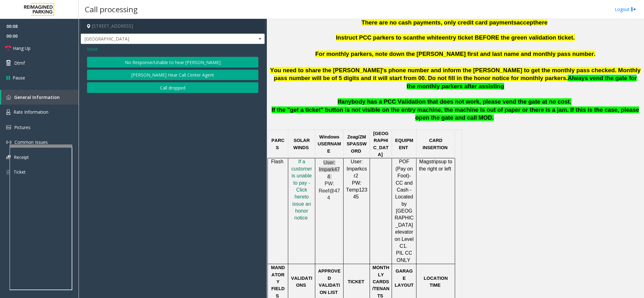
click at [157, 65] on button "No Response/Unable to hear [PERSON_NAME]" at bounding box center [172, 62] width 171 height 11
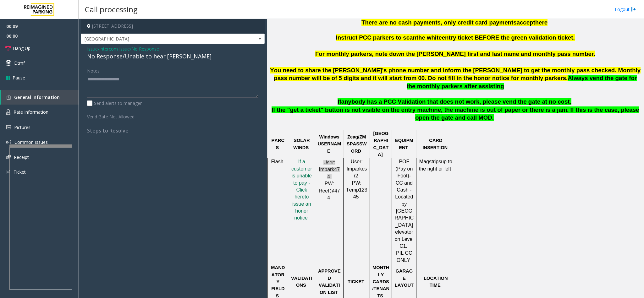
click at [161, 62] on div "Issue - Intercom Issue/No Response No Response/Unable to hear parker Notes: Sen…" at bounding box center [173, 92] width 184 height 96
click at [164, 58] on div "No Response/Unable to hear [PERSON_NAME]" at bounding box center [172, 56] width 171 height 8
type textarea "**********"
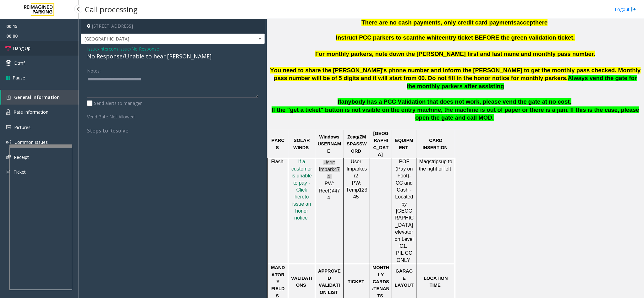
click at [25, 46] on span "Hang Up" at bounding box center [22, 48] width 18 height 7
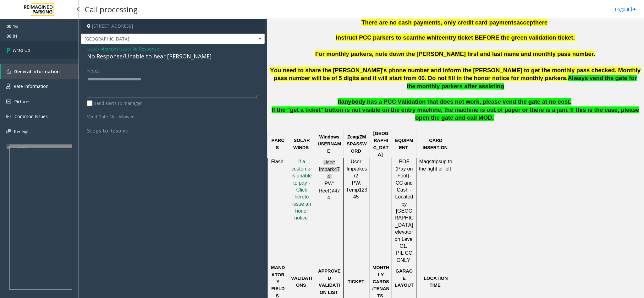
click at [37, 52] on link "Wrap Up" at bounding box center [39, 50] width 79 height 19
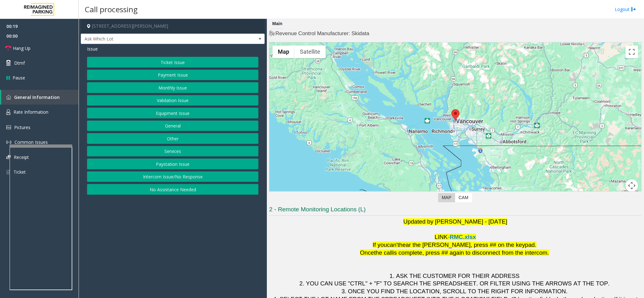
click at [153, 99] on button "Validation Issue" at bounding box center [172, 100] width 171 height 11
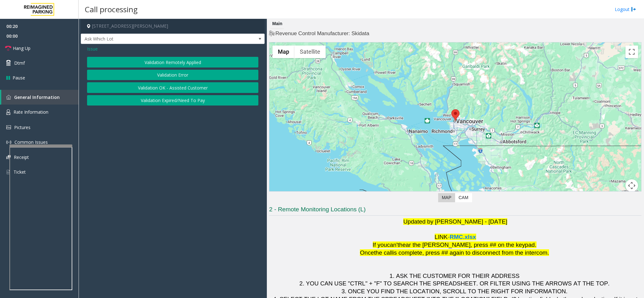
click at [149, 76] on button "Validation Error" at bounding box center [172, 75] width 171 height 11
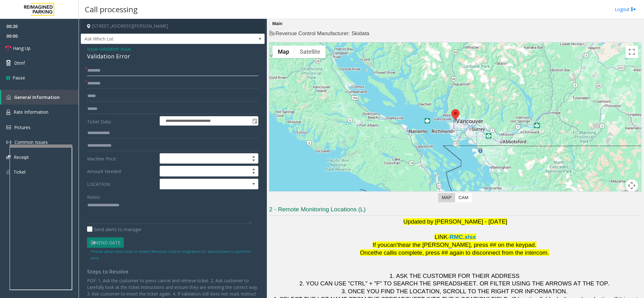
click at [126, 71] on input "text" at bounding box center [172, 70] width 171 height 11
click at [109, 82] on input "text" at bounding box center [172, 83] width 171 height 11
type input "********"
click at [107, 199] on textarea at bounding box center [169, 212] width 164 height 24
type textarea "**********"
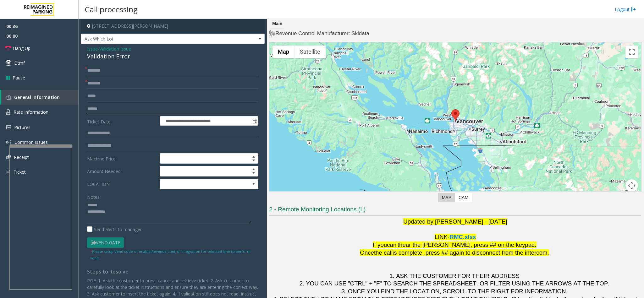
click at [106, 110] on input "text" at bounding box center [172, 109] width 171 height 11
click at [113, 107] on input "text" at bounding box center [172, 109] width 171 height 11
type input "********"
click at [106, 71] on input "text" at bounding box center [172, 70] width 171 height 11
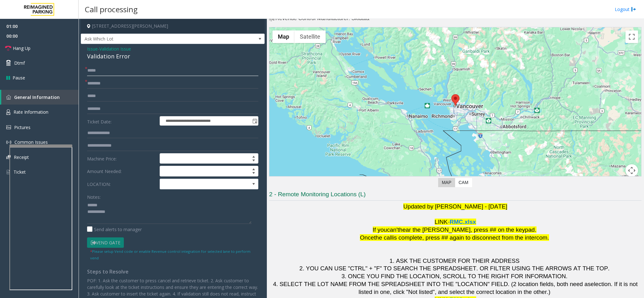
scroll to position [28, 0]
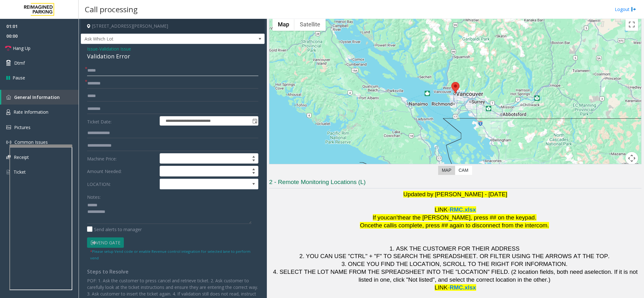
type input "*****"
click at [138, 199] on textarea at bounding box center [169, 212] width 164 height 24
type textarea "**********"
click at [20, 58] on link "Dtmf" at bounding box center [39, 63] width 79 height 15
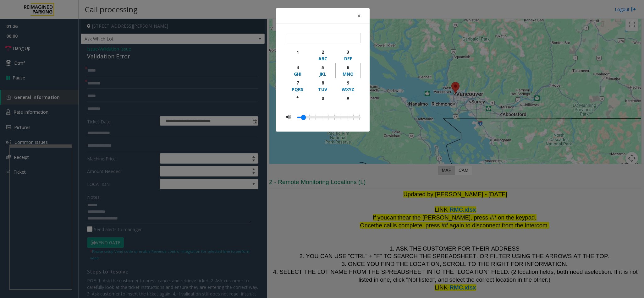
click at [349, 68] on div "6" at bounding box center [347, 67] width 17 height 7
type input "*"
click at [358, 14] on span "×" at bounding box center [359, 15] width 4 height 9
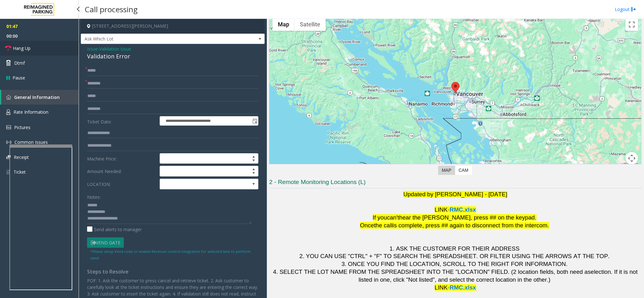
click at [30, 44] on link "Hang Up" at bounding box center [39, 48] width 79 height 15
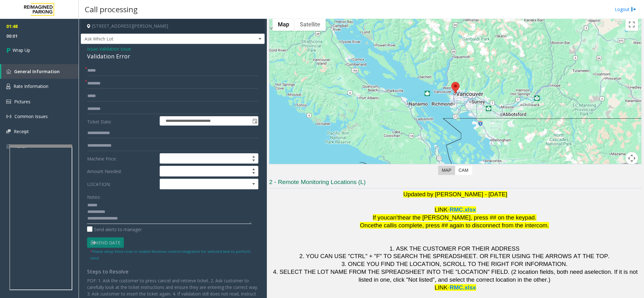
click at [138, 199] on textarea at bounding box center [169, 212] width 164 height 24
click at [115, 199] on textarea at bounding box center [169, 212] width 164 height 24
click at [118, 57] on div "Validation Error" at bounding box center [172, 56] width 171 height 8
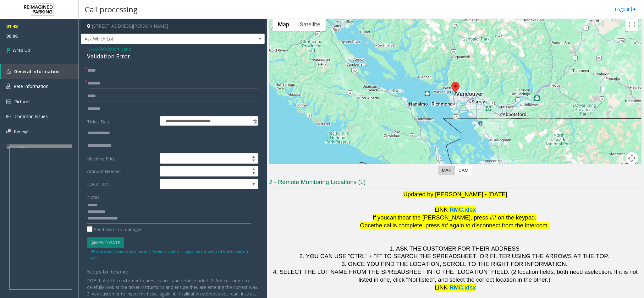
paste textarea "**********"
click at [111, 199] on textarea at bounding box center [169, 212] width 164 height 24
click at [122, 199] on textarea at bounding box center [169, 212] width 164 height 24
click at [145, 199] on textarea at bounding box center [169, 212] width 164 height 24
click at [158, 199] on textarea at bounding box center [169, 212] width 164 height 24
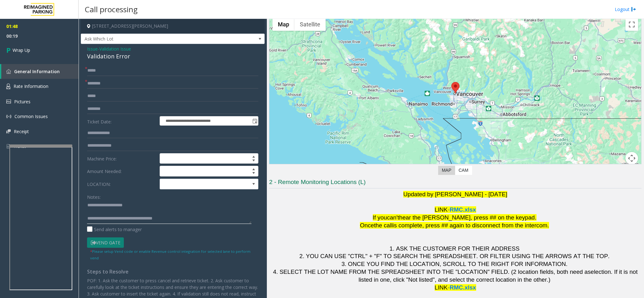
click at [127, 199] on textarea at bounding box center [169, 212] width 164 height 24
click at [121, 199] on textarea at bounding box center [169, 212] width 164 height 24
type textarea "**********"
click at [33, 51] on link "Wrap Up" at bounding box center [39, 50] width 79 height 19
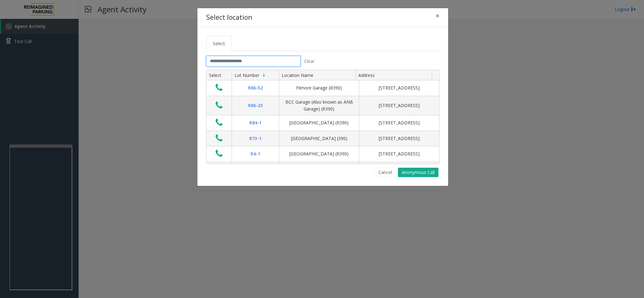
click at [266, 59] on input "text" at bounding box center [253, 61] width 94 height 11
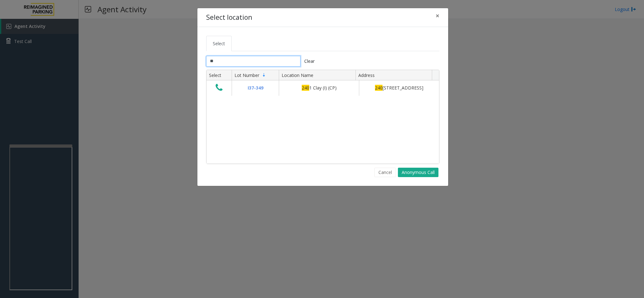
type input "*"
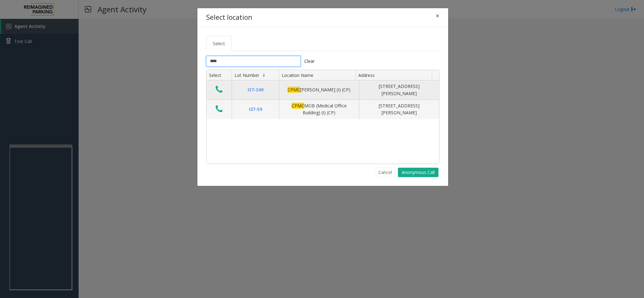
type input "****"
click at [219, 92] on icon "Data table" at bounding box center [219, 89] width 7 height 9
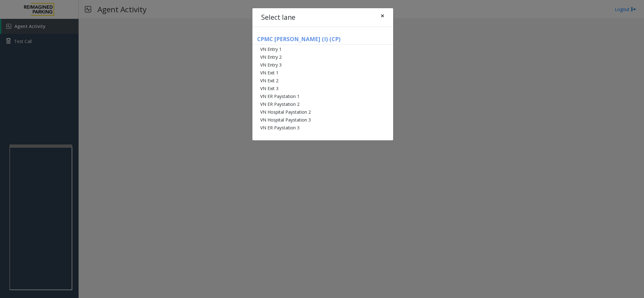
click at [385, 16] on button "×" at bounding box center [382, 15] width 13 height 15
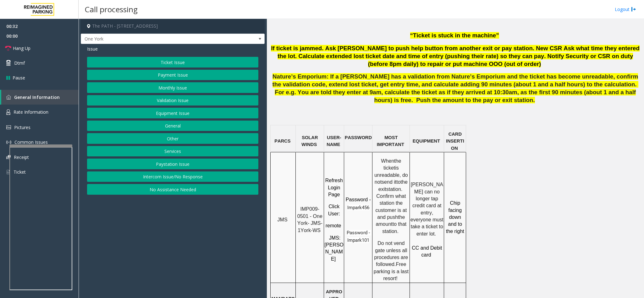
scroll to position [424, 0]
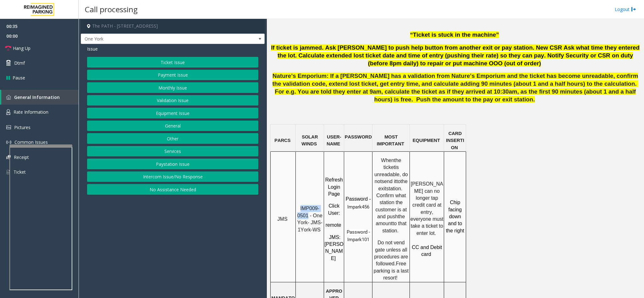
drag, startPoint x: 308, startPoint y: 190, endPoint x: 301, endPoint y: 188, distance: 8.1
click at [300, 199] on p "IMP009-0501 - One York- JMS-1York-WS" at bounding box center [309, 219] width 27 height 28
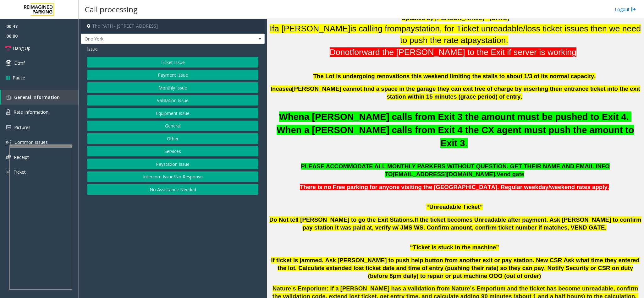
scroll to position [188, 0]
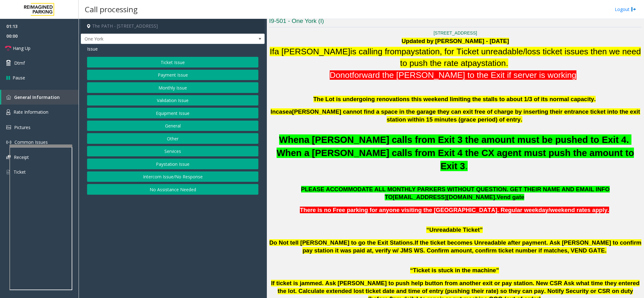
click at [191, 63] on button "Ticket Issue" at bounding box center [172, 62] width 171 height 11
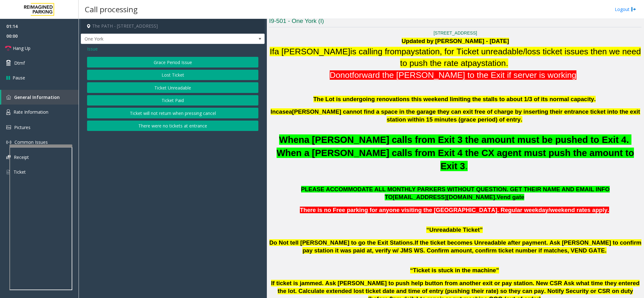
click at [172, 85] on button "Ticket Unreadable" at bounding box center [172, 87] width 171 height 11
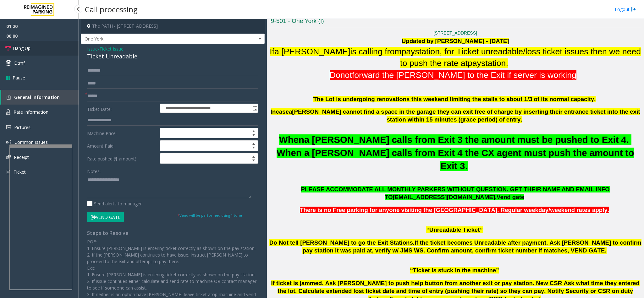
click at [35, 49] on link "Hang Up" at bounding box center [39, 48] width 79 height 15
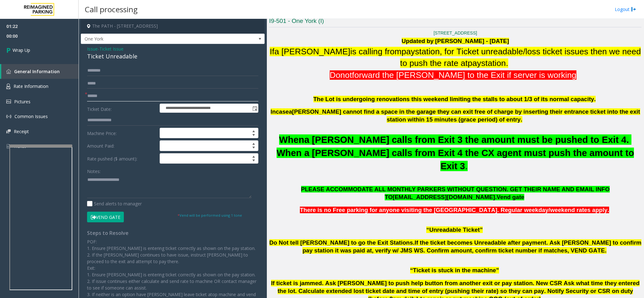
click at [109, 93] on input "text" at bounding box center [172, 96] width 171 height 11
type input "**"
drag, startPoint x: 127, startPoint y: 55, endPoint x: 83, endPoint y: 50, distance: 44.2
click at [83, 50] on div "**********" at bounding box center [173, 187] width 184 height 286
paste textarea "**********"
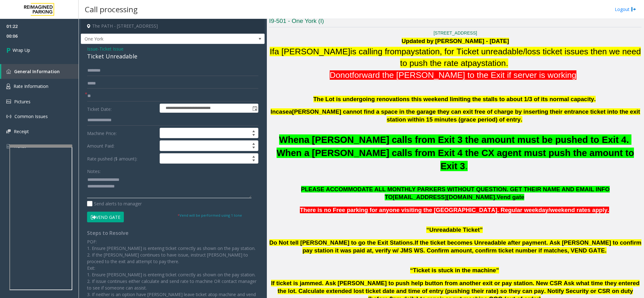
click at [113, 179] on textarea at bounding box center [169, 187] width 164 height 24
drag, startPoint x: 129, startPoint y: 181, endPoint x: 102, endPoint y: 178, distance: 27.4
click at [102, 178] on textarea at bounding box center [169, 187] width 164 height 24
click at [146, 191] on textarea at bounding box center [169, 187] width 164 height 24
click at [177, 194] on textarea at bounding box center [169, 187] width 164 height 24
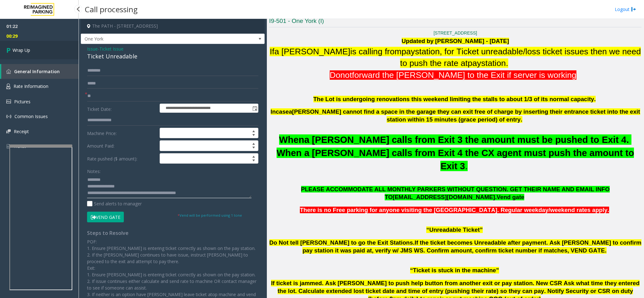
type textarea "**********"
click at [39, 48] on link "Wrap Up" at bounding box center [39, 50] width 79 height 19
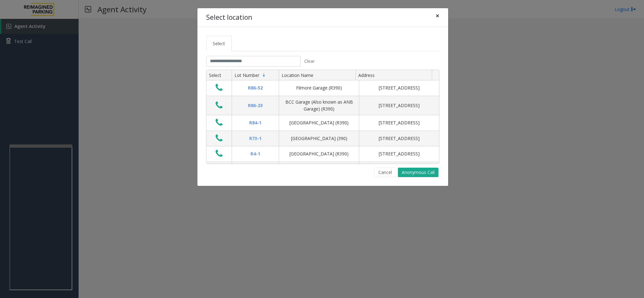
click at [429, 15] on span "×" at bounding box center [437, 15] width 4 height 9
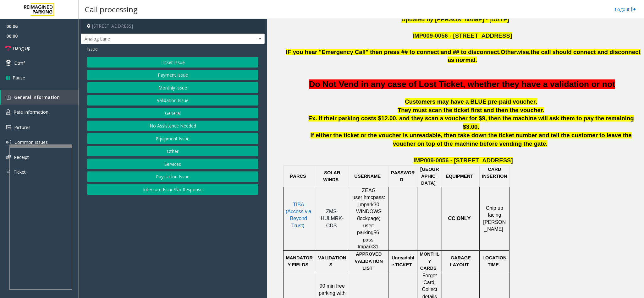
scroll to position [141, 0]
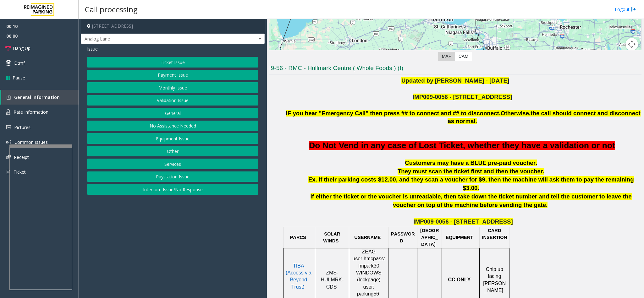
click at [188, 126] on button "No Assistance Needed" at bounding box center [172, 126] width 171 height 11
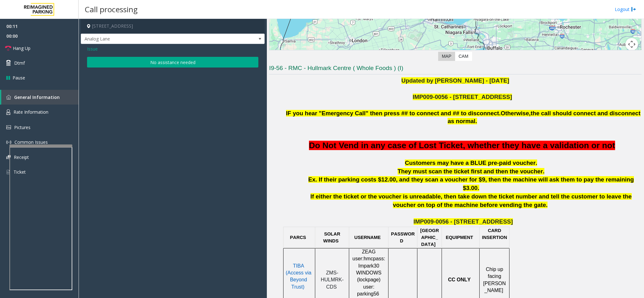
click at [161, 57] on div "Issue No assistance needed" at bounding box center [173, 57] width 184 height 27
click at [161, 60] on button "No assistance needed" at bounding box center [172, 62] width 171 height 11
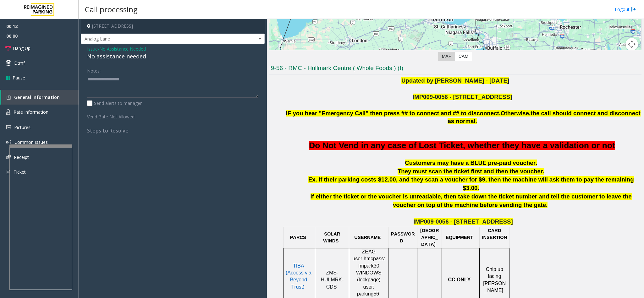
click at [128, 58] on div "No assistance needed" at bounding box center [172, 56] width 171 height 8
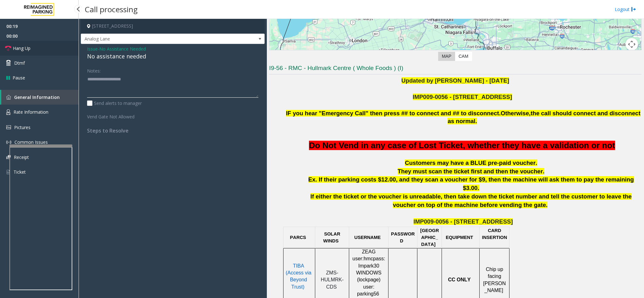
type textarea "**********"
click at [40, 44] on link "Hang Up" at bounding box center [39, 48] width 79 height 15
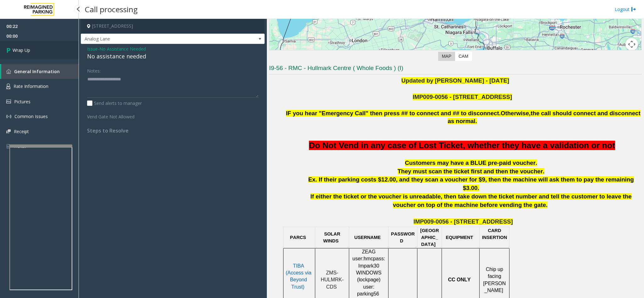
click at [33, 46] on link "Wrap Up" at bounding box center [39, 50] width 79 height 19
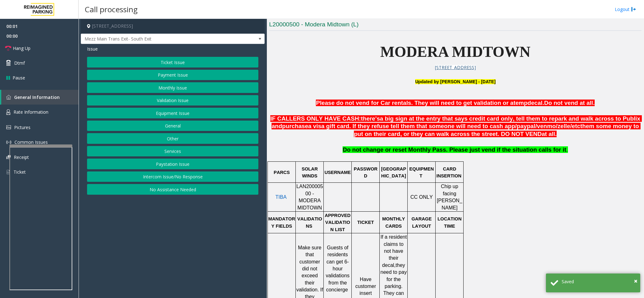
scroll to position [188, 0]
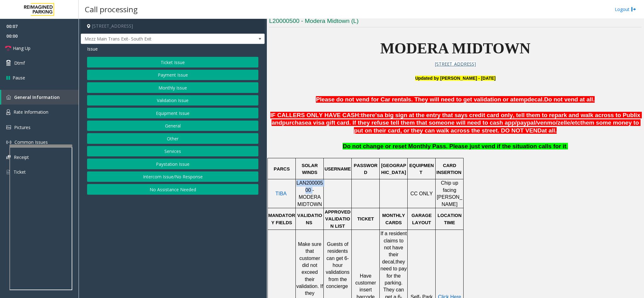
drag, startPoint x: 300, startPoint y: 191, endPoint x: 297, endPoint y: 186, distance: 6.3
click at [297, 186] on span "LAN20000500 - MODERA MIDTOWN" at bounding box center [309, 193] width 27 height 26
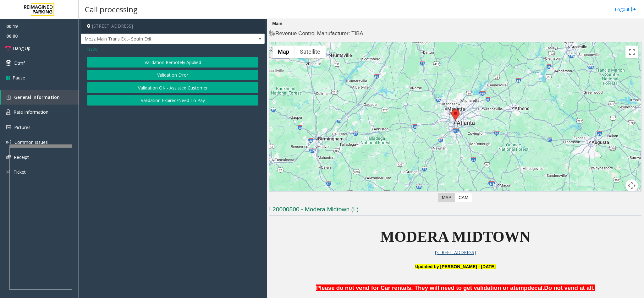
scroll to position [188, 0]
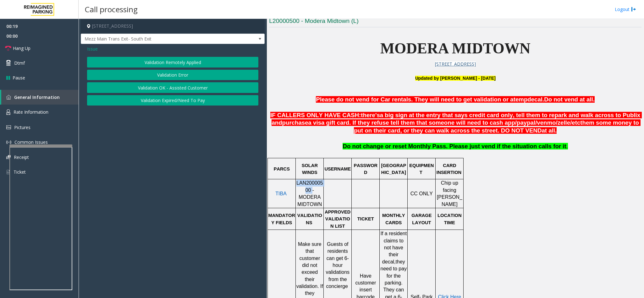
click at [171, 71] on button "Validation Error" at bounding box center [172, 75] width 171 height 11
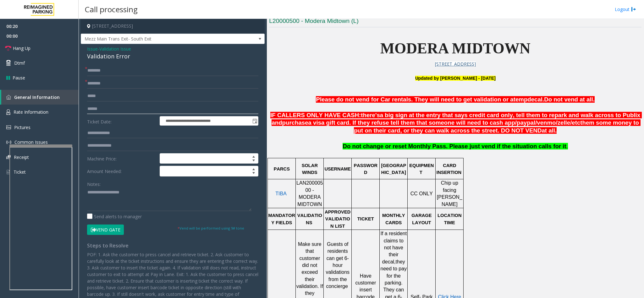
click at [90, 109] on input "text" at bounding box center [172, 109] width 171 height 11
type input "*******"
click at [120, 130] on input "text" at bounding box center [172, 133] width 171 height 11
click at [106, 86] on input "text" at bounding box center [172, 83] width 171 height 11
type input "**********"
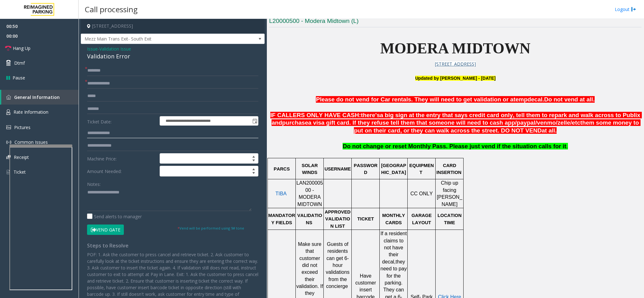
click at [107, 132] on input "text" at bounding box center [172, 133] width 171 height 11
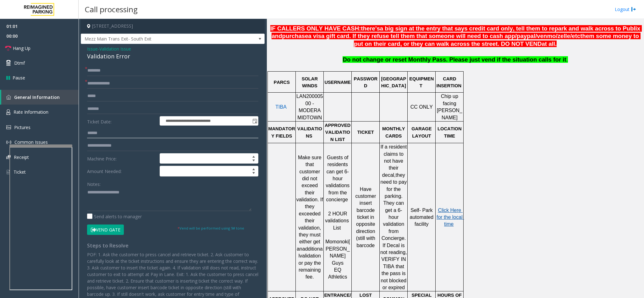
scroll to position [283, 0]
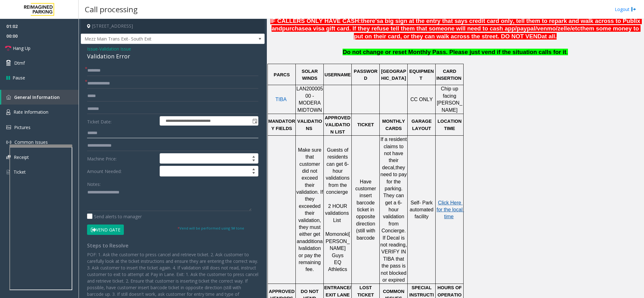
type input "******"
click at [446, 200] on span "Click Here for the local time" at bounding box center [449, 209] width 27 height 19
click at [121, 199] on textarea at bounding box center [169, 200] width 164 height 24
click at [457, 202] on p "Click Here for the local time" at bounding box center [449, 209] width 27 height 21
click at [453, 200] on span "Click Here for the local time" at bounding box center [449, 209] width 27 height 19
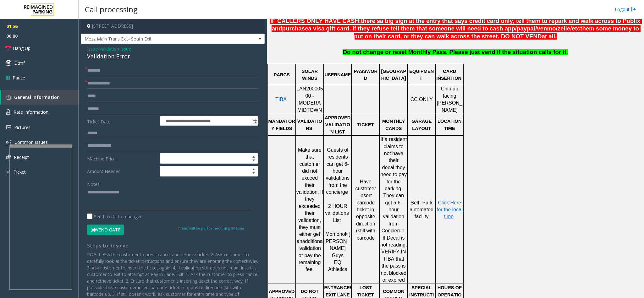
click at [142, 202] on textarea at bounding box center [169, 200] width 164 height 24
type textarea "**********"
click at [115, 66] on input "text" at bounding box center [172, 70] width 171 height 11
type input "****"
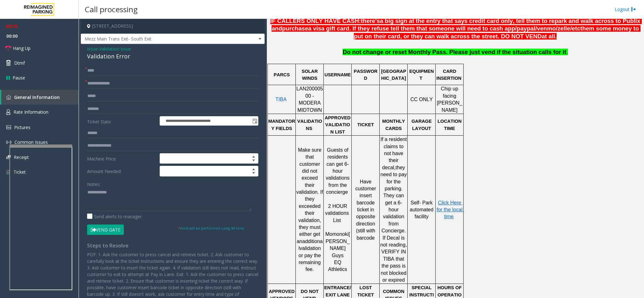
click at [86, 195] on div "**********" at bounding box center [172, 200] width 181 height 271
click at [88, 194] on textarea at bounding box center [169, 200] width 164 height 24
click at [96, 228] on button "Vend Gate" at bounding box center [105, 230] width 37 height 11
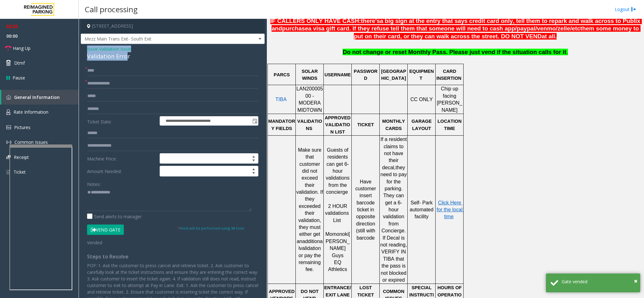
drag, startPoint x: 127, startPoint y: 55, endPoint x: 81, endPoint y: 45, distance: 46.2
click at [81, 45] on div "**********" at bounding box center [173, 199] width 184 height 310
copy div "Issue - Validation Issue Validation Erro"
drag, startPoint x: 96, startPoint y: 188, endPoint x: 93, endPoint y: 191, distance: 4.2
click at [94, 190] on div "Notes:" at bounding box center [172, 195] width 171 height 32
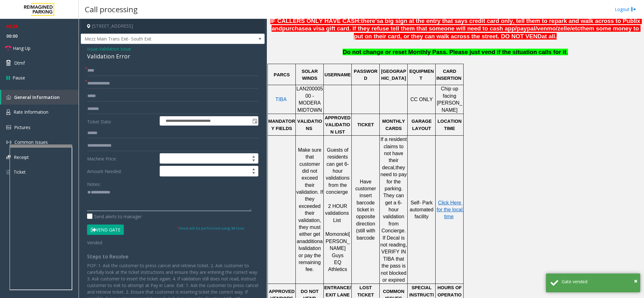
click at [93, 191] on textarea at bounding box center [169, 200] width 164 height 24
paste textarea "**********"
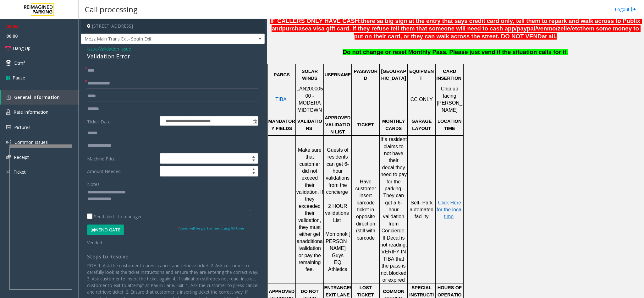
drag, startPoint x: 136, startPoint y: 189, endPoint x: 103, endPoint y: 193, distance: 33.1
click at [103, 193] on textarea at bounding box center [169, 200] width 164 height 24
click at [124, 203] on textarea at bounding box center [169, 200] width 164 height 24
click at [23, 41] on link "Hang Up" at bounding box center [39, 48] width 79 height 15
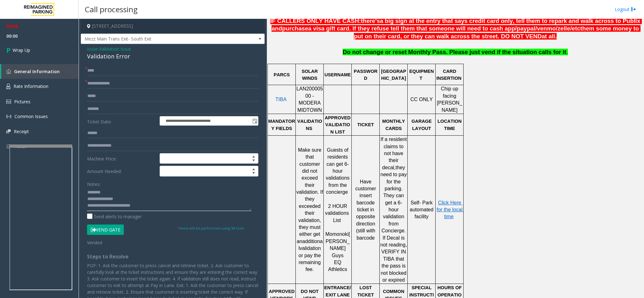
click at [148, 204] on textarea at bounding box center [169, 200] width 164 height 24
type textarea "**********"
click at [16, 49] on span "Wrap Up" at bounding box center [22, 50] width 18 height 7
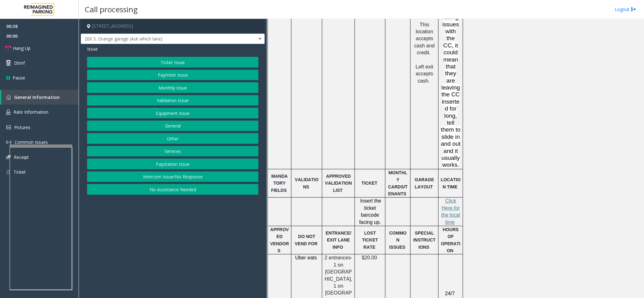
scroll to position [570, 0]
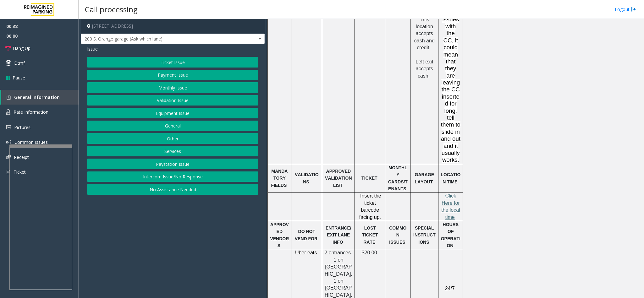
click at [448, 193] on span "lick Here for the local time" at bounding box center [450, 206] width 19 height 26
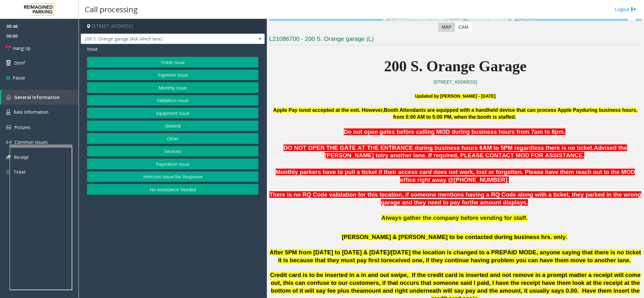
scroll to position [193, 0]
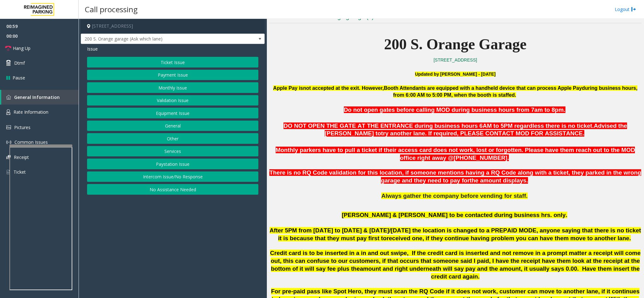
click at [177, 74] on button "Payment Issue" at bounding box center [172, 75] width 171 height 11
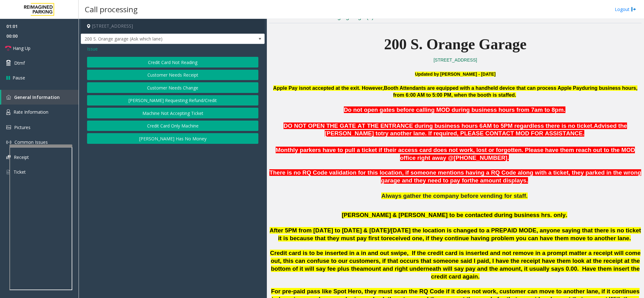
click at [185, 128] on button "Credit Card Only Machine" at bounding box center [172, 126] width 171 height 11
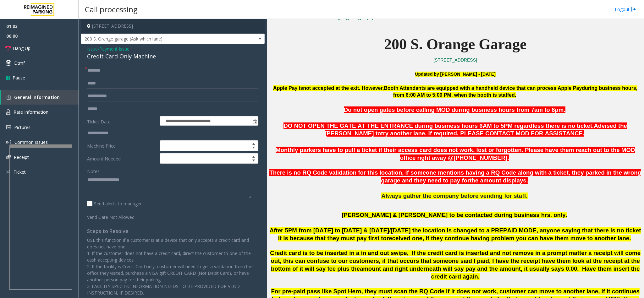
click at [107, 104] on input "text" at bounding box center [172, 109] width 171 height 11
click at [101, 74] on input "text" at bounding box center [172, 70] width 171 height 11
click at [131, 70] on input "text" at bounding box center [172, 70] width 171 height 11
click at [104, 107] on input "text" at bounding box center [172, 109] width 171 height 11
click at [112, 66] on input "text" at bounding box center [172, 70] width 171 height 11
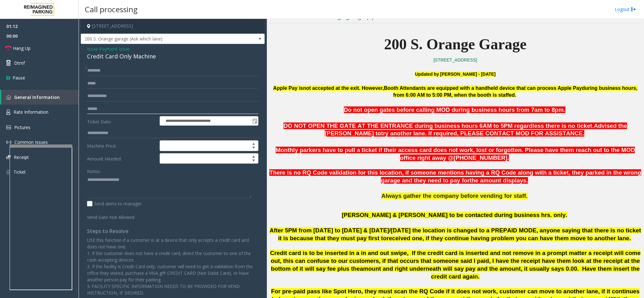
click at [103, 112] on input "text" at bounding box center [172, 109] width 171 height 11
click at [101, 74] on input "text" at bounding box center [172, 70] width 171 height 11
type input "**"
drag, startPoint x: 155, startPoint y: 57, endPoint x: 87, endPoint y: 47, distance: 68.6
click at [87, 47] on div "Issue - Payment Issue Credit Card Only Machine" at bounding box center [172, 53] width 171 height 15
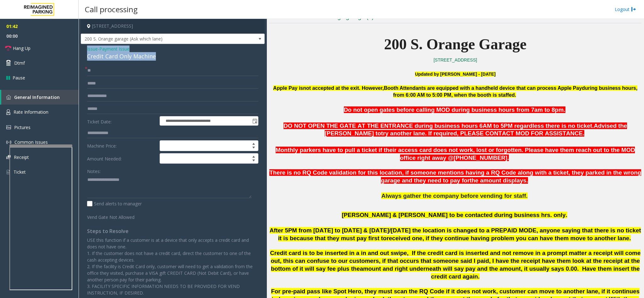
copy div "Issue - Payment Issue Credit Card Only Machine"
click at [116, 180] on textarea at bounding box center [169, 187] width 164 height 24
paste textarea "**********"
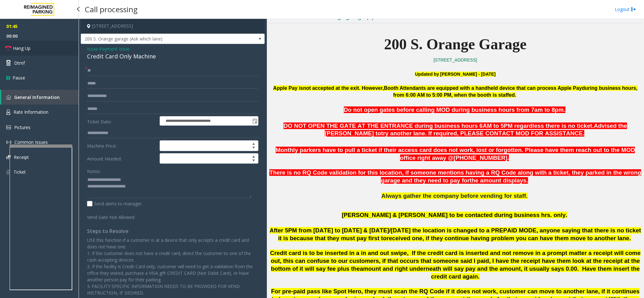
click at [27, 52] on link "Hang Up" at bounding box center [39, 48] width 79 height 15
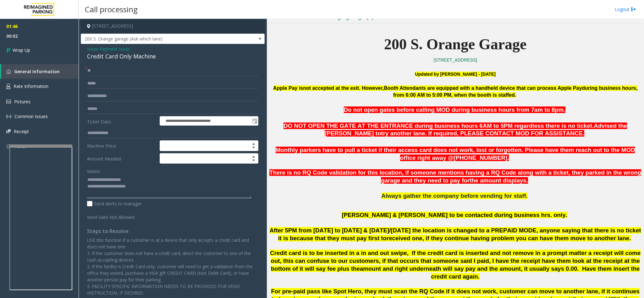
drag, startPoint x: 133, startPoint y: 183, endPoint x: 101, endPoint y: 178, distance: 32.4
click at [101, 178] on textarea at bounding box center [169, 187] width 164 height 24
click at [154, 188] on textarea at bounding box center [169, 187] width 164 height 24
click at [164, 195] on textarea at bounding box center [169, 187] width 164 height 24
type textarea "**********"
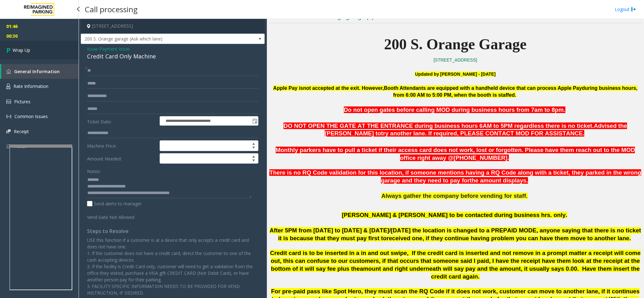
click at [18, 50] on span "Wrap Up" at bounding box center [22, 50] width 18 height 7
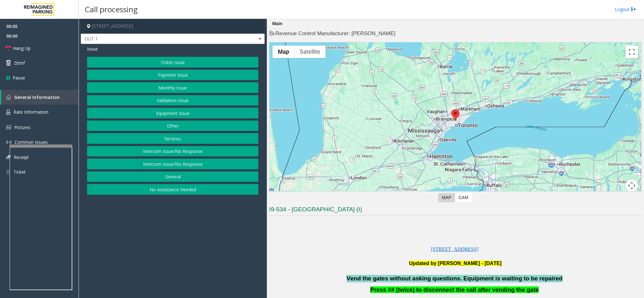
drag, startPoint x: 546, startPoint y: 278, endPoint x: 359, endPoint y: 275, distance: 186.3
copy div "Vend the gates without asking questions. Equipment is waiting to be repaired"
click at [185, 140] on button "Services" at bounding box center [172, 138] width 171 height 11
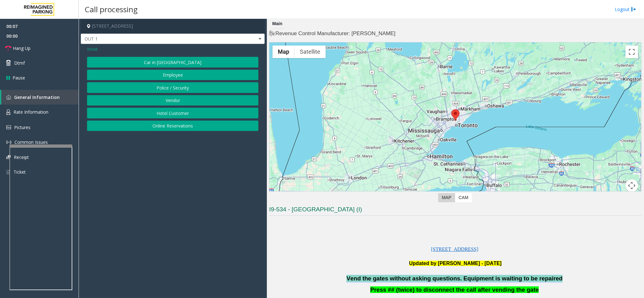
click at [177, 76] on button "Employee" at bounding box center [172, 75] width 171 height 11
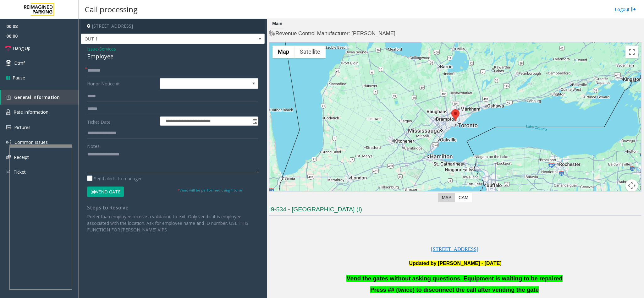
click at [137, 155] on textarea at bounding box center [172, 162] width 171 height 24
paste textarea "**********"
type textarea "**********"
click at [115, 192] on button "Vend Gate" at bounding box center [105, 192] width 37 height 11
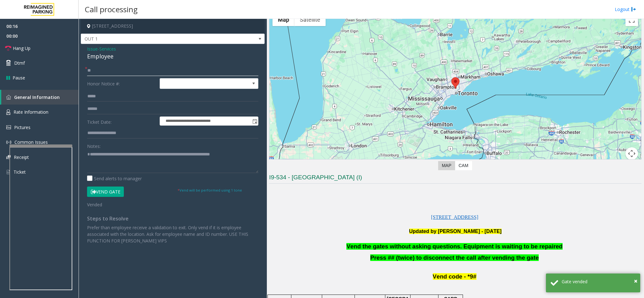
scroll to position [47, 0]
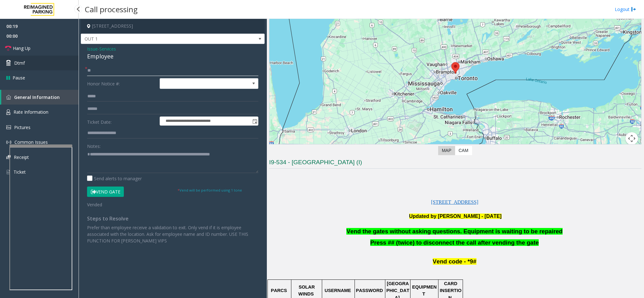
type input "**"
click at [33, 63] on link "Dtmf" at bounding box center [39, 63] width 79 height 15
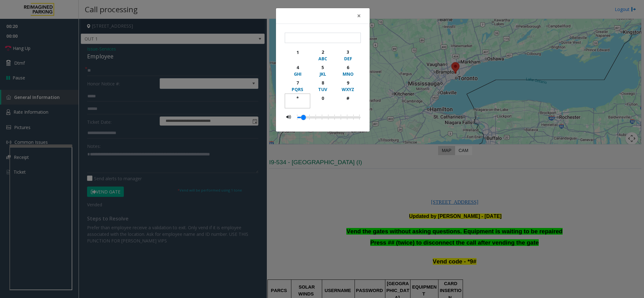
click at [299, 98] on div "*" at bounding box center [297, 98] width 17 height 7
click at [352, 81] on div "9" at bounding box center [347, 82] width 17 height 7
click at [344, 95] on button "#" at bounding box center [347, 101] width 25 height 15
type input "***"
click at [357, 15] on span "×" at bounding box center [359, 15] width 4 height 9
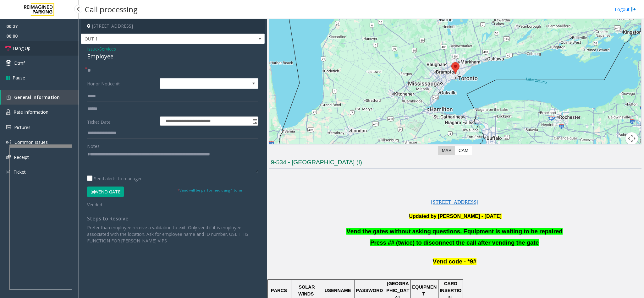
click at [42, 43] on link "Hang Up" at bounding box center [39, 48] width 79 height 15
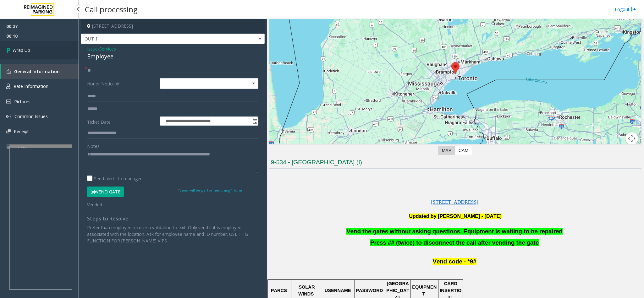
click at [12, 47] on icon at bounding box center [9, 50] width 6 height 10
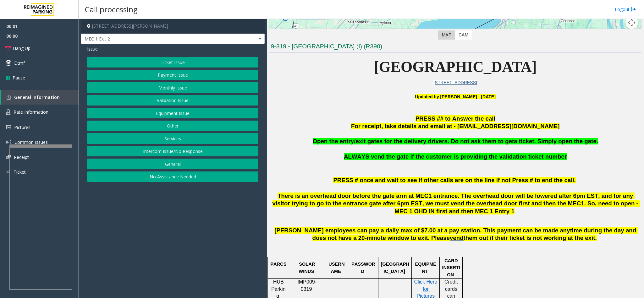
scroll to position [188, 0]
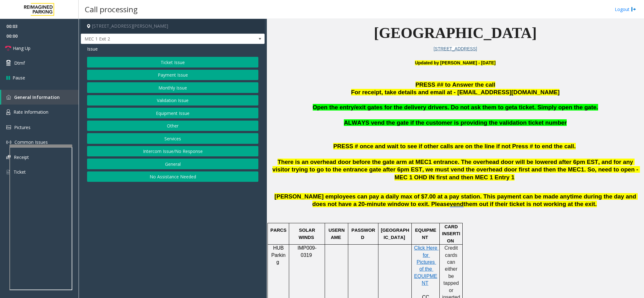
drag, startPoint x: 583, startPoint y: 106, endPoint x: 331, endPoint y: 112, distance: 252.0
click at [331, 112] on div "Open the entry/exit gates for the delivery drivers. Do not ask them to get a ti…" at bounding box center [455, 119] width 372 height 31
click at [330, 111] on div "Open the entry/exit gates for the delivery drivers. Do not ask them to get a ti…" at bounding box center [455, 119] width 372 height 31
drag, startPoint x: 320, startPoint y: 107, endPoint x: 585, endPoint y: 103, distance: 264.2
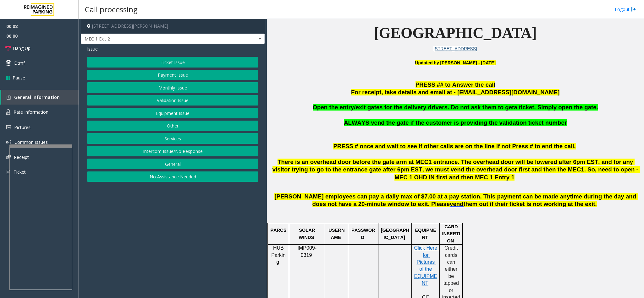
drag, startPoint x: 581, startPoint y: 108, endPoint x: 316, endPoint y: 106, distance: 264.8
click at [316, 106] on p "Open the entry/exit gates for the delivery drivers. Do not ask them to get a ti…" at bounding box center [455, 108] width 372 height 8
copy span "Open the entry/exit gates for the delivery drivers. Do not ask them to get a ti…"
click at [177, 138] on button "Services" at bounding box center [172, 138] width 171 height 11
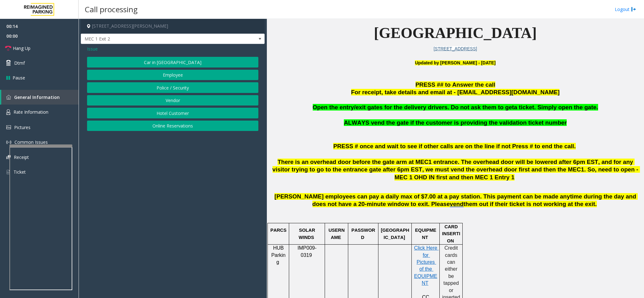
click at [178, 104] on button "Vendor" at bounding box center [172, 100] width 171 height 11
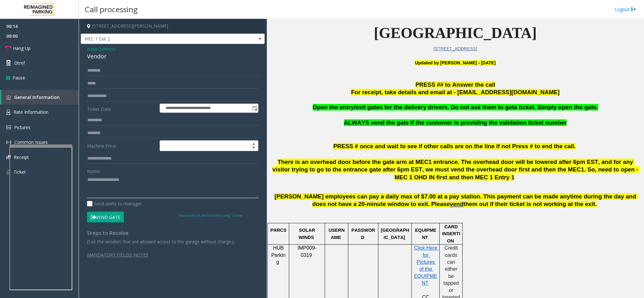
click at [122, 185] on textarea at bounding box center [172, 187] width 171 height 24
paste textarea "**********"
type textarea "**********"
click at [113, 218] on button "Vend Gate" at bounding box center [105, 217] width 37 height 11
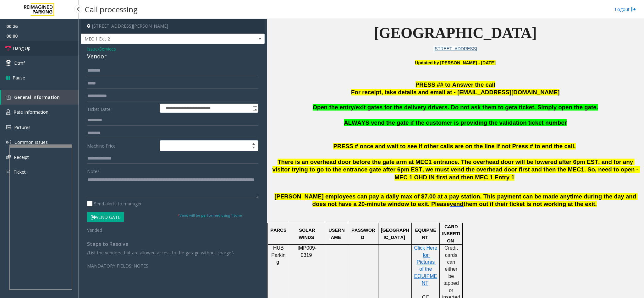
click at [38, 46] on link "Hang Up" at bounding box center [39, 48] width 79 height 15
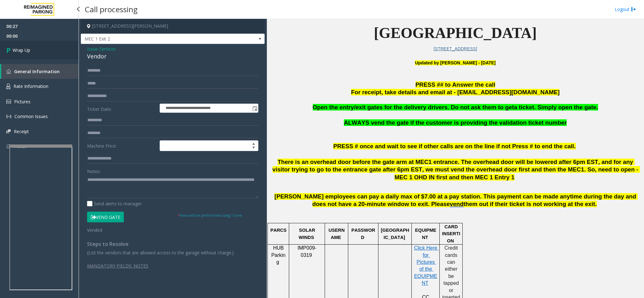
click at [35, 48] on link "Wrap Up" at bounding box center [39, 50] width 79 height 19
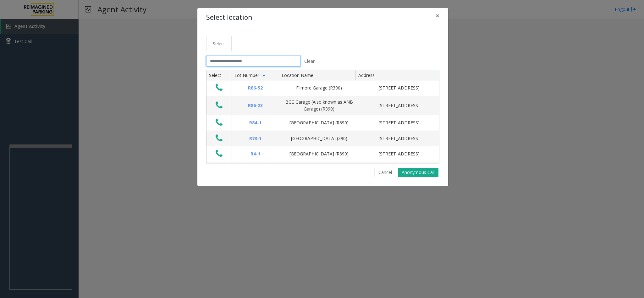
click at [254, 61] on input "text" at bounding box center [253, 61] width 94 height 11
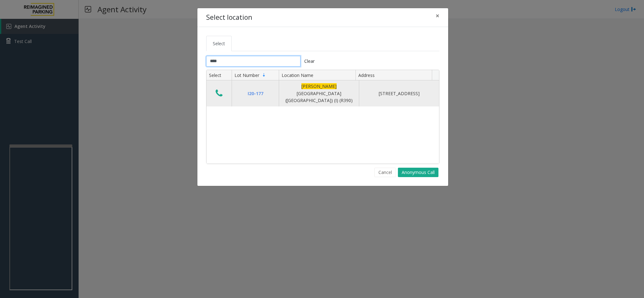
type input "****"
click at [218, 91] on icon "Data table" at bounding box center [219, 93] width 7 height 9
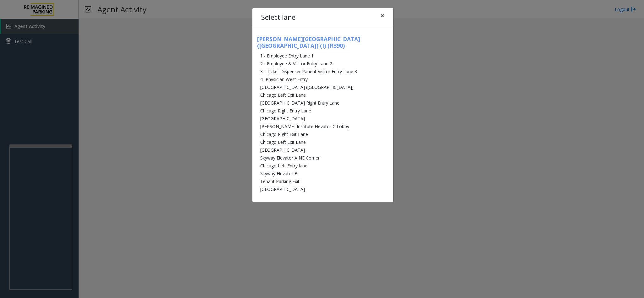
click at [378, 16] on button "×" at bounding box center [382, 15] width 13 height 15
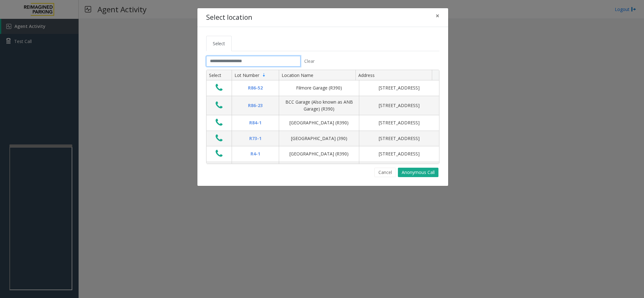
click at [263, 63] on input "text" at bounding box center [253, 61] width 94 height 11
click at [244, 60] on input "text" at bounding box center [253, 61] width 94 height 11
click at [229, 62] on input "text" at bounding box center [253, 61] width 94 height 11
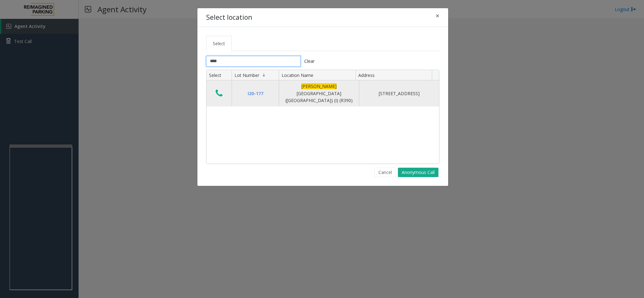
type input "****"
click at [218, 89] on icon "Data table" at bounding box center [219, 93] width 7 height 9
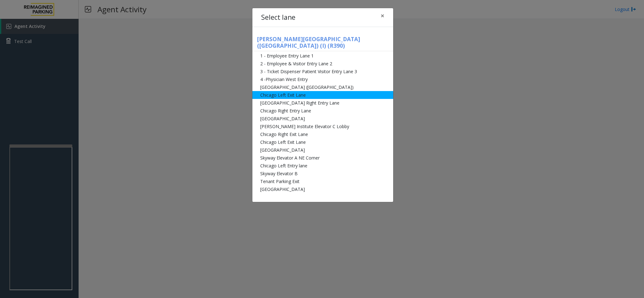
click at [295, 91] on li "Chicago Left Exit Lane" at bounding box center [322, 95] width 141 height 8
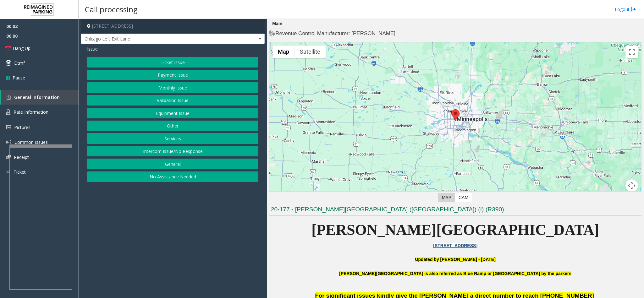
click at [174, 60] on button "Ticket Issue" at bounding box center [172, 62] width 171 height 11
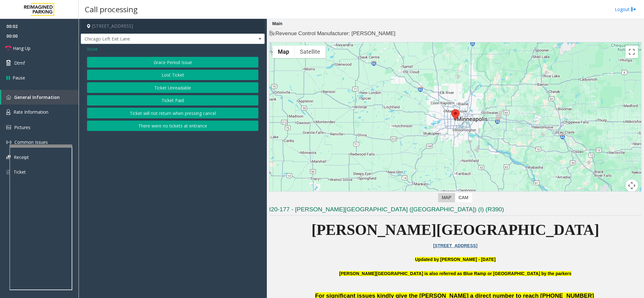
click at [164, 90] on button "Ticket Unreadable" at bounding box center [172, 87] width 171 height 11
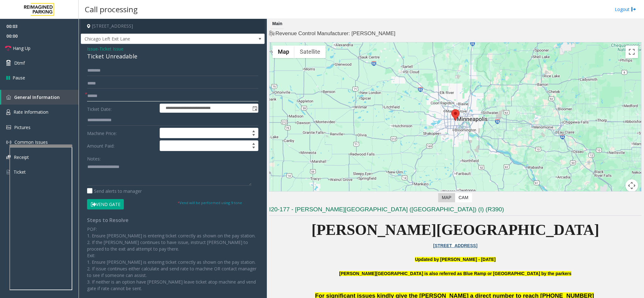
click at [118, 91] on input "text" at bounding box center [172, 96] width 171 height 11
drag, startPoint x: 136, startPoint y: 56, endPoint x: 86, endPoint y: 48, distance: 50.8
click at [86, 48] on div "**********" at bounding box center [173, 177] width 184 height 267
copy div "Issue - Ticket Issue Ticket Unreadable"
paste textarea "**********"
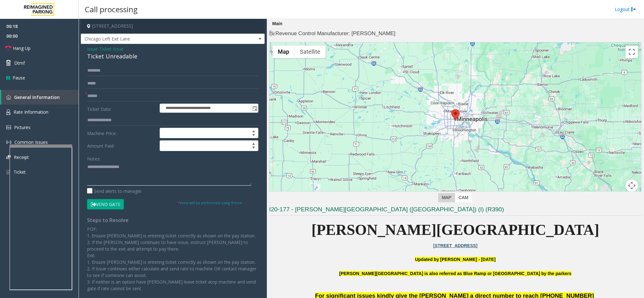
click at [98, 184] on textarea at bounding box center [169, 174] width 164 height 24
drag, startPoint x: 134, startPoint y: 168, endPoint x: 101, endPoint y: 168, distance: 33.3
click at [101, 168] on textarea at bounding box center [169, 174] width 164 height 24
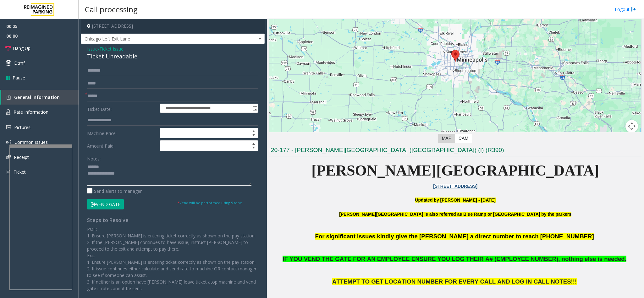
scroll to position [188, 0]
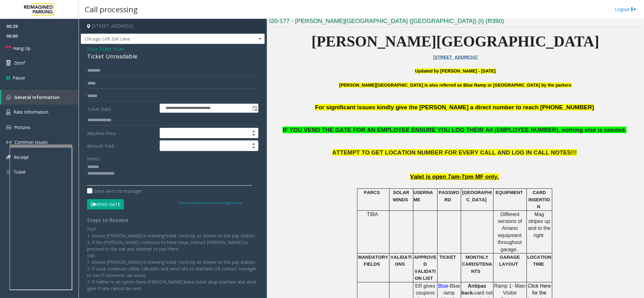
type textarea "**********"
click at [110, 205] on button "Vend Gate" at bounding box center [105, 204] width 37 height 11
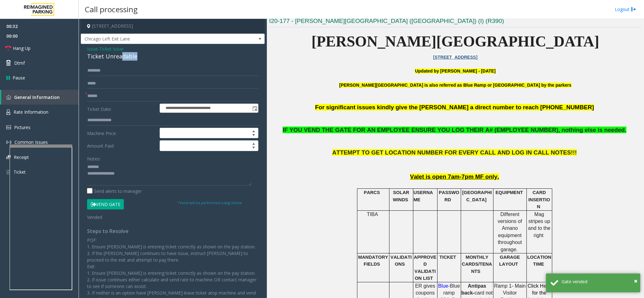
drag, startPoint x: 139, startPoint y: 56, endPoint x: 122, endPoint y: 56, distance: 17.0
click at [122, 56] on div "Ticket Unreadable" at bounding box center [172, 56] width 171 height 8
click at [106, 46] on span "Ticket Issue" at bounding box center [111, 49] width 24 height 7
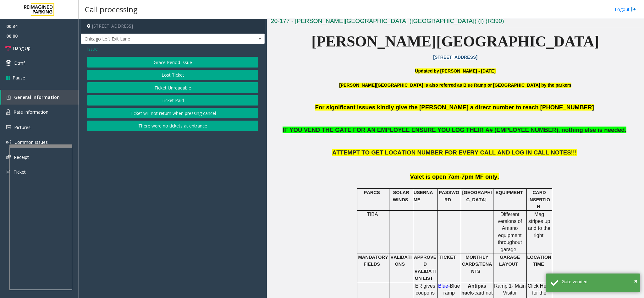
click at [95, 50] on span "Issue" at bounding box center [92, 49] width 11 height 7
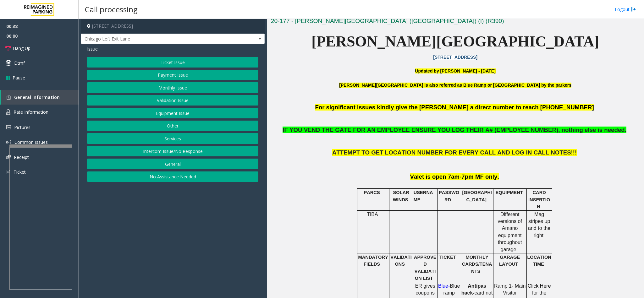
click at [169, 116] on button "Equipment Issue" at bounding box center [172, 113] width 171 height 11
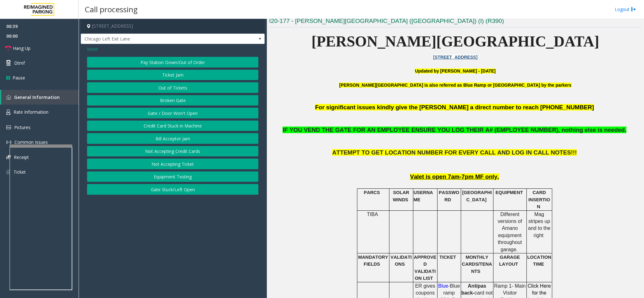
click at [172, 108] on div "Pay Station Down/Out of Order Ticket Jam Out of Tickets [GEOGRAPHIC_DATA] / Doo…" at bounding box center [172, 126] width 171 height 138
click at [172, 112] on button "Gate / Door Won't Open" at bounding box center [172, 113] width 171 height 11
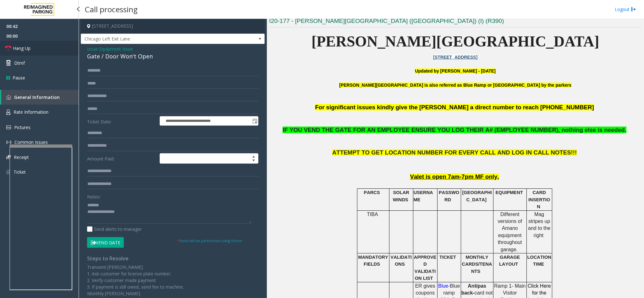
click at [31, 47] on link "Hang Up" at bounding box center [39, 48] width 79 height 15
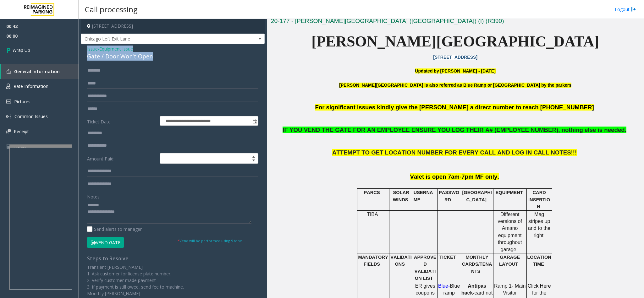
drag, startPoint x: 156, startPoint y: 57, endPoint x: 79, endPoint y: 45, distance: 77.5
click at [79, 45] on app-call-processing-form "**********" at bounding box center [173, 158] width 188 height 279
copy div "Issue - Equipment Issue Gate / Door Won't Open"
paste textarea "**********"
drag, startPoint x: 150, startPoint y: 213, endPoint x: 92, endPoint y: 202, distance: 59.2
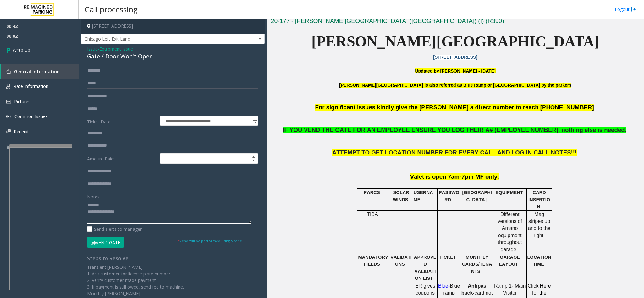
click at [85, 204] on div "**********" at bounding box center [172, 207] width 181 height 284
click at [139, 204] on textarea at bounding box center [169, 212] width 164 height 24
drag, startPoint x: 139, startPoint y: 204, endPoint x: 100, endPoint y: 199, distance: 39.9
click at [100, 199] on div "Notes:" at bounding box center [172, 207] width 171 height 32
click at [136, 207] on textarea at bounding box center [169, 212] width 164 height 24
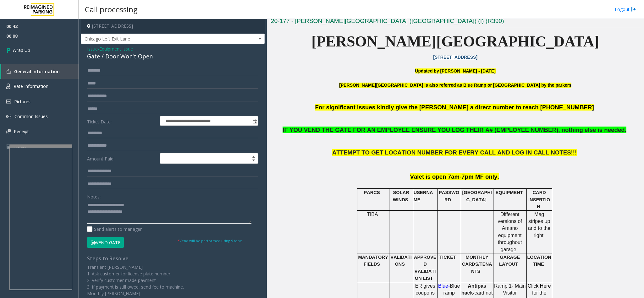
click at [136, 207] on textarea at bounding box center [169, 212] width 164 height 24
drag, startPoint x: 141, startPoint y: 204, endPoint x: 101, endPoint y: 201, distance: 40.0
click at [101, 201] on textarea at bounding box center [169, 212] width 164 height 24
click at [136, 207] on textarea at bounding box center [169, 212] width 164 height 24
click at [150, 213] on textarea at bounding box center [169, 212] width 164 height 24
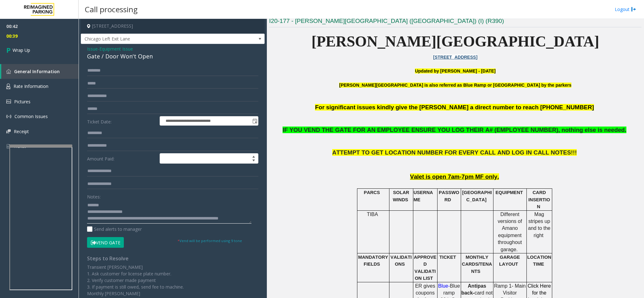
scroll to position [5, 0]
click at [149, 222] on textarea at bounding box center [169, 212] width 164 height 24
click at [180, 223] on textarea at bounding box center [169, 212] width 164 height 24
type textarea "**********"
click at [0, 43] on link "Wrap Up" at bounding box center [39, 50] width 79 height 19
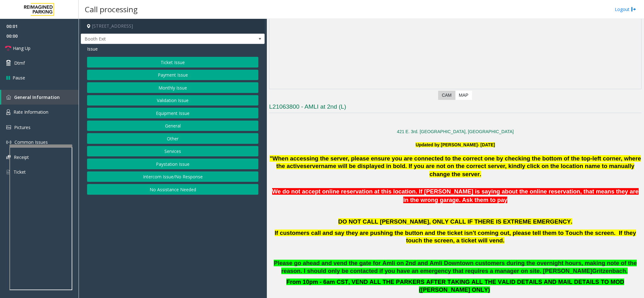
scroll to position [330, 0]
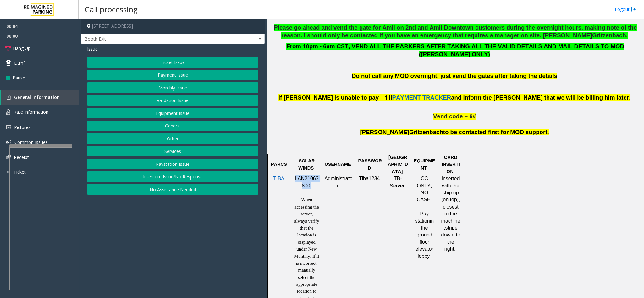
drag, startPoint x: 313, startPoint y: 179, endPoint x: 295, endPoint y: 172, distance: 19.5
click at [295, 175] on p "LAN21063800" at bounding box center [306, 182] width 26 height 14
copy p "LAN21063800"
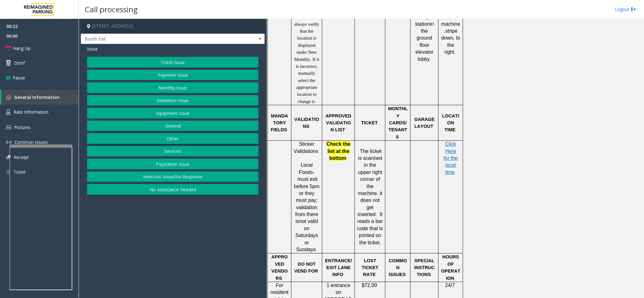
scroll to position [525, 0]
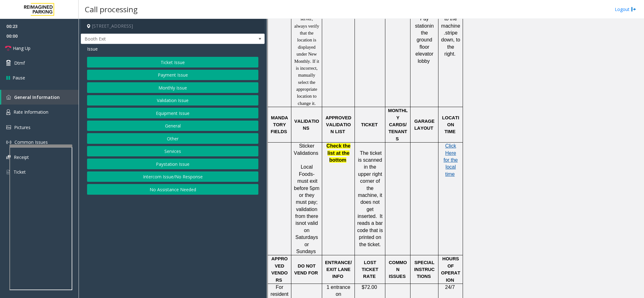
click at [453, 143] on span "Click Here for the local time" at bounding box center [450, 160] width 14 height 34
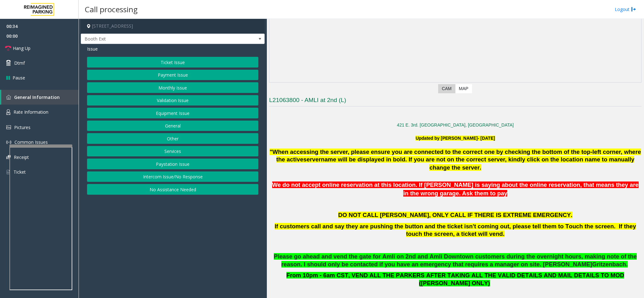
scroll to position [242, 0]
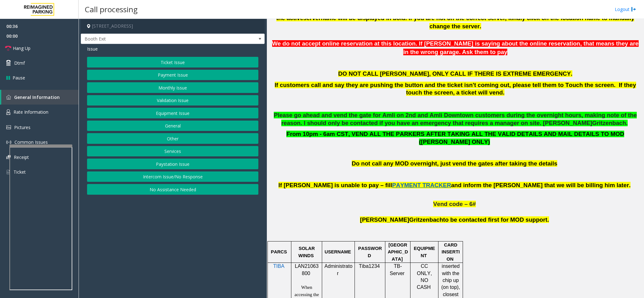
click at [171, 74] on button "Payment Issue" at bounding box center [172, 75] width 171 height 11
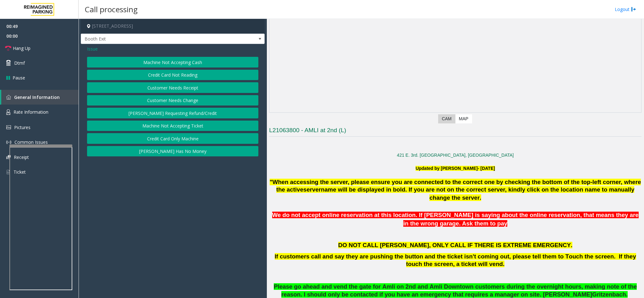
scroll to position [7, 0]
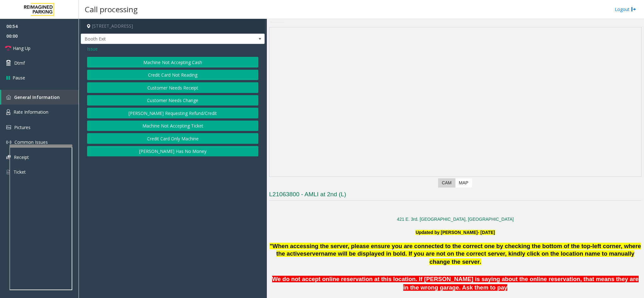
click at [179, 74] on button "Credit Card Not Reading" at bounding box center [172, 75] width 171 height 11
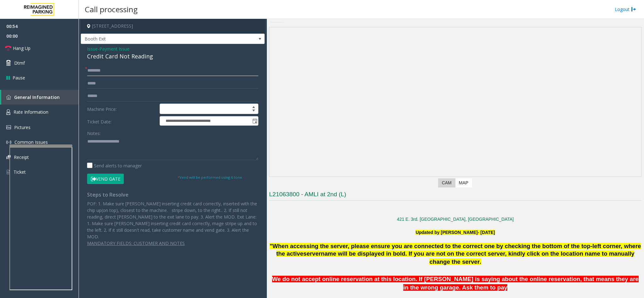
click at [150, 73] on input "text" at bounding box center [172, 70] width 171 height 11
click at [128, 95] on input "text" at bounding box center [172, 96] width 171 height 11
click at [148, 93] on input "text" at bounding box center [172, 96] width 171 height 11
type input "*******"
click at [133, 66] on input "text" at bounding box center [172, 70] width 171 height 11
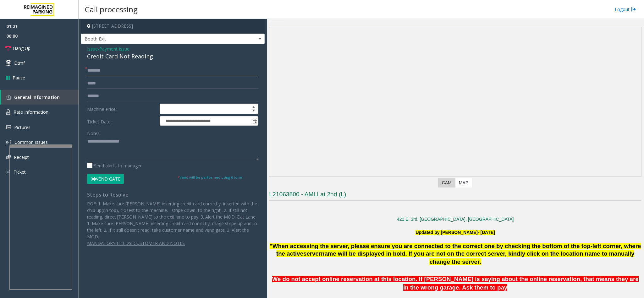
click at [135, 69] on input "text" at bounding box center [172, 70] width 171 height 11
click at [133, 71] on input "text" at bounding box center [172, 70] width 171 height 11
type input "*****"
drag, startPoint x: 153, startPoint y: 56, endPoint x: 86, endPoint y: 46, distance: 67.3
click at [86, 46] on div "**********" at bounding box center [173, 148] width 184 height 209
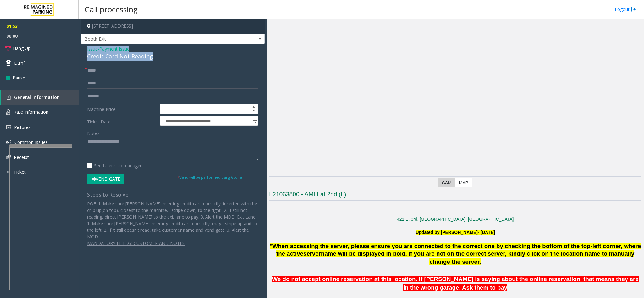
copy div "Issue - Payment Issue Credit Card Not Reading"
drag, startPoint x: 138, startPoint y: 138, endPoint x: 134, endPoint y: 142, distance: 5.8
click at [138, 138] on textarea at bounding box center [172, 149] width 171 height 24
paste textarea "**********"
drag, startPoint x: 132, startPoint y: 143, endPoint x: 101, endPoint y: 144, distance: 31.4
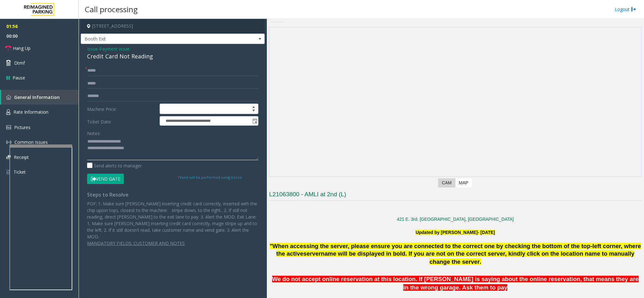
click at [101, 144] on textarea at bounding box center [172, 149] width 171 height 24
click at [145, 146] on textarea at bounding box center [172, 149] width 171 height 24
click at [46, 42] on link "Hang Up" at bounding box center [39, 48] width 79 height 15
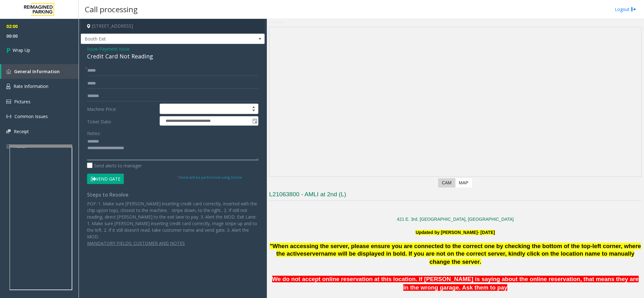
click at [159, 148] on textarea at bounding box center [172, 149] width 171 height 24
type textarea "**********"
click at [28, 49] on span "Wrap Up" at bounding box center [22, 50] width 18 height 7
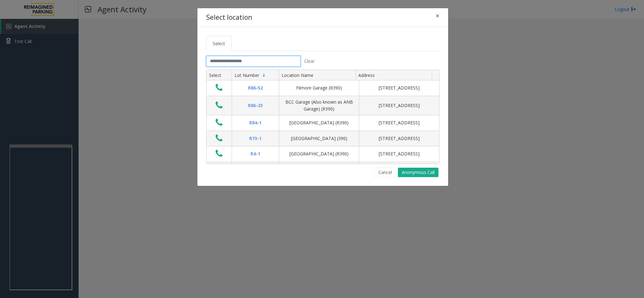
click at [273, 57] on input "text" at bounding box center [253, 61] width 94 height 11
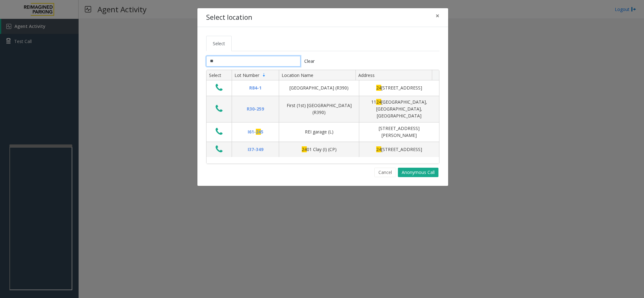
type input "*"
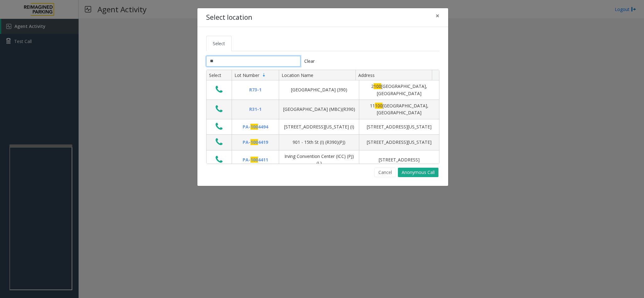
type input "*"
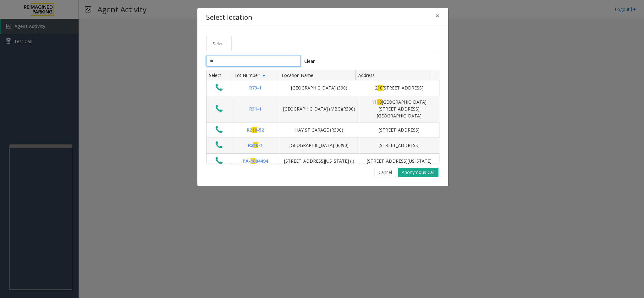
type input "*"
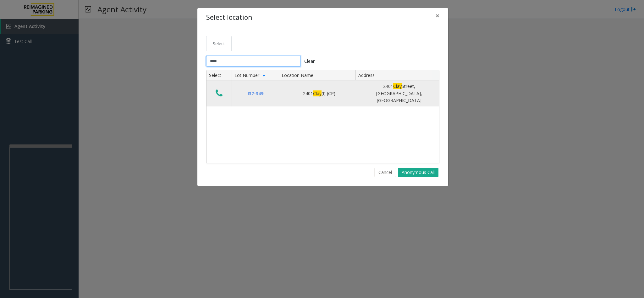
type input "****"
click at [220, 91] on icon "Data table" at bounding box center [219, 93] width 7 height 9
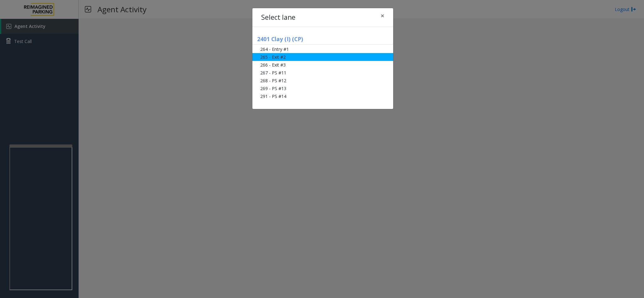
click at [294, 56] on li "265 - Exit #2" at bounding box center [322, 57] width 141 height 8
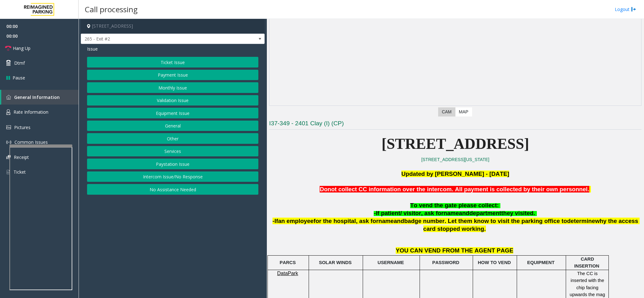
scroll to position [94, 0]
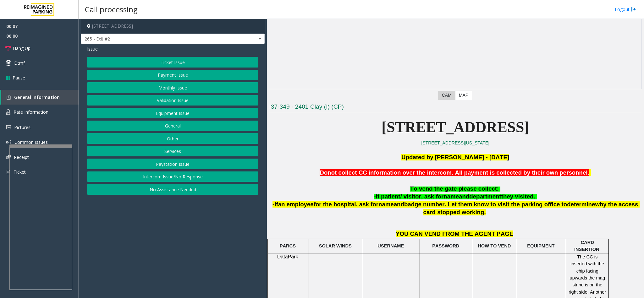
click at [191, 87] on button "Monthly Issue" at bounding box center [172, 87] width 171 height 11
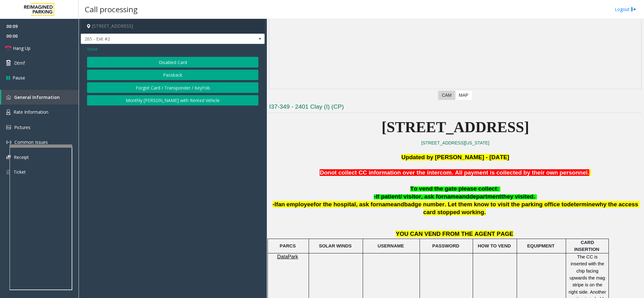
click at [171, 62] on button "Disabled Card" at bounding box center [172, 62] width 171 height 11
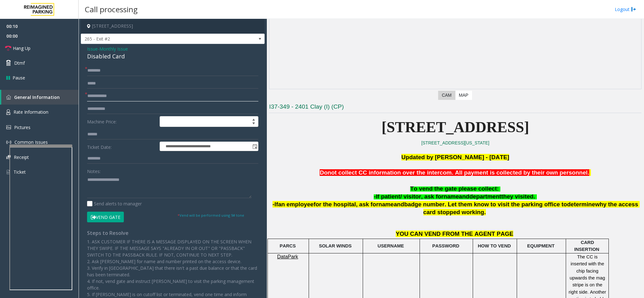
click at [99, 94] on input "text" at bounding box center [172, 96] width 171 height 11
type input "*********"
click at [118, 71] on input "text" at bounding box center [172, 70] width 171 height 11
click at [86, 71] on span "*" at bounding box center [86, 68] width 3 height 7
click at [88, 71] on input "*****" at bounding box center [172, 70] width 171 height 11
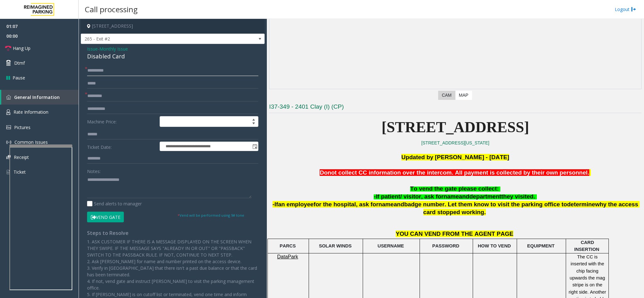
type input "********"
click at [103, 213] on button "Vend Gate" at bounding box center [105, 217] width 37 height 11
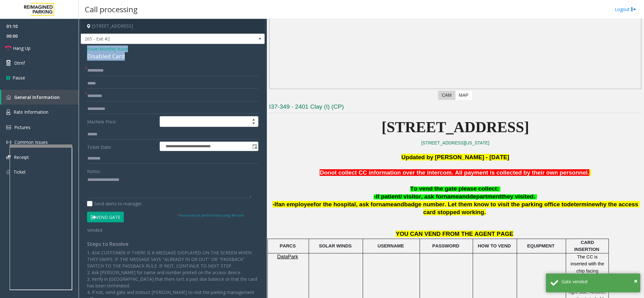
drag, startPoint x: 126, startPoint y: 54, endPoint x: 86, endPoint y: 52, distance: 39.9
click at [86, 52] on div "**********" at bounding box center [173, 209] width 184 height 330
copy div "Issue - Monthly Issue Disabled Card"
paste textarea "**********"
click at [127, 182] on textarea at bounding box center [169, 187] width 164 height 24
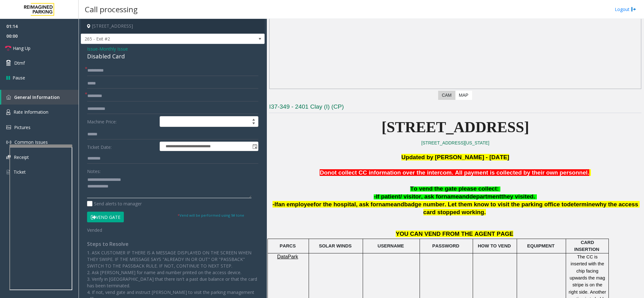
drag, startPoint x: 131, startPoint y: 180, endPoint x: 102, endPoint y: 177, distance: 29.0
click at [102, 177] on textarea at bounding box center [169, 187] width 164 height 24
click at [177, 178] on textarea at bounding box center [169, 187] width 164 height 24
click at [172, 183] on textarea at bounding box center [169, 187] width 164 height 24
click at [169, 188] on textarea at bounding box center [169, 187] width 164 height 24
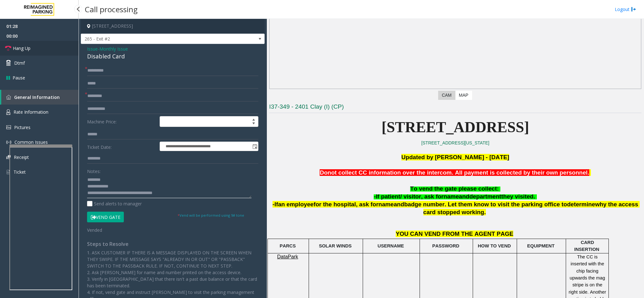
type textarea "**********"
click at [28, 46] on span "Hang Up" at bounding box center [22, 48] width 18 height 7
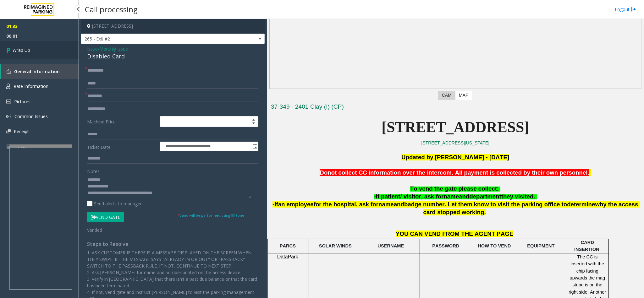
click at [46, 47] on link "Wrap Up" at bounding box center [39, 50] width 79 height 19
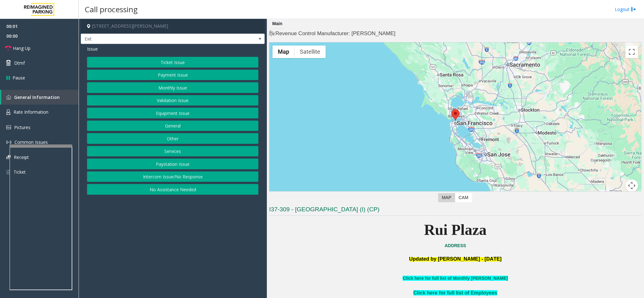
scroll to position [283, 0]
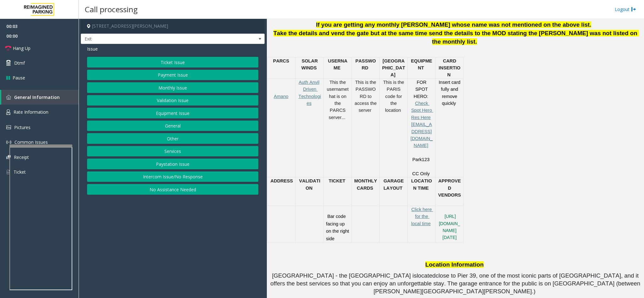
click at [176, 150] on button "Services" at bounding box center [172, 151] width 171 height 11
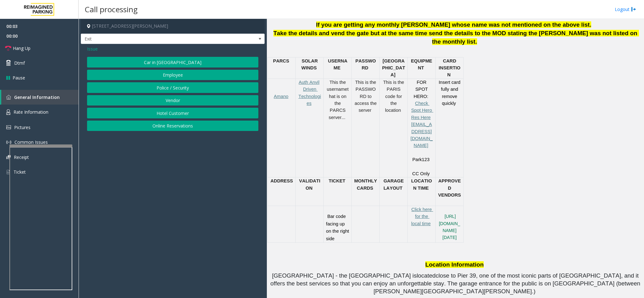
click at [178, 125] on button "Online Reservations" at bounding box center [172, 126] width 171 height 11
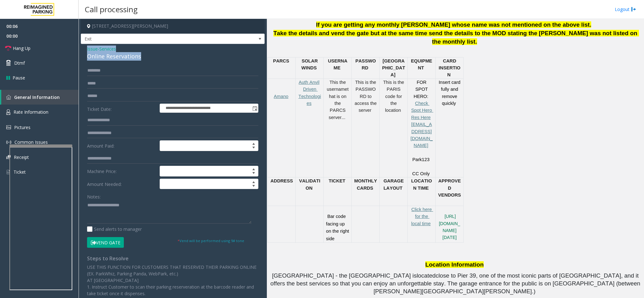
drag, startPoint x: 143, startPoint y: 56, endPoint x: 85, endPoint y: 46, distance: 58.2
click at [85, 46] on div "**********" at bounding box center [173, 220] width 184 height 352
copy div "Issue - Services Online Reservations"
click at [116, 196] on div "Notes:" at bounding box center [172, 207] width 171 height 32
click at [117, 213] on textarea at bounding box center [169, 212] width 164 height 24
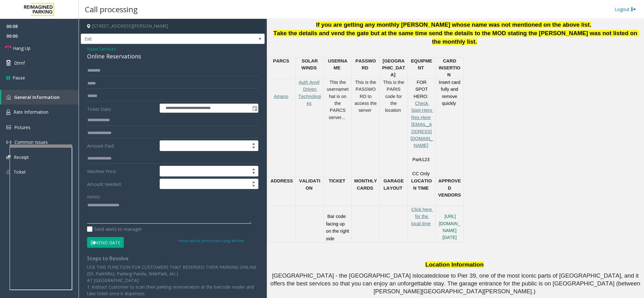
paste textarea "**********"
drag, startPoint x: 118, startPoint y: 205, endPoint x: 102, endPoint y: 206, distance: 15.8
click at [102, 206] on textarea at bounding box center [169, 212] width 164 height 24
click at [101, 206] on textarea at bounding box center [169, 212] width 164 height 24
drag, startPoint x: 122, startPoint y: 203, endPoint x: 102, endPoint y: 206, distance: 20.1
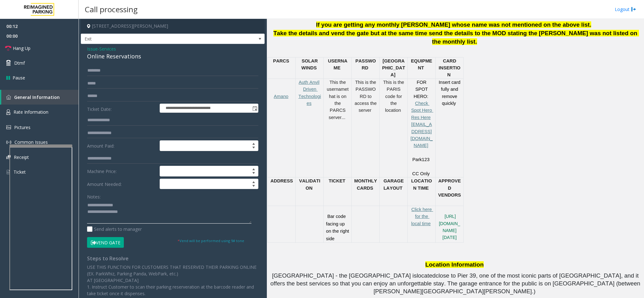
click at [102, 206] on textarea at bounding box center [169, 212] width 164 height 24
click at [139, 216] on textarea at bounding box center [169, 212] width 164 height 24
type textarea "**********"
click at [112, 48] on span "Services" at bounding box center [107, 49] width 17 height 7
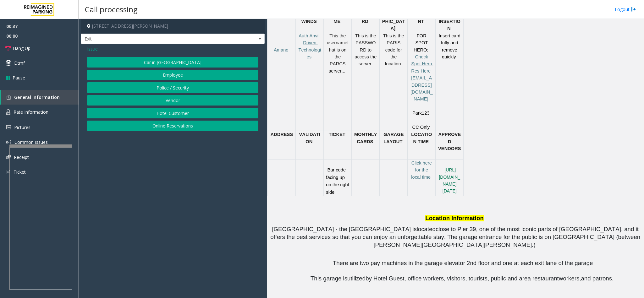
scroll to position [330, 0]
click at [96, 50] on span "Issue" at bounding box center [92, 49] width 11 height 7
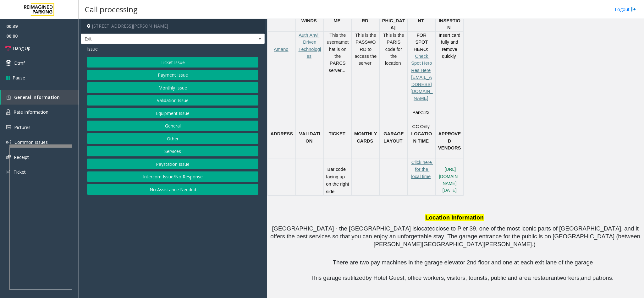
click at [188, 63] on button "Ticket Issue" at bounding box center [172, 62] width 171 height 11
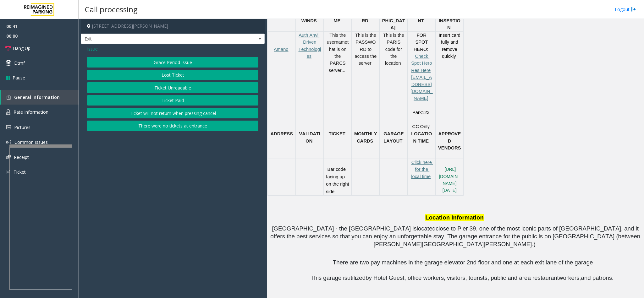
click at [168, 90] on button "Ticket Unreadable" at bounding box center [172, 87] width 171 height 11
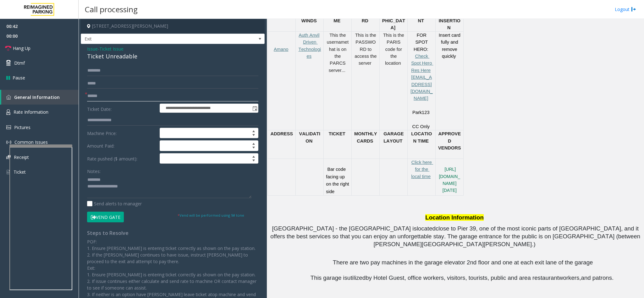
click at [123, 94] on input "text" at bounding box center [172, 96] width 171 height 11
click at [135, 93] on input "text" at bounding box center [172, 96] width 171 height 11
click at [135, 95] on input "text" at bounding box center [172, 96] width 171 height 11
click at [122, 49] on span "Ticket Issue" at bounding box center [111, 49] width 24 height 7
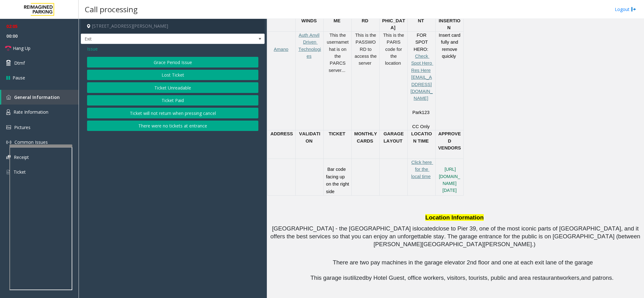
click at [91, 49] on span "Issue" at bounding box center [92, 49] width 11 height 7
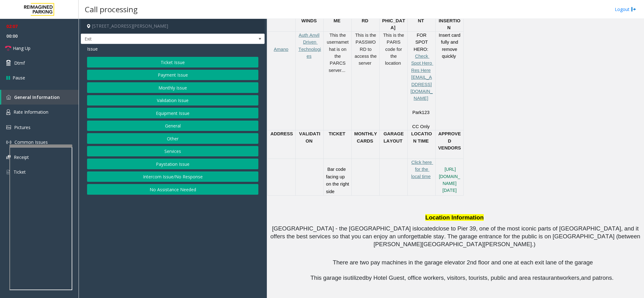
click at [179, 117] on button "Equipment Issue" at bounding box center [172, 113] width 171 height 11
click at [171, 111] on button "Gate / Door Won't Open" at bounding box center [172, 113] width 171 height 11
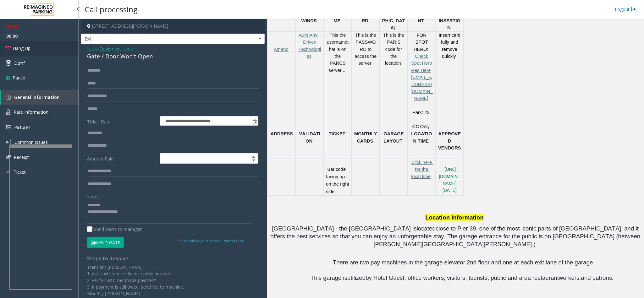
click at [14, 52] on link "Hang Up" at bounding box center [39, 48] width 79 height 15
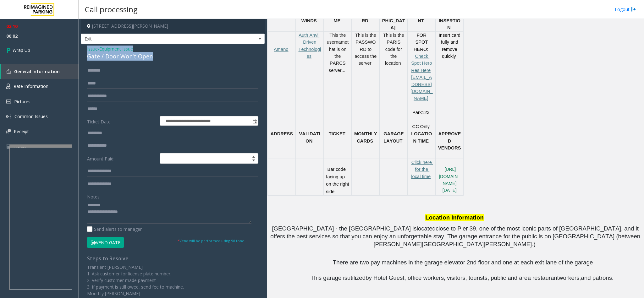
drag, startPoint x: 151, startPoint y: 57, endPoint x: 83, endPoint y: 48, distance: 68.5
click at [83, 48] on div "**********" at bounding box center [173, 196] width 184 height 305
paste textarea "**********"
drag, startPoint x: 132, startPoint y: 211, endPoint x: 84, endPoint y: 202, distance: 49.0
click at [84, 202] on div "**********" at bounding box center [172, 204] width 181 height 278
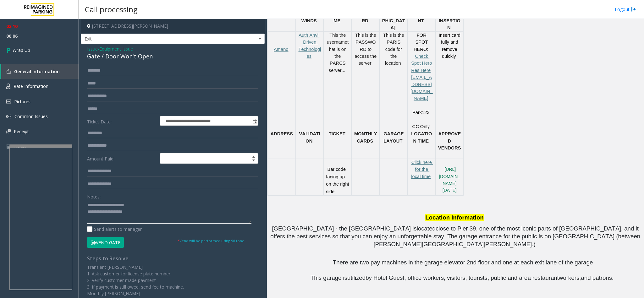
drag, startPoint x: 137, startPoint y: 204, endPoint x: 102, endPoint y: 205, distance: 34.9
click at [102, 205] on textarea at bounding box center [169, 212] width 164 height 24
click at [160, 213] on textarea at bounding box center [169, 212] width 164 height 24
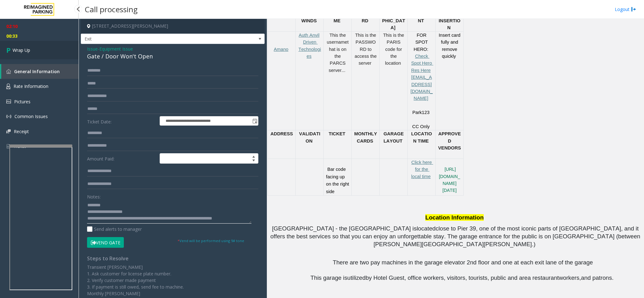
type textarea "**********"
click at [37, 48] on link "Wrap Up" at bounding box center [39, 50] width 79 height 19
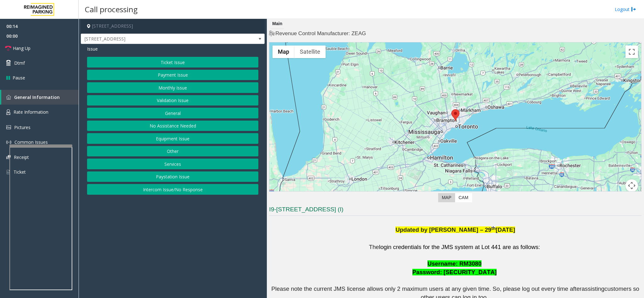
click at [204, 58] on button "Ticket Issue" at bounding box center [172, 62] width 171 height 11
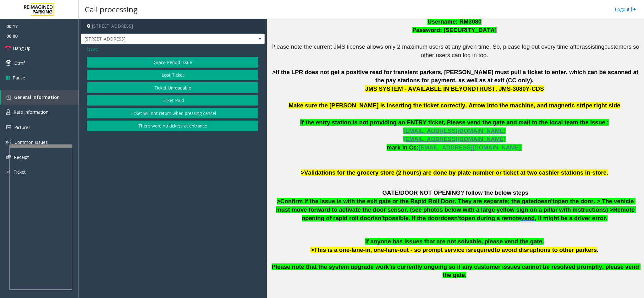
scroll to position [203, 0]
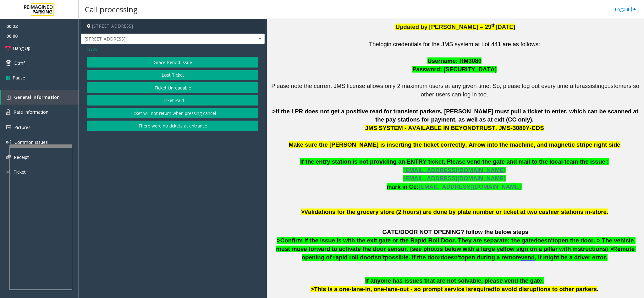
click at [161, 86] on button "Ticket Unreadable" at bounding box center [172, 87] width 171 height 11
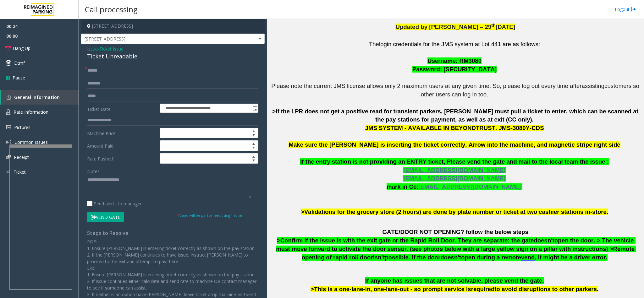
click at [124, 70] on input "text" at bounding box center [172, 70] width 171 height 11
click at [110, 75] on input "text" at bounding box center [172, 70] width 171 height 11
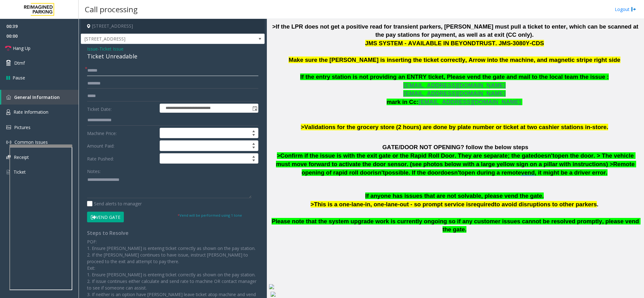
scroll to position [297, 0]
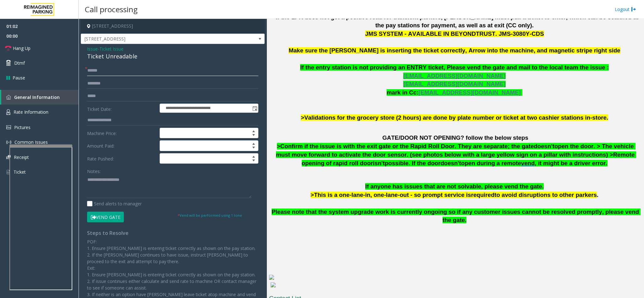
click at [111, 73] on input "text" at bounding box center [172, 70] width 171 height 11
click at [112, 73] on input "text" at bounding box center [172, 70] width 171 height 11
click at [26, 47] on span "Hang Up" at bounding box center [22, 48] width 18 height 7
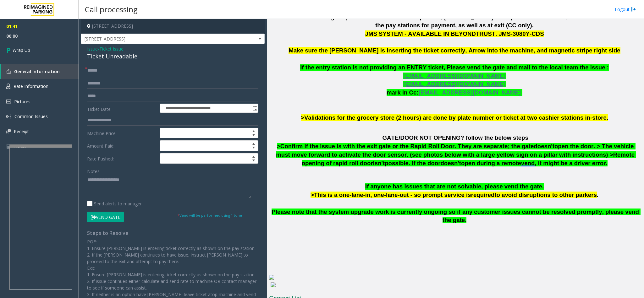
click at [94, 71] on input "text" at bounding box center [172, 70] width 171 height 11
type input "**"
drag, startPoint x: 135, startPoint y: 56, endPoint x: 85, endPoint y: 49, distance: 50.1
click at [85, 49] on div "**********" at bounding box center [173, 190] width 184 height 293
click at [131, 197] on textarea at bounding box center [169, 187] width 164 height 24
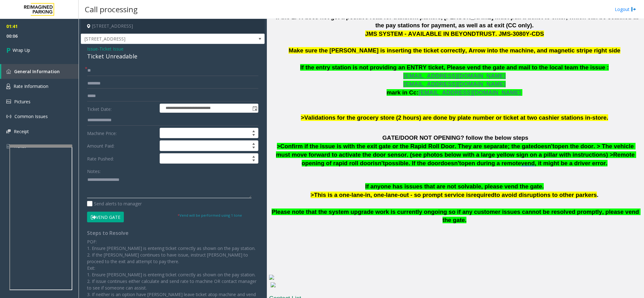
paste textarea "**********"
drag, startPoint x: 128, startPoint y: 176, endPoint x: 104, endPoint y: 176, distance: 23.9
click at [105, 176] on textarea at bounding box center [169, 187] width 164 height 24
click at [104, 176] on textarea at bounding box center [169, 187] width 164 height 24
drag, startPoint x: 142, startPoint y: 178, endPoint x: 102, endPoint y: 177, distance: 39.6
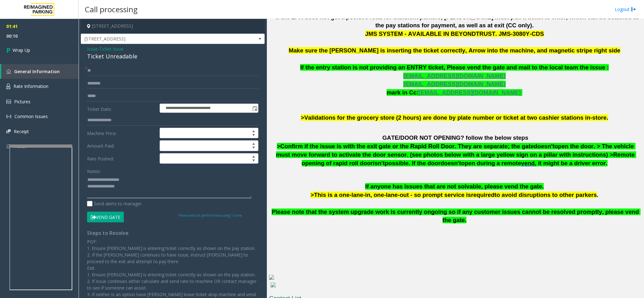
click at [102, 177] on textarea at bounding box center [169, 187] width 164 height 24
click at [159, 190] on textarea at bounding box center [169, 187] width 164 height 24
type textarea "**********"
click at [26, 47] on span "Wrap Up" at bounding box center [22, 50] width 18 height 7
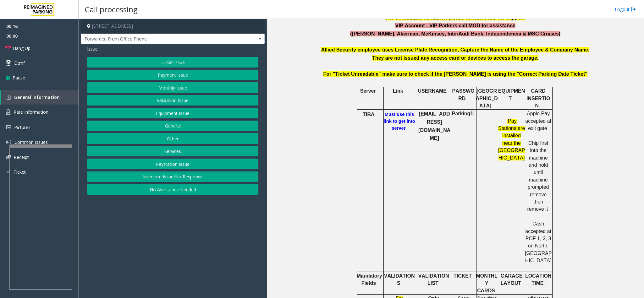
scroll to position [283, 0]
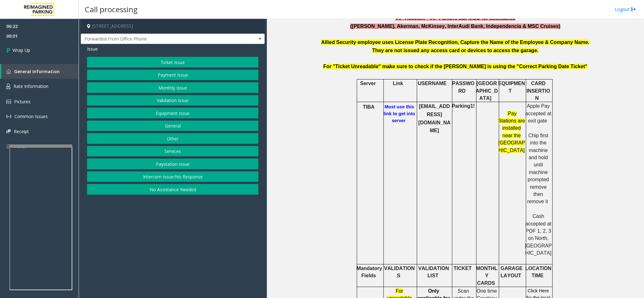
click at [166, 179] on button "Intercom Issue/No Response" at bounding box center [172, 177] width 171 height 11
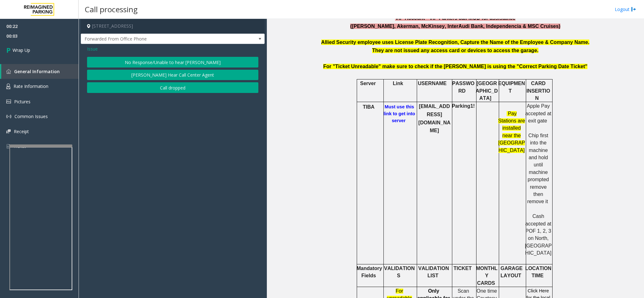
click at [189, 86] on button "Call dropped" at bounding box center [172, 87] width 171 height 11
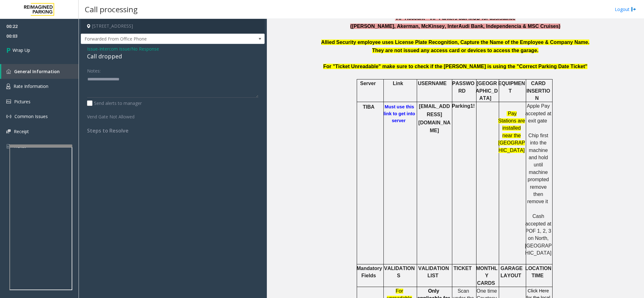
click at [108, 55] on div "Call dropped" at bounding box center [172, 56] width 171 height 8
type textarea "**********"
click at [46, 51] on link "Wrap Up" at bounding box center [39, 50] width 79 height 19
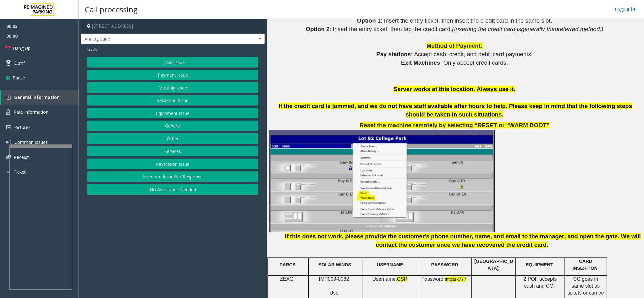
scroll to position [660, 0]
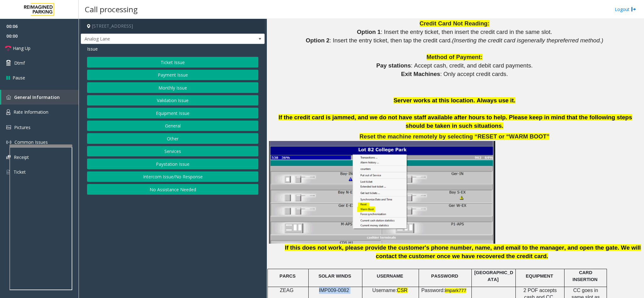
drag, startPoint x: 351, startPoint y: 274, endPoint x: 318, endPoint y: 279, distance: 33.4
click at [197, 66] on button "Ticket Issue" at bounding box center [172, 62] width 171 height 11
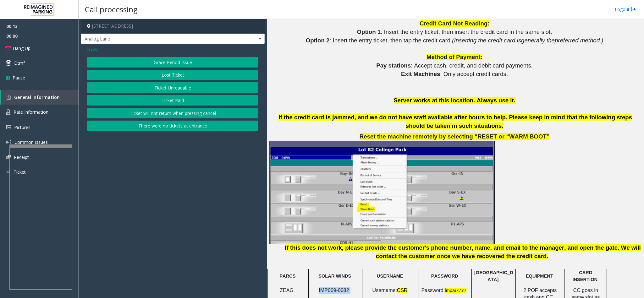
click at [154, 91] on button "Ticket Unreadable" at bounding box center [172, 87] width 171 height 11
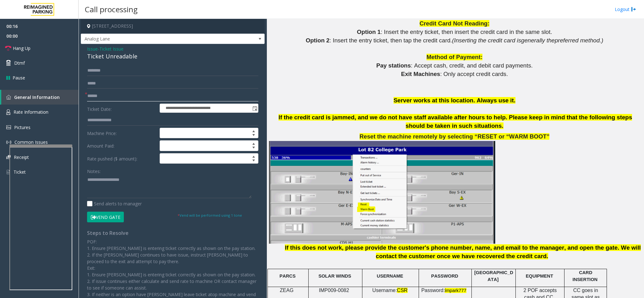
click at [108, 99] on input "text" at bounding box center [172, 96] width 171 height 11
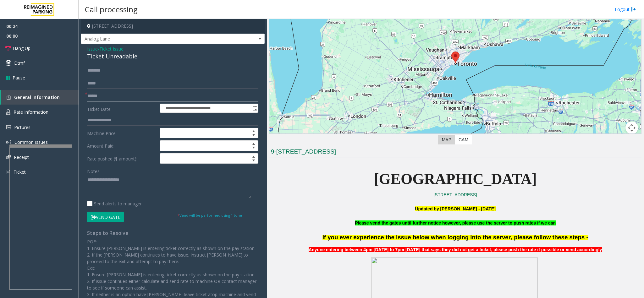
scroll to position [47, 0]
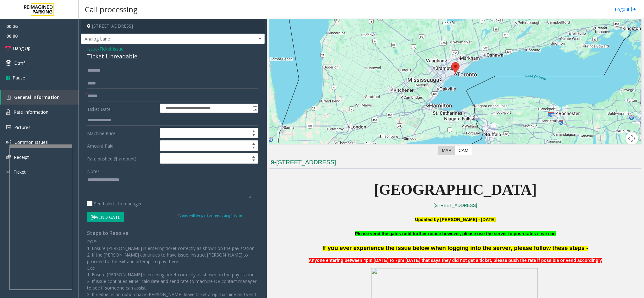
click at [119, 47] on span "Ticket Issue" at bounding box center [111, 49] width 24 height 7
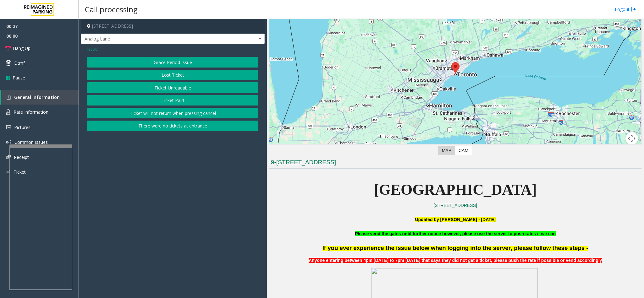
click at [95, 46] on span "Issue" at bounding box center [92, 49] width 11 height 7
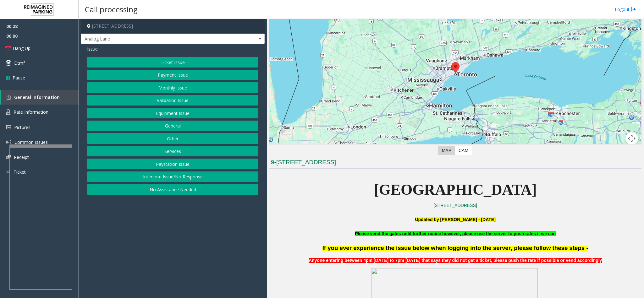
click at [181, 85] on button "Monthly Issue" at bounding box center [172, 87] width 171 height 11
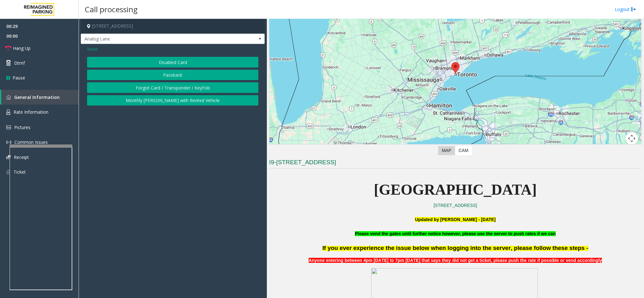
click at [153, 56] on div "Issue Disabled Card Passback Forgot Card / Transponder / KeyFob Monthly [PERSON…" at bounding box center [173, 76] width 184 height 65
click at [153, 60] on button "Disabled Card" at bounding box center [172, 62] width 171 height 11
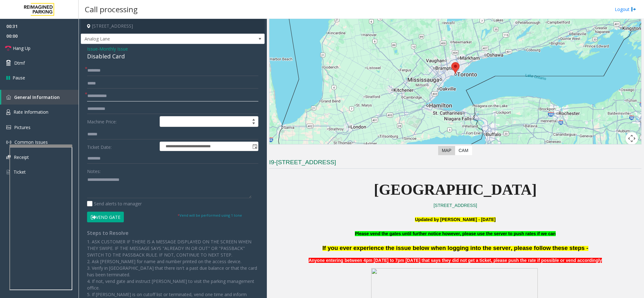
click at [122, 98] on input "text" at bounding box center [172, 96] width 171 height 11
type input "**********"
click at [110, 64] on div "**********" at bounding box center [173, 203] width 184 height 319
click at [108, 67] on input "text" at bounding box center [172, 70] width 171 height 11
click at [103, 74] on input "text" at bounding box center [172, 70] width 171 height 11
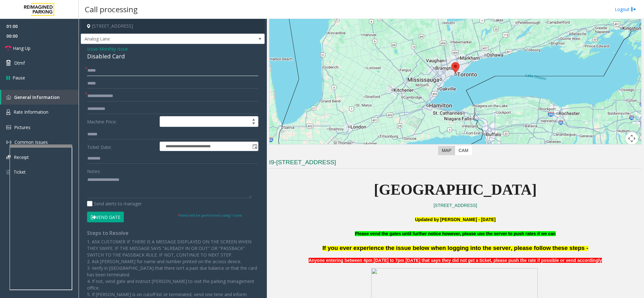
type input "*****"
drag, startPoint x: 123, startPoint y: 59, endPoint x: 87, endPoint y: 48, distance: 38.4
click at [87, 48] on div "Issue - Monthly Issue Disabled Card" at bounding box center [172, 53] width 171 height 15
click at [107, 217] on button "Vend Gate" at bounding box center [105, 217] width 37 height 11
click at [130, 181] on textarea at bounding box center [169, 187] width 164 height 24
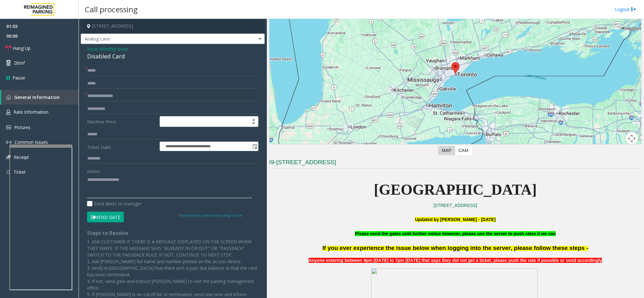
paste textarea "**********"
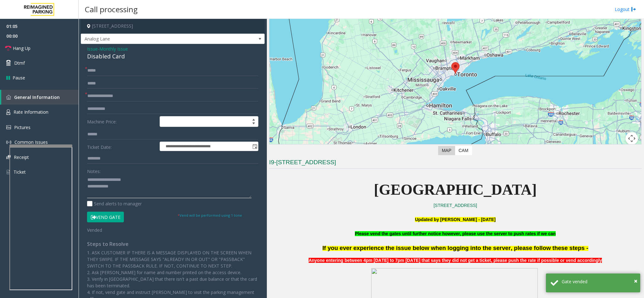
drag, startPoint x: 130, startPoint y: 180, endPoint x: 103, endPoint y: 180, distance: 27.3
click at [103, 180] on textarea at bounding box center [169, 187] width 164 height 24
click at [133, 182] on textarea at bounding box center [169, 187] width 164 height 24
click at [130, 187] on textarea at bounding box center [169, 187] width 164 height 24
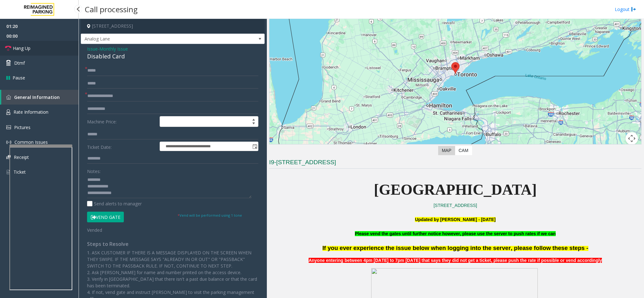
click at [39, 46] on link "Hang Up" at bounding box center [39, 48] width 79 height 15
click at [125, 189] on textarea at bounding box center [169, 187] width 164 height 24
click at [125, 192] on textarea at bounding box center [169, 187] width 164 height 24
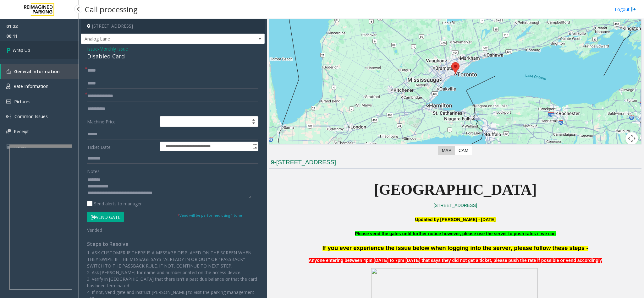
type textarea "**********"
click at [23, 43] on link "Wrap Up" at bounding box center [39, 50] width 79 height 19
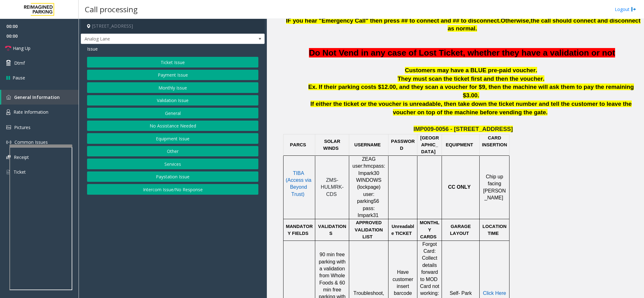
scroll to position [236, 0]
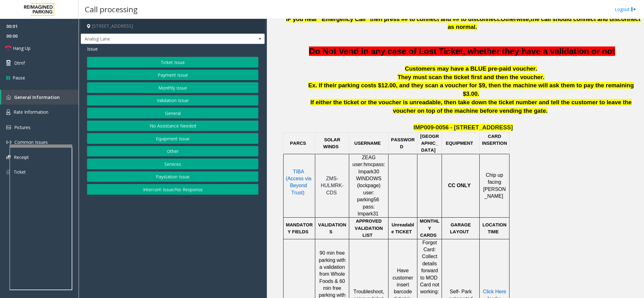
click at [295, 169] on span "TIBA (Access via Beyond Trust)" at bounding box center [299, 182] width 26 height 26
drag, startPoint x: 456, startPoint y: 112, endPoint x: 415, endPoint y: 109, distance: 41.6
click at [415, 123] on p "IMP009-0056 - [STREET_ADDRESS]" at bounding box center [463, 127] width 357 height 8
click at [173, 59] on button "Ticket Issue" at bounding box center [172, 62] width 171 height 11
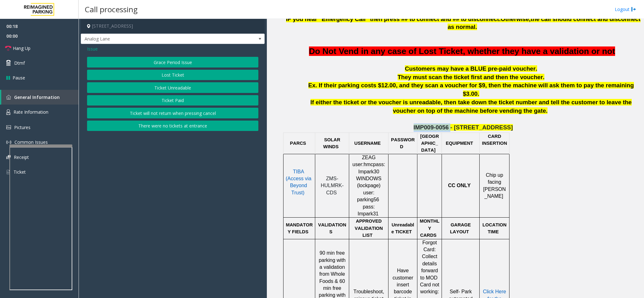
click at [161, 85] on button "Ticket Unreadable" at bounding box center [172, 87] width 171 height 11
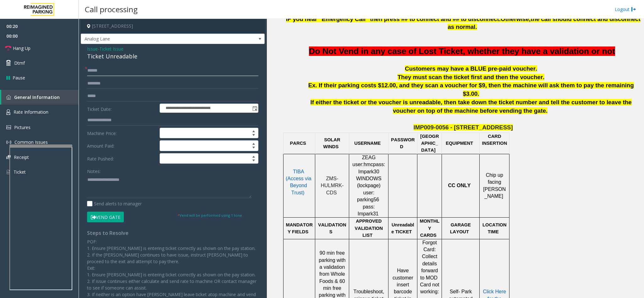
click at [101, 73] on input "text" at bounding box center [172, 70] width 171 height 11
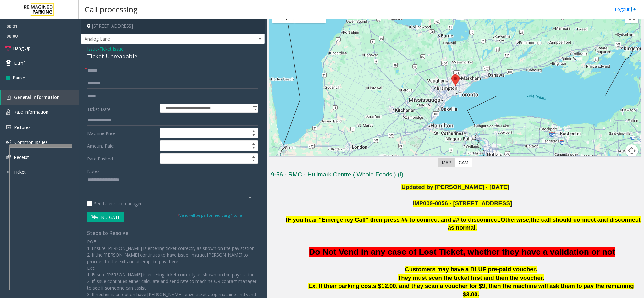
scroll to position [141, 0]
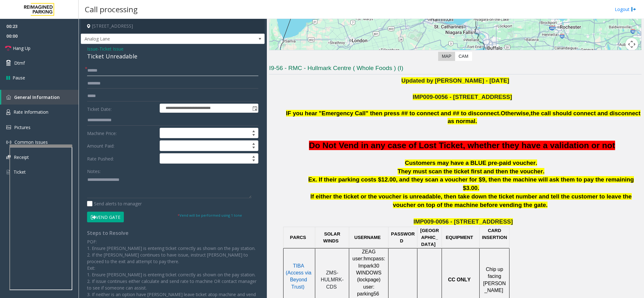
click at [155, 71] on input "text" at bounding box center [172, 70] width 171 height 11
click at [114, 70] on input "text" at bounding box center [172, 70] width 171 height 11
type input "********"
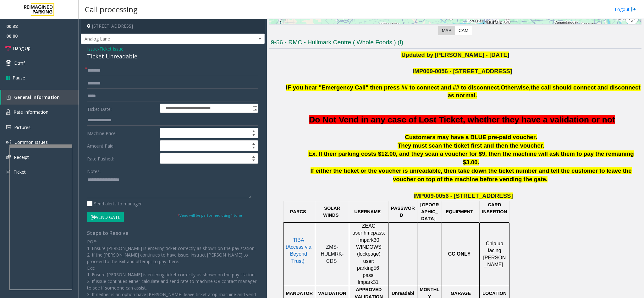
scroll to position [188, 0]
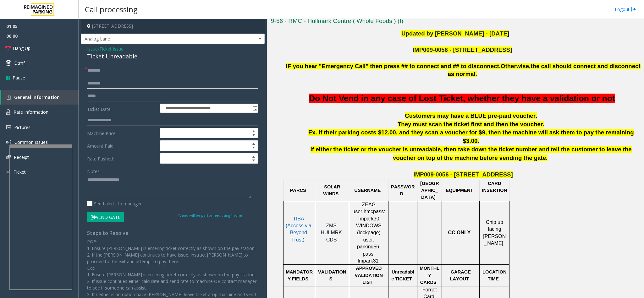
click at [122, 83] on input "text" at bounding box center [172, 83] width 171 height 11
type input "*****"
drag, startPoint x: 134, startPoint y: 56, endPoint x: 88, endPoint y: 46, distance: 47.2
click at [88, 46] on div "Issue - Ticket Issue Ticket Unreadable" at bounding box center [172, 53] width 171 height 15
paste textarea "**********"
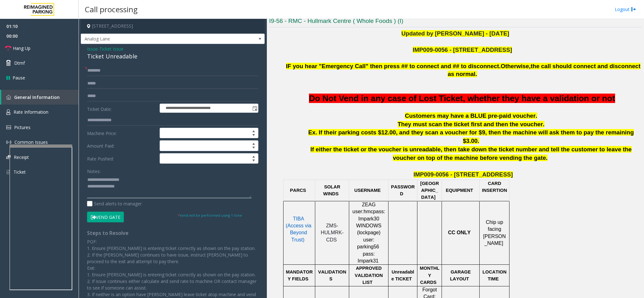
click at [127, 187] on textarea at bounding box center [169, 187] width 164 height 24
drag, startPoint x: 127, startPoint y: 180, endPoint x: 103, endPoint y: 179, distance: 24.5
click at [103, 179] on textarea at bounding box center [169, 187] width 164 height 24
click at [130, 188] on textarea at bounding box center [169, 187] width 164 height 24
click at [115, 213] on button "Vend Gate" at bounding box center [105, 217] width 37 height 11
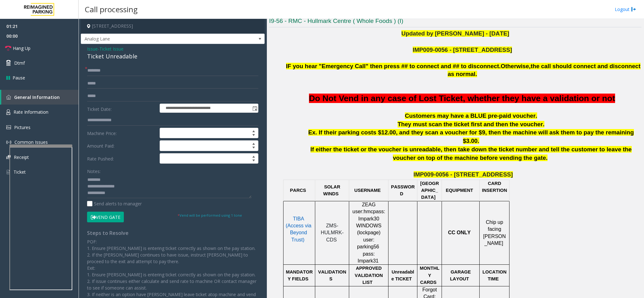
click at [135, 201] on div "Notes: Send alerts to manager" at bounding box center [172, 186] width 171 height 41
click at [136, 196] on textarea at bounding box center [169, 187] width 164 height 24
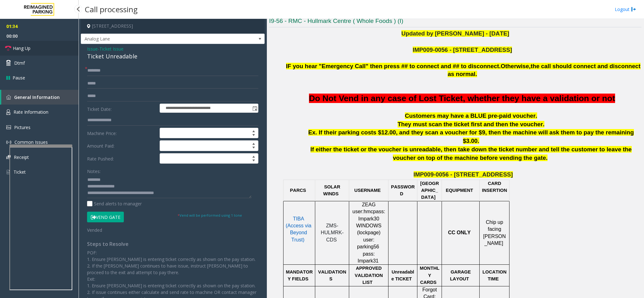
click at [30, 49] on span "Hang Up" at bounding box center [22, 48] width 18 height 7
click at [196, 195] on textarea at bounding box center [169, 187] width 164 height 24
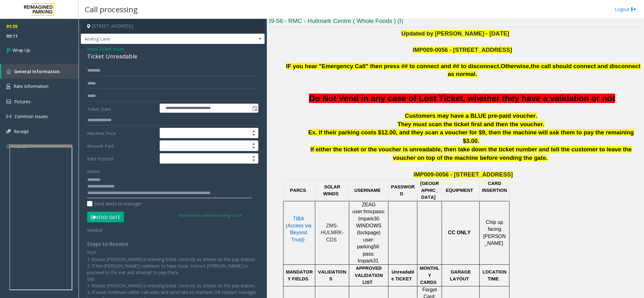
scroll to position [5, 0]
type textarea "**********"
click at [38, 49] on link "Wrap Up" at bounding box center [39, 50] width 79 height 19
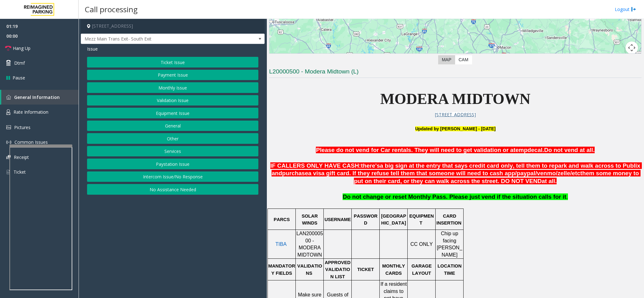
scroll to position [160, 0]
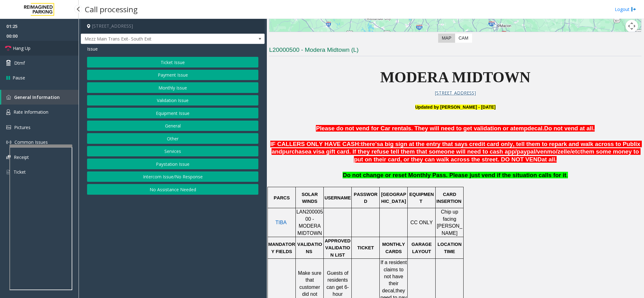
click at [42, 43] on link "Hang Up" at bounding box center [39, 48] width 79 height 15
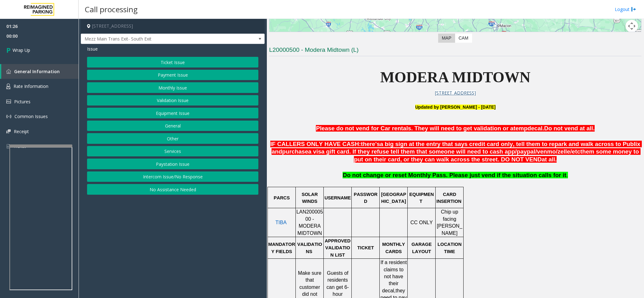
click at [183, 63] on button "Ticket Issue" at bounding box center [172, 62] width 171 height 11
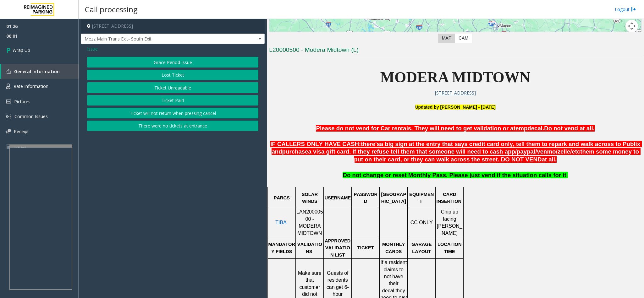
click at [90, 49] on span "Issue" at bounding box center [92, 49] width 11 height 7
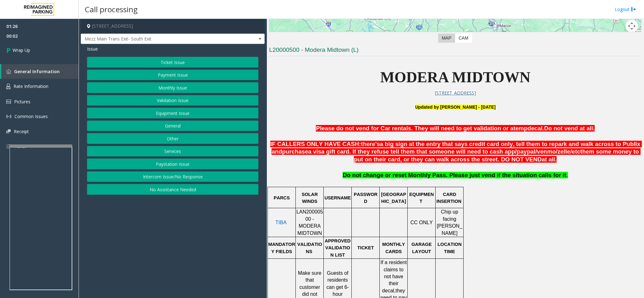
click at [182, 73] on button "Payment Issue" at bounding box center [172, 75] width 171 height 11
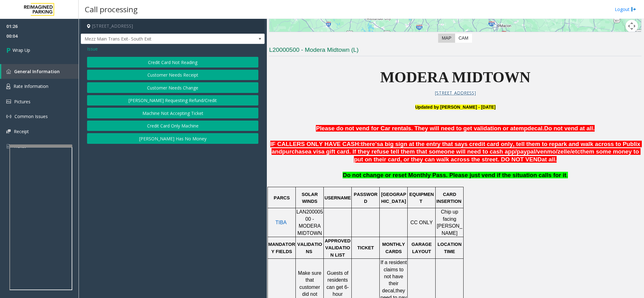
click at [177, 123] on button "Credit Card Only Machine" at bounding box center [172, 126] width 171 height 11
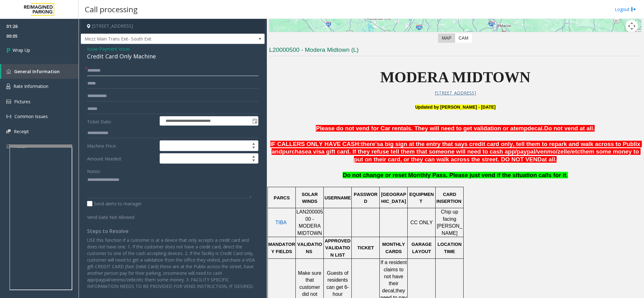
click at [146, 69] on input "text" at bounding box center [172, 70] width 171 height 11
type input "**"
drag, startPoint x: 162, startPoint y: 57, endPoint x: 88, endPoint y: 46, distance: 75.3
click at [88, 46] on div "Issue - Payment Issue Credit Card Only Machine" at bounding box center [172, 53] width 171 height 15
paste textarea "**********"
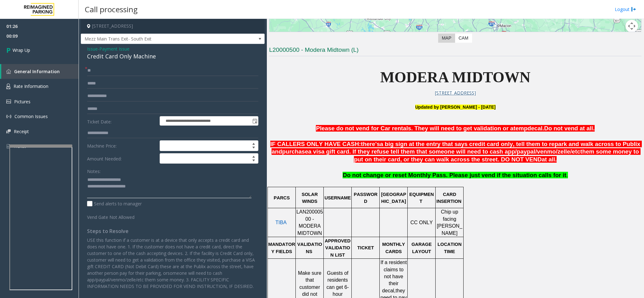
click at [120, 187] on textarea at bounding box center [169, 187] width 164 height 24
drag, startPoint x: 136, startPoint y: 180, endPoint x: 102, endPoint y: 175, distance: 33.9
click at [102, 175] on div "Notes:" at bounding box center [172, 182] width 171 height 32
click at [152, 182] on textarea at bounding box center [169, 187] width 164 height 24
click at [150, 193] on textarea at bounding box center [169, 187] width 164 height 24
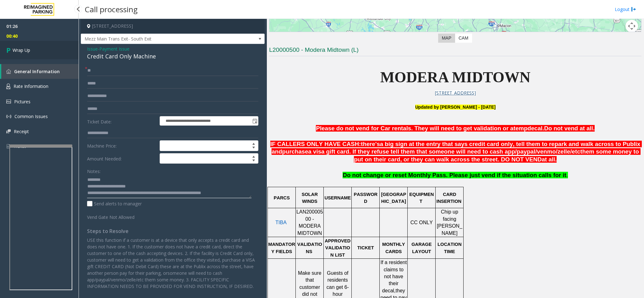
type textarea "**********"
click at [21, 49] on span "Wrap Up" at bounding box center [22, 50] width 18 height 7
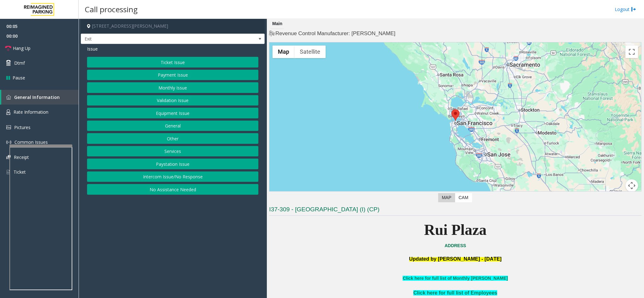
click at [172, 150] on button "Services" at bounding box center [172, 151] width 171 height 11
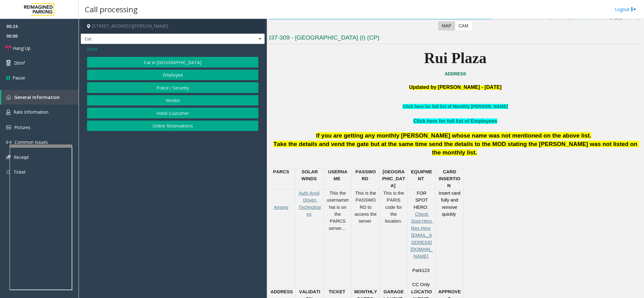
scroll to position [188, 0]
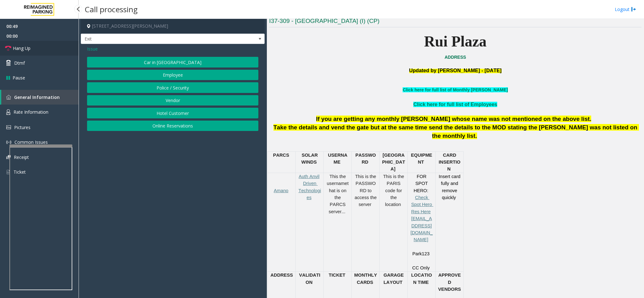
click at [37, 52] on link "Hang Up" at bounding box center [39, 48] width 79 height 15
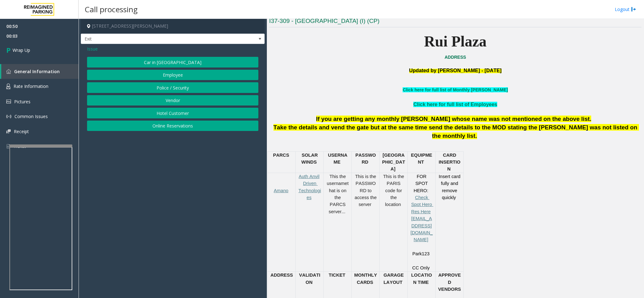
click at [92, 49] on span "Issue" at bounding box center [92, 49] width 11 height 7
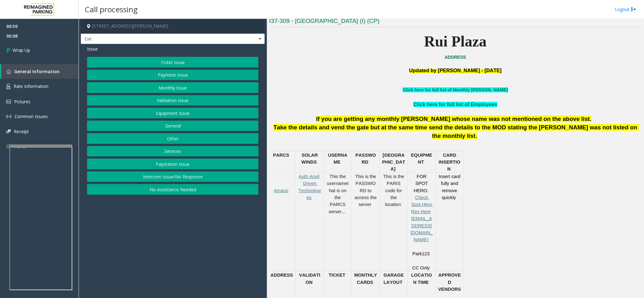
click at [179, 115] on button "Equipment Issue" at bounding box center [172, 113] width 171 height 11
click at [184, 126] on button "Credit Card Stuck in Machine" at bounding box center [172, 126] width 171 height 11
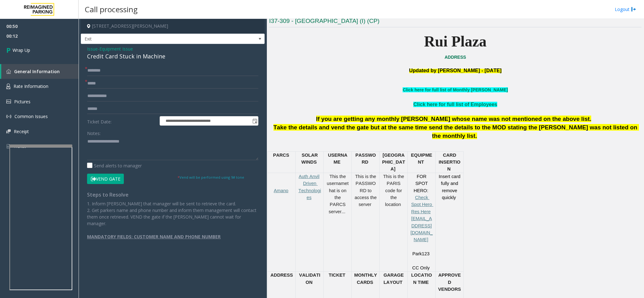
click at [144, 63] on div "**********" at bounding box center [173, 148] width 184 height 209
click at [136, 66] on input "text" at bounding box center [172, 70] width 171 height 11
type input "**"
click at [149, 78] on input "text" at bounding box center [172, 83] width 171 height 11
type input "**"
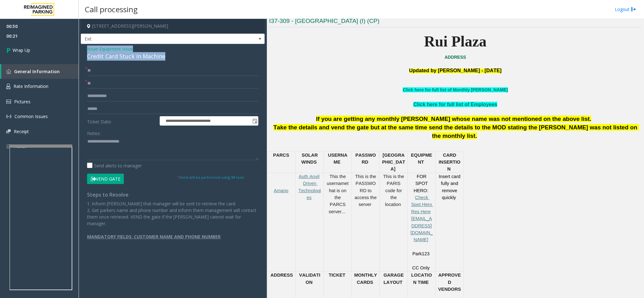
drag, startPoint x: 166, startPoint y: 52, endPoint x: 82, endPoint y: 52, distance: 84.2
click at [82, 52] on div "**********" at bounding box center [173, 148] width 184 height 209
paste textarea "**********"
drag, startPoint x: 104, startPoint y: 157, endPoint x: 106, endPoint y: 152, distance: 5.3
click at [105, 157] on textarea at bounding box center [172, 149] width 171 height 24
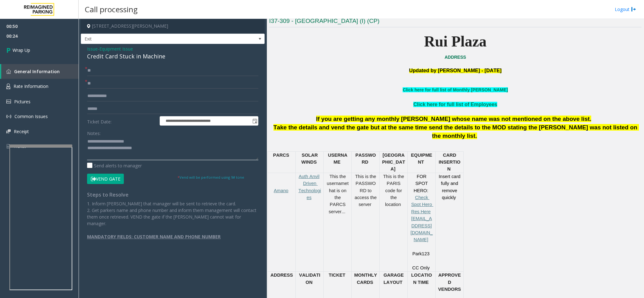
drag, startPoint x: 144, startPoint y: 142, endPoint x: 100, endPoint y: 140, distance: 43.4
click at [100, 140] on textarea at bounding box center [172, 149] width 171 height 24
click at [154, 148] on textarea at bounding box center [172, 149] width 171 height 24
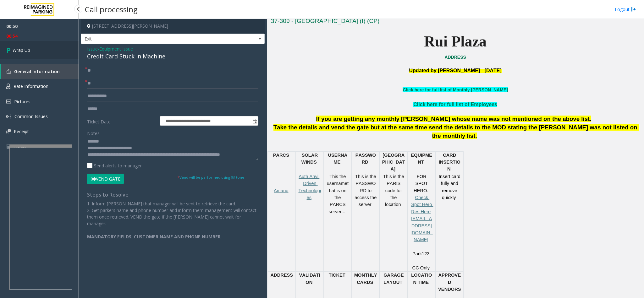
type textarea "**********"
click at [19, 48] on span "Wrap Up" at bounding box center [22, 50] width 18 height 7
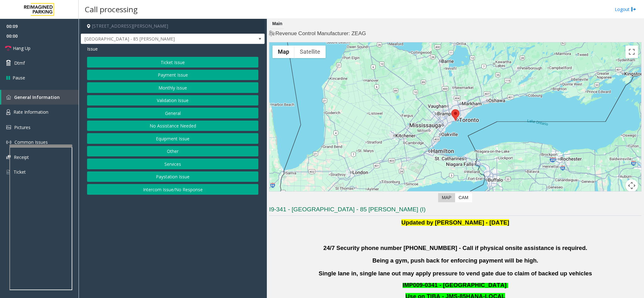
click at [184, 190] on button "Intercom Issue/No Response" at bounding box center [172, 189] width 171 height 11
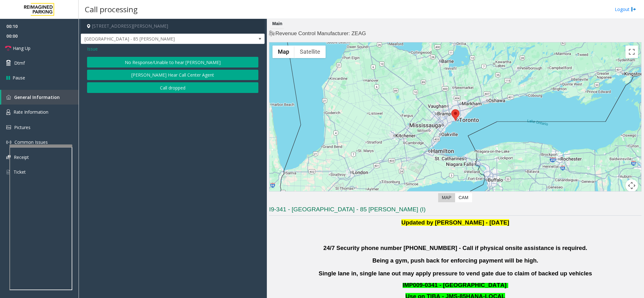
click at [144, 61] on button "No Response/Unable to hear [PERSON_NAME]" at bounding box center [172, 62] width 171 height 11
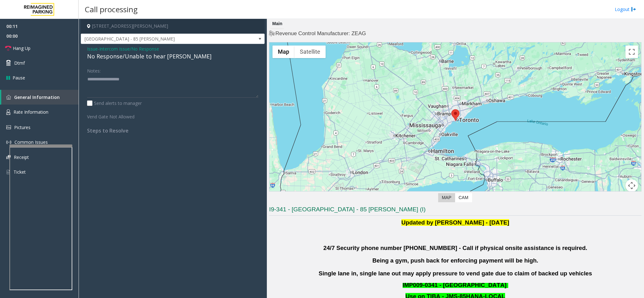
click at [143, 58] on div "No Response/Unable to hear [PERSON_NAME]" at bounding box center [172, 56] width 171 height 8
click at [25, 48] on span "Hang Up" at bounding box center [22, 48] width 18 height 7
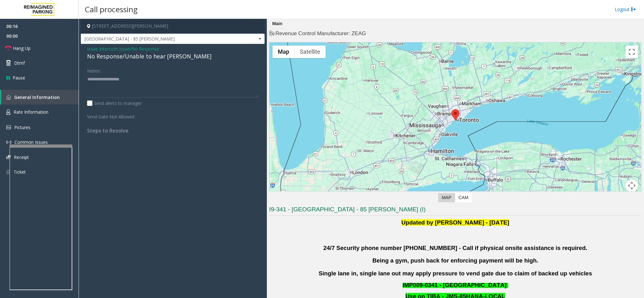
click at [121, 57] on div "No Response/Unable to hear [PERSON_NAME]" at bounding box center [172, 56] width 171 height 8
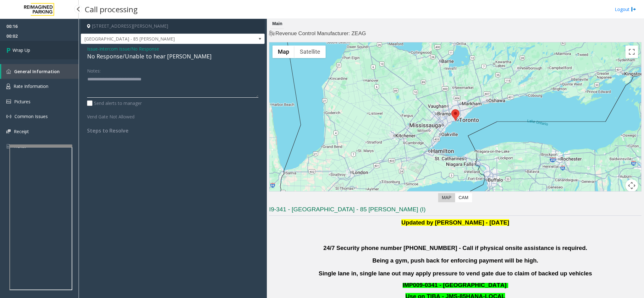
type textarea "**********"
click at [15, 47] on span "Wrap Up" at bounding box center [22, 50] width 18 height 7
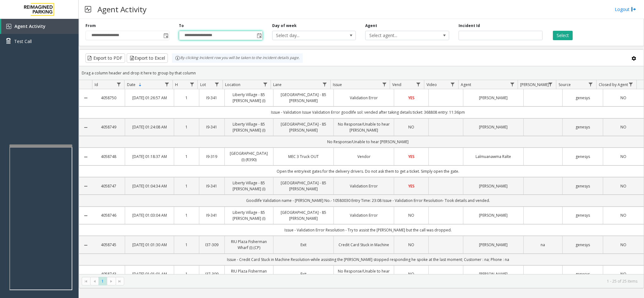
drag, startPoint x: 212, startPoint y: 35, endPoint x: 323, endPoint y: 46, distance: 110.9
click at [323, 46] on div "**********" at bounding box center [361, 31] width 565 height 30
click at [325, 57] on div "Export to PDF Export to Excel By clicking Incident row you will be taken to the…" at bounding box center [362, 57] width 554 height 9
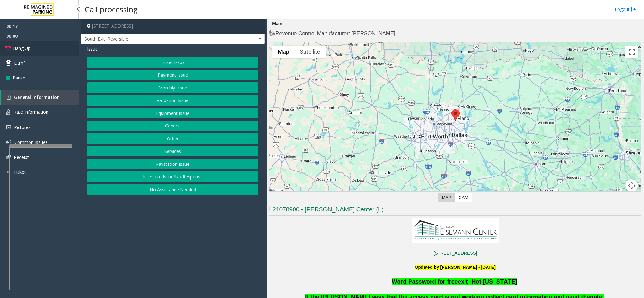
click at [38, 46] on link "Hang Up" at bounding box center [39, 48] width 79 height 15
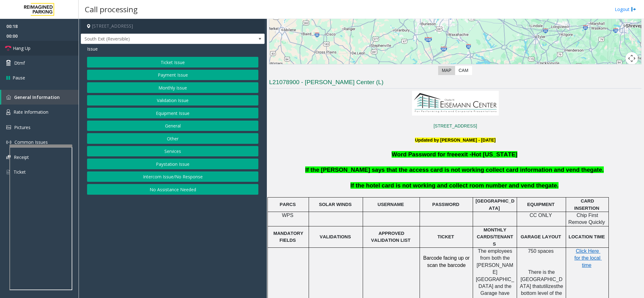
scroll to position [141, 0]
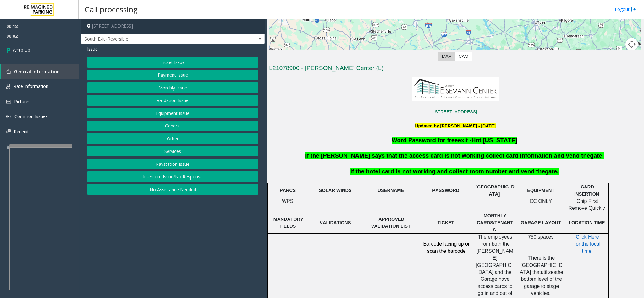
click at [172, 181] on button "Intercom Issue/No Response" at bounding box center [172, 177] width 171 height 11
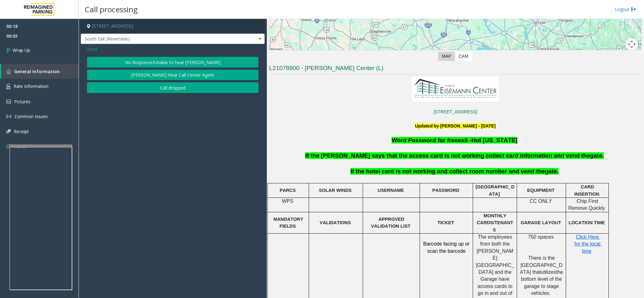
click at [194, 56] on div "Issue No Response/Unable to hear [PERSON_NAME] Cannot Hear Call Center Agent Ca…" at bounding box center [173, 70] width 184 height 52
click at [190, 63] on button "No Response/Unable to hear [PERSON_NAME]" at bounding box center [172, 62] width 171 height 11
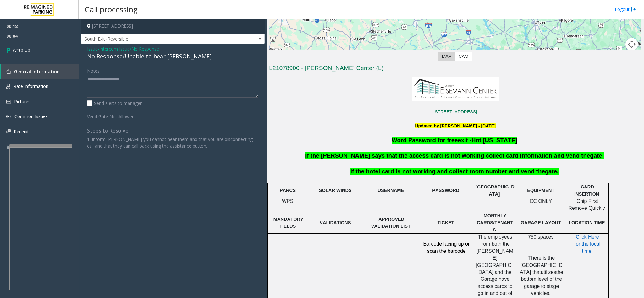
click at [161, 57] on div "No Response/Unable to hear [PERSON_NAME]" at bounding box center [172, 56] width 171 height 8
type textarea "**********"
drag, startPoint x: 26, startPoint y: 47, endPoint x: 30, endPoint y: 48, distance: 3.3
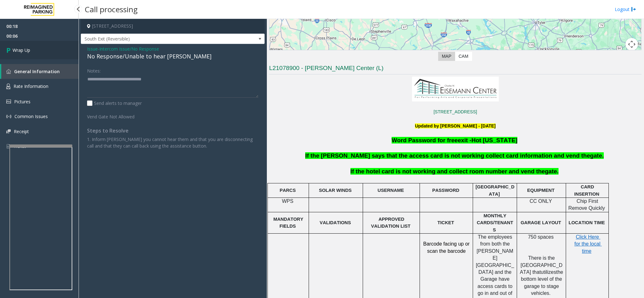
click at [26, 47] on span "Wrap Up" at bounding box center [22, 50] width 18 height 7
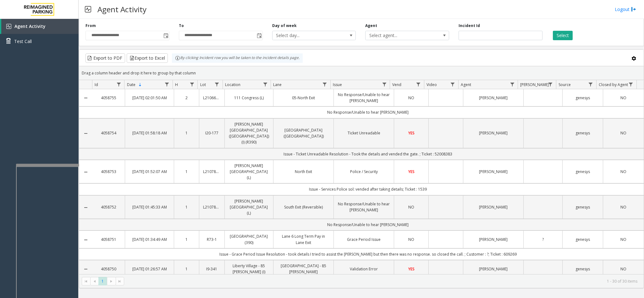
click at [43, 164] on div at bounding box center [47, 165] width 63 height 3
drag, startPoint x: 54, startPoint y: 122, endPoint x: 58, endPoint y: 124, distance: 4.9
click at [56, 131] on div "Agent Activity Test Call" at bounding box center [39, 168] width 79 height 298
click at [47, 162] on div at bounding box center [48, 163] width 63 height 3
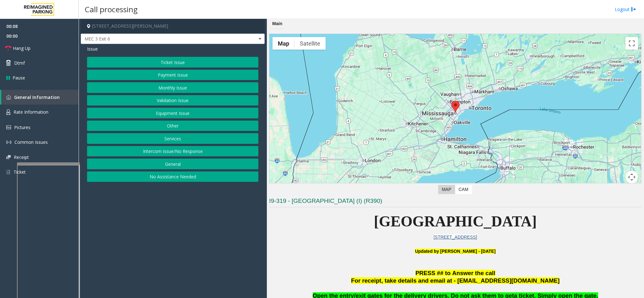
click at [168, 139] on button "Services" at bounding box center [172, 138] width 171 height 11
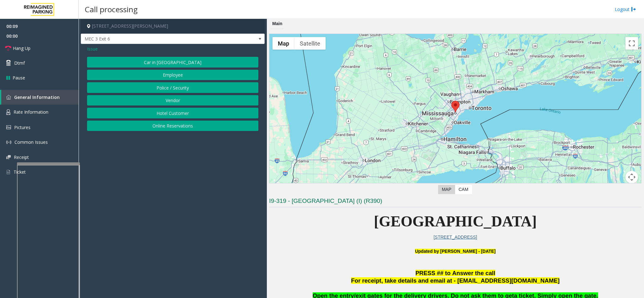
click at [160, 100] on button "Vendor" at bounding box center [172, 100] width 171 height 11
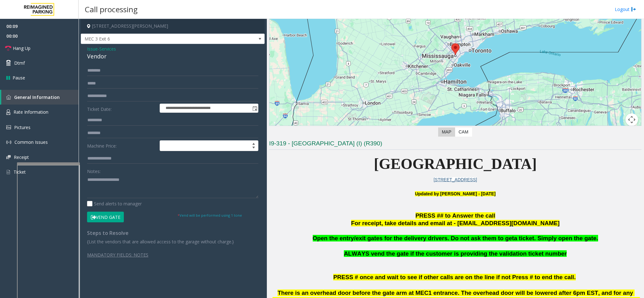
scroll to position [141, 0]
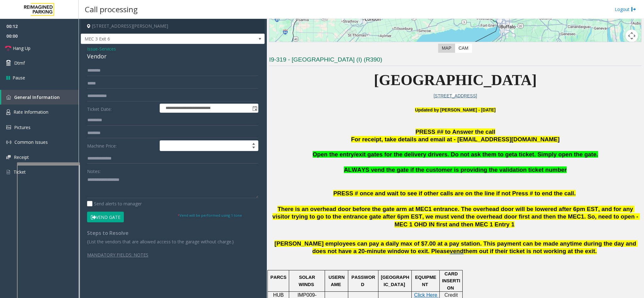
click at [117, 216] on button "Vend Gate" at bounding box center [105, 217] width 37 height 11
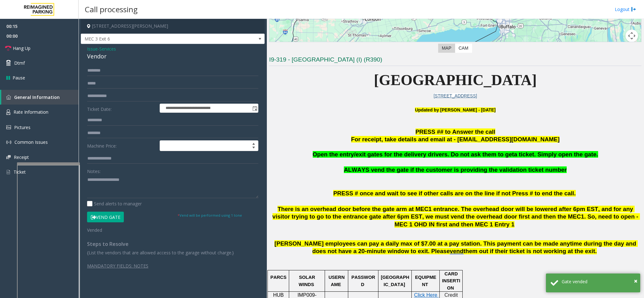
drag, startPoint x: 583, startPoint y: 155, endPoint x: 325, endPoint y: 155, distance: 257.3
click at [324, 156] on p "Open the entry/exit gates for the delivery drivers. Do not ask them to get a ti…" at bounding box center [455, 155] width 372 height 8
paste textarea "**********"
click at [171, 194] on textarea at bounding box center [172, 187] width 171 height 24
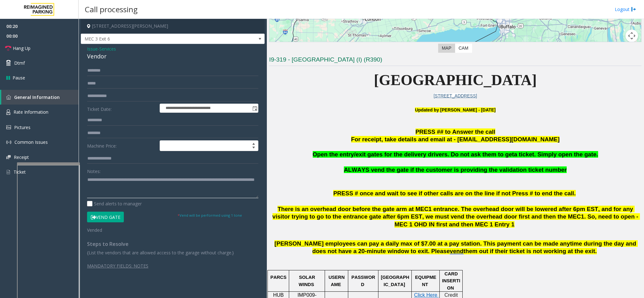
drag, startPoint x: 141, startPoint y: 190, endPoint x: 83, endPoint y: 180, distance: 58.7
click at [83, 180] on div "**********" at bounding box center [172, 170] width 181 height 210
click at [139, 190] on textarea at bounding box center [172, 187] width 171 height 24
click at [23, 50] on span "Hang Up" at bounding box center [22, 48] width 18 height 7
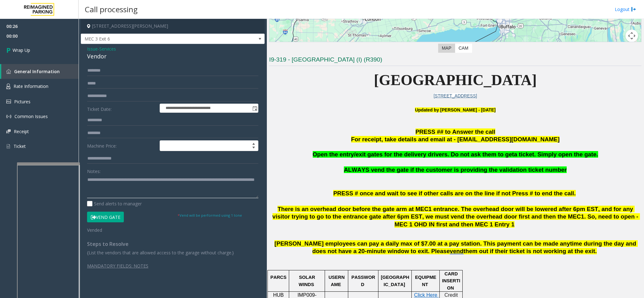
click at [140, 192] on textarea at bounding box center [172, 187] width 171 height 24
type textarea "**********"
click at [46, 53] on link "Wrap Up" at bounding box center [39, 50] width 79 height 19
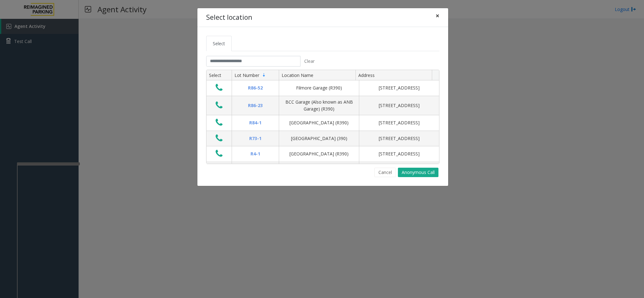
click at [438, 14] on span "×" at bounding box center [437, 15] width 4 height 9
click at [264, 61] on input "text" at bounding box center [253, 61] width 94 height 11
click at [263, 62] on input "text" at bounding box center [253, 61] width 94 height 11
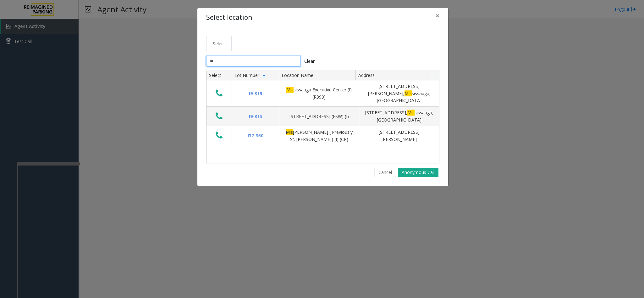
type input "*"
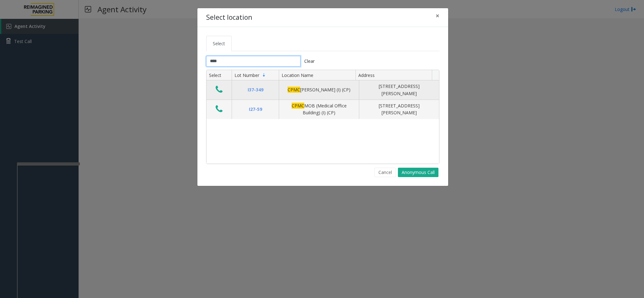
type input "****"
click at [219, 91] on icon "Data table" at bounding box center [219, 89] width 7 height 9
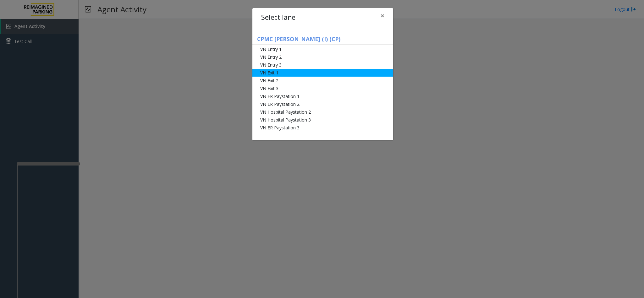
click at [282, 73] on li "VN Exit 1" at bounding box center [322, 73] width 141 height 8
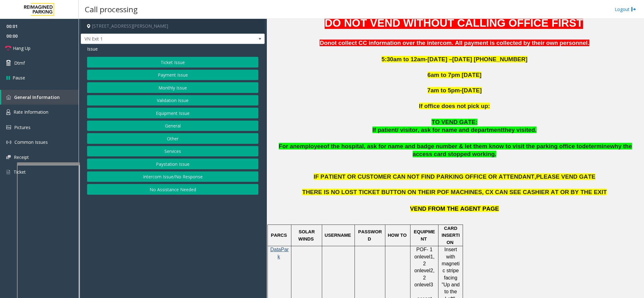
scroll to position [330, 0]
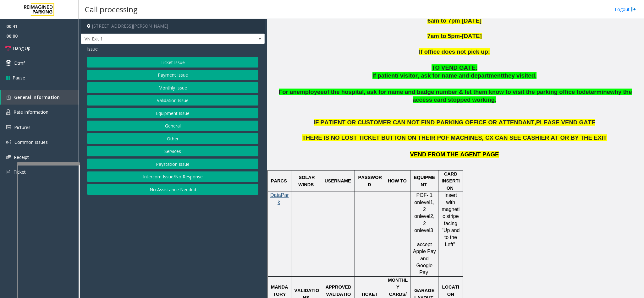
click at [172, 62] on button "Ticket Issue" at bounding box center [172, 62] width 171 height 11
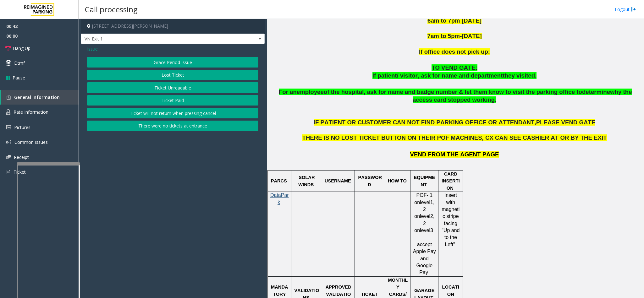
click at [95, 51] on span "Issue" at bounding box center [92, 49] width 11 height 7
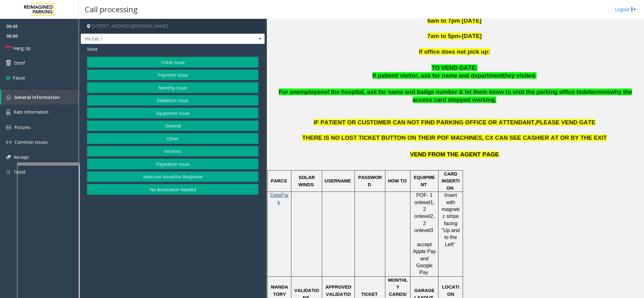
click at [166, 74] on button "Payment Issue" at bounding box center [172, 75] width 171 height 11
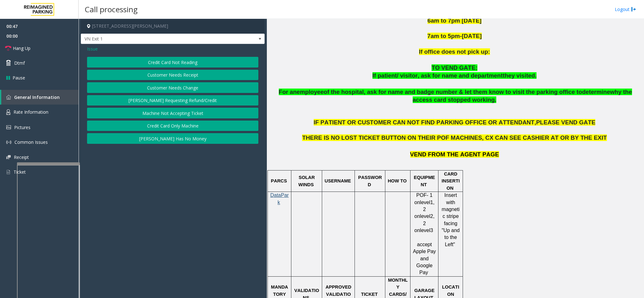
click at [185, 63] on button "Credit Card Not Reading" at bounding box center [172, 62] width 171 height 11
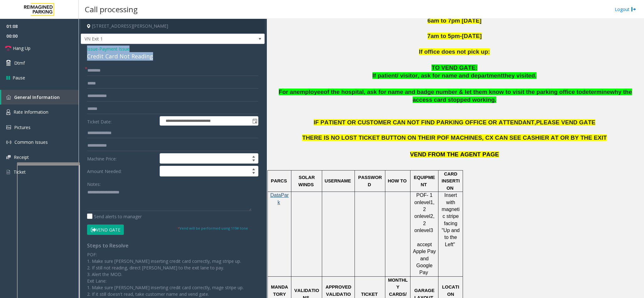
drag, startPoint x: 151, startPoint y: 60, endPoint x: 87, endPoint y: 48, distance: 65.4
click at [87, 48] on div "Issue - Payment Issue Credit Card Not Reading" at bounding box center [172, 53] width 171 height 15
paste textarea "**********"
click at [121, 194] on textarea at bounding box center [169, 200] width 164 height 24
drag, startPoint x: 132, startPoint y: 194, endPoint x: 103, endPoint y: 191, distance: 29.4
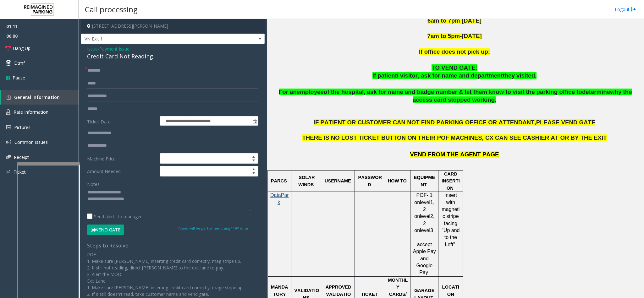
click at [103, 191] on textarea at bounding box center [169, 200] width 164 height 24
click at [164, 201] on textarea at bounding box center [169, 200] width 164 height 24
type textarea "**********"
click at [145, 67] on input "text" at bounding box center [172, 70] width 171 height 11
type input "******"
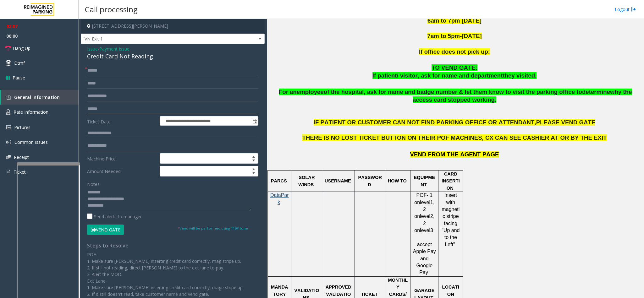
click at [110, 104] on input "text" at bounding box center [172, 109] width 171 height 11
click at [134, 110] on input "text" at bounding box center [172, 109] width 171 height 11
drag, startPoint x: 127, startPoint y: 69, endPoint x: 104, endPoint y: 70, distance: 22.9
click at [104, 70] on input "******" at bounding box center [172, 70] width 171 height 11
click at [118, 111] on input "text" at bounding box center [172, 109] width 171 height 11
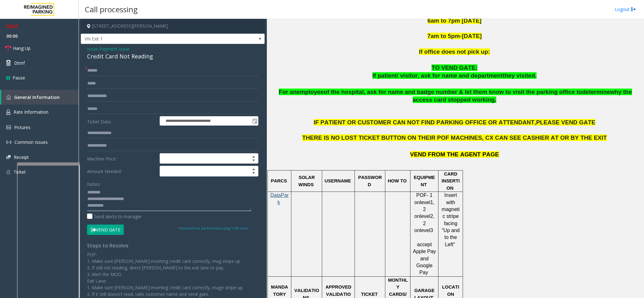
click at [139, 208] on textarea at bounding box center [169, 200] width 164 height 24
type textarea "**********"
click at [132, 71] on input "******" at bounding box center [172, 70] width 171 height 11
drag, startPoint x: 99, startPoint y: 73, endPoint x: 85, endPoint y: 73, distance: 14.5
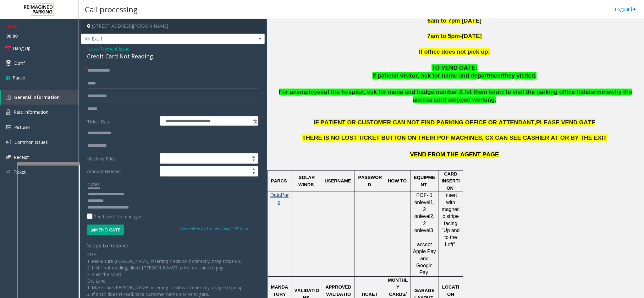
click at [85, 73] on div "**********" at bounding box center [172, 194] width 181 height 258
click at [92, 73] on input "******" at bounding box center [172, 70] width 171 height 11
type input "******"
click at [142, 209] on textarea at bounding box center [169, 200] width 164 height 24
click at [118, 230] on button "Vend Gate" at bounding box center [105, 230] width 37 height 11
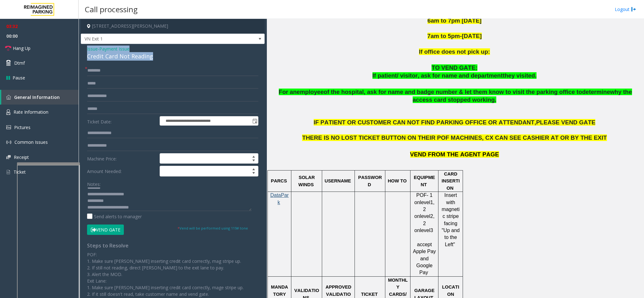
drag, startPoint x: 153, startPoint y: 59, endPoint x: 83, endPoint y: 46, distance: 71.0
click at [83, 46] on div "**********" at bounding box center [173, 187] width 184 height 286
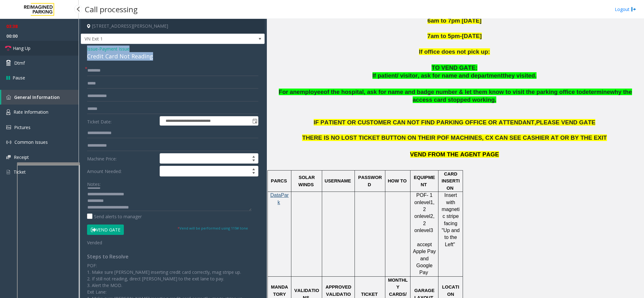
click at [29, 46] on span "Hang Up" at bounding box center [22, 48] width 18 height 7
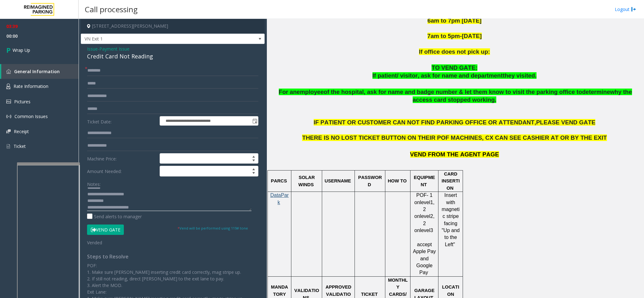
click at [123, 199] on textarea at bounding box center [169, 200] width 164 height 24
type textarea "**********"
click at [17, 52] on span "Wrap Up" at bounding box center [22, 50] width 18 height 7
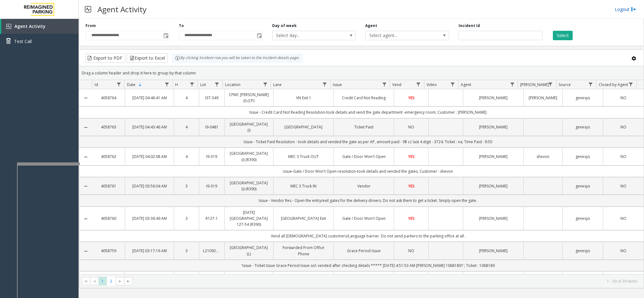
click at [623, 11] on link "Logout" at bounding box center [624, 9] width 21 height 7
